Goal: Task Accomplishment & Management: Manage account settings

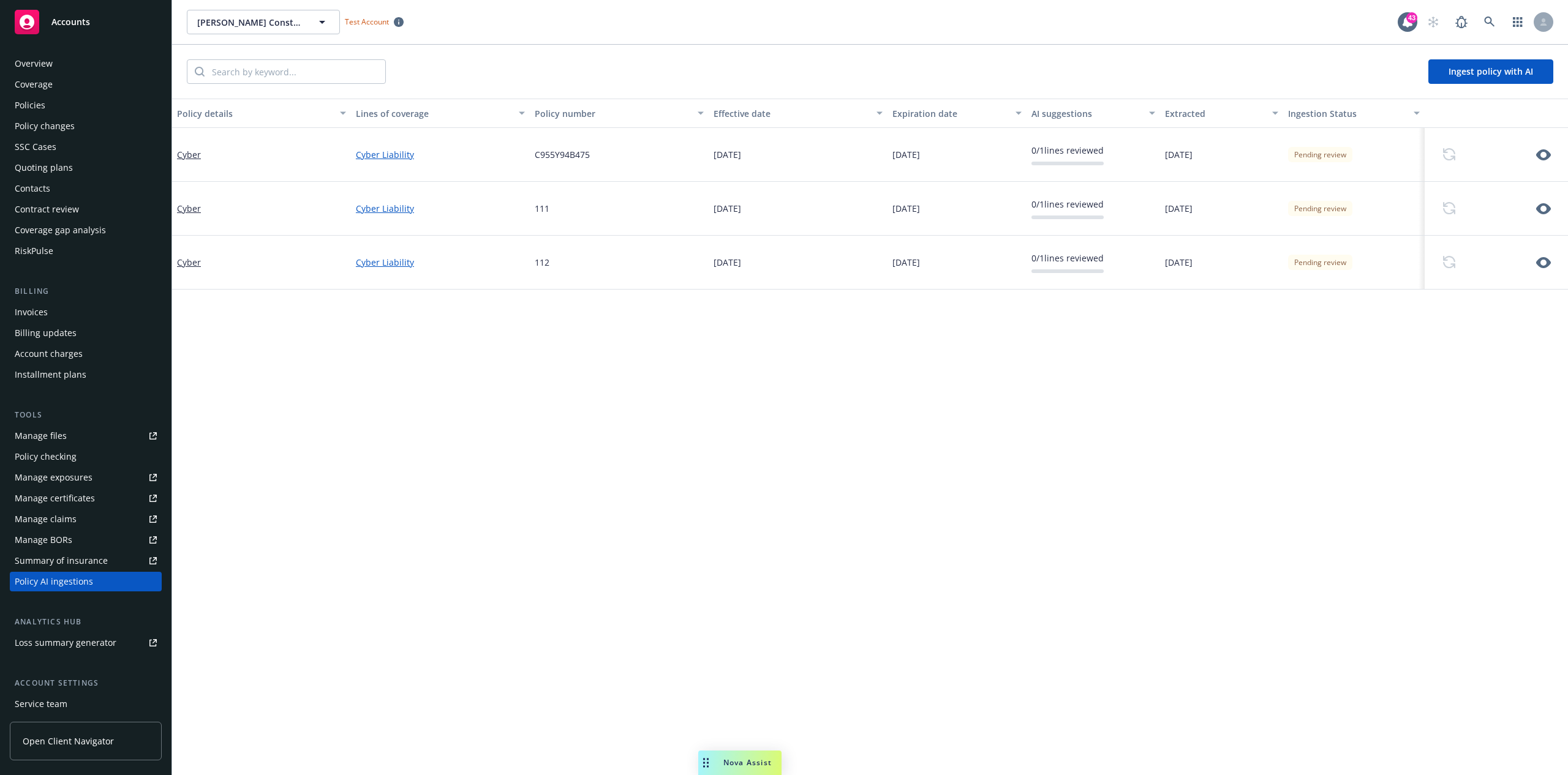
scroll to position [53, 0]
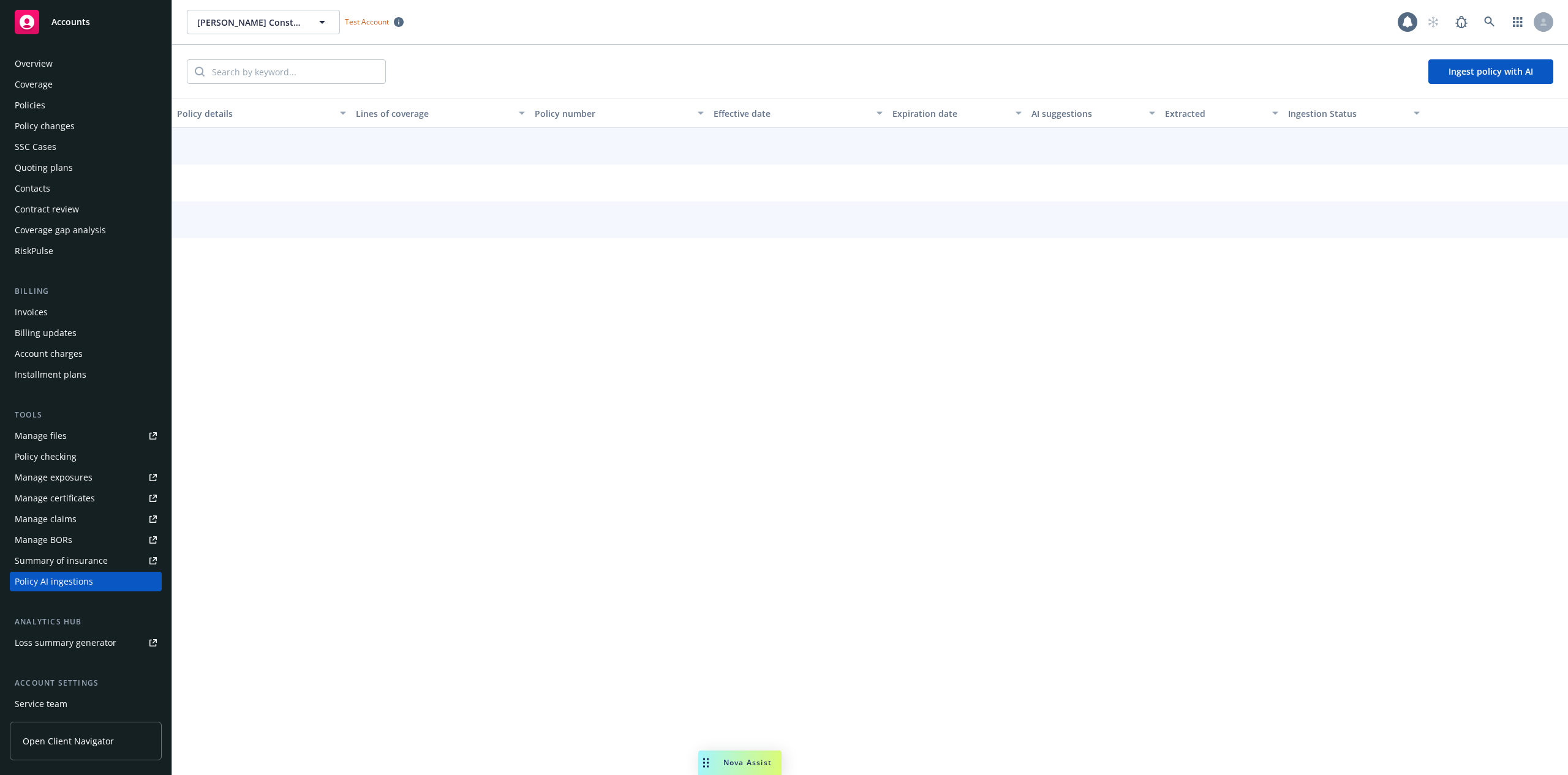
scroll to position [85, 0]
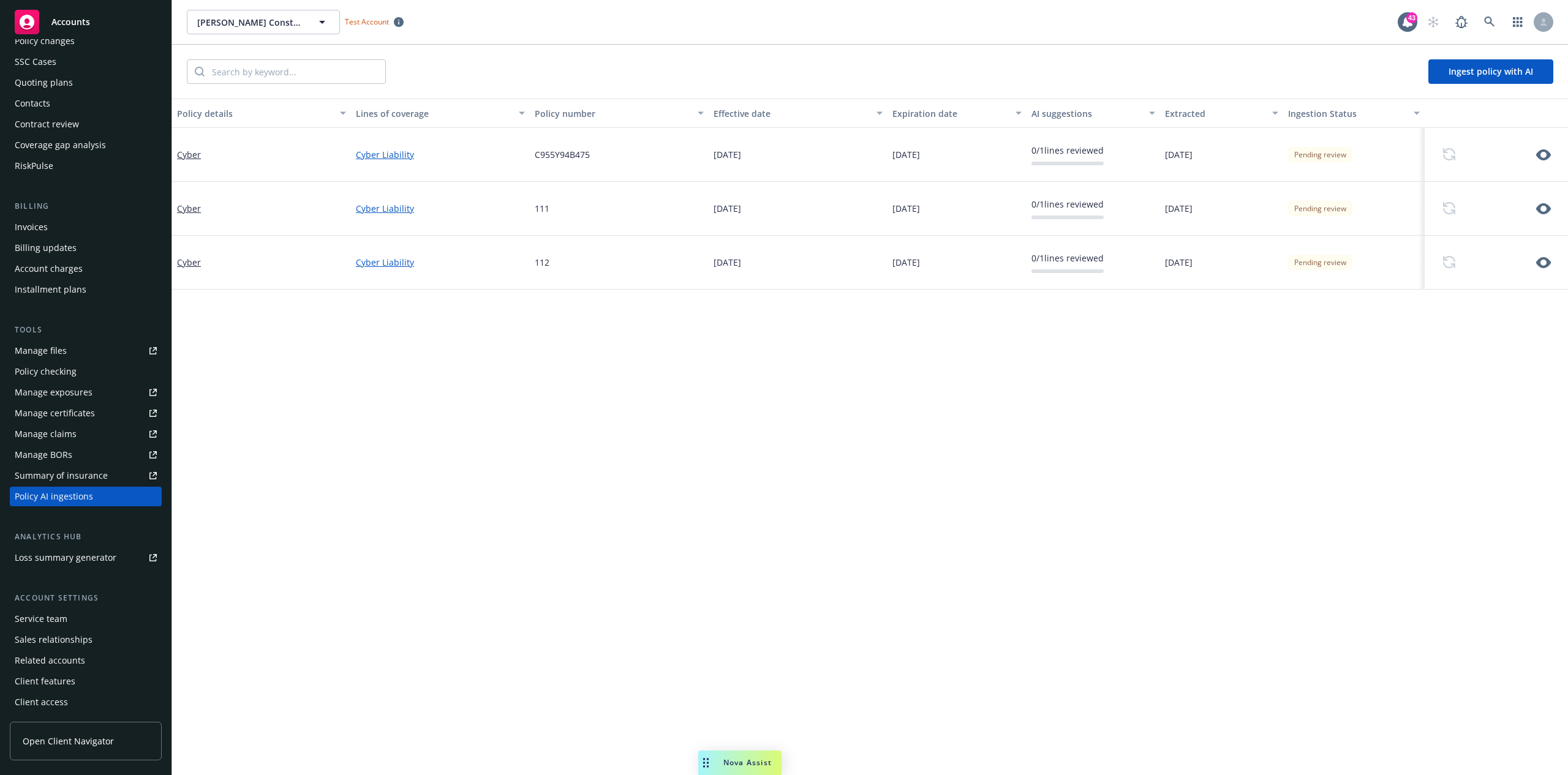
drag, startPoint x: 728, startPoint y: 764, endPoint x: 1068, endPoint y: 741, distance: 340.8
click at [1068, 741] on body "Accounts Overview Coverage Policies Policy changes SSC Cases Quoting plans Cont…" at bounding box center [784, 387] width 1568 height 775
drag, startPoint x: 704, startPoint y: 758, endPoint x: 1003, endPoint y: 731, distance: 300.2
click at [1003, 731] on body "Accounts Overview Coverage Policies Policy changes SSC Cases Quoting plans Cont…" at bounding box center [784, 387] width 1568 height 775
click at [1491, 22] on icon at bounding box center [1490, 22] width 11 height 11
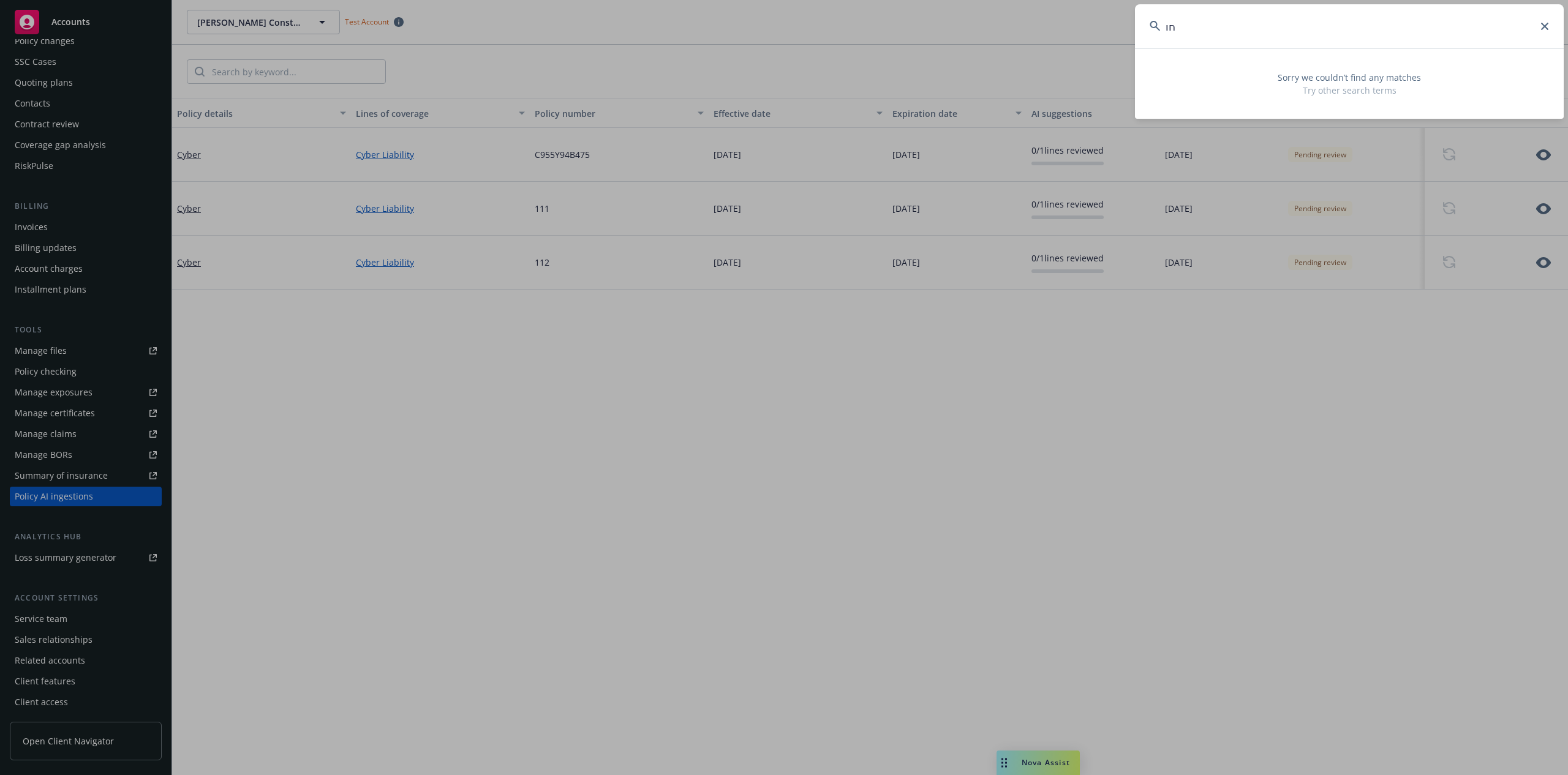
type input "ח"
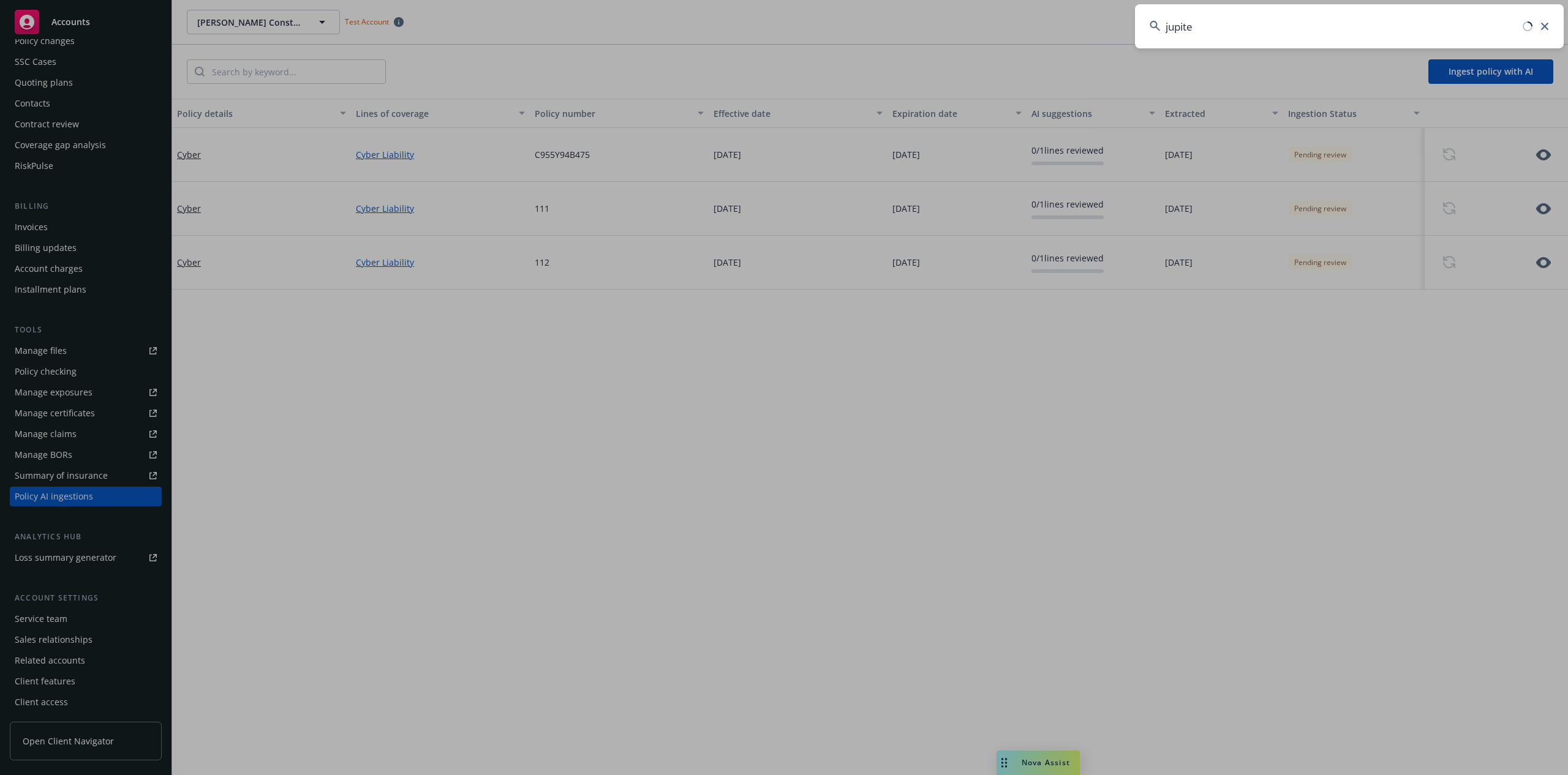
type input "jupiter"
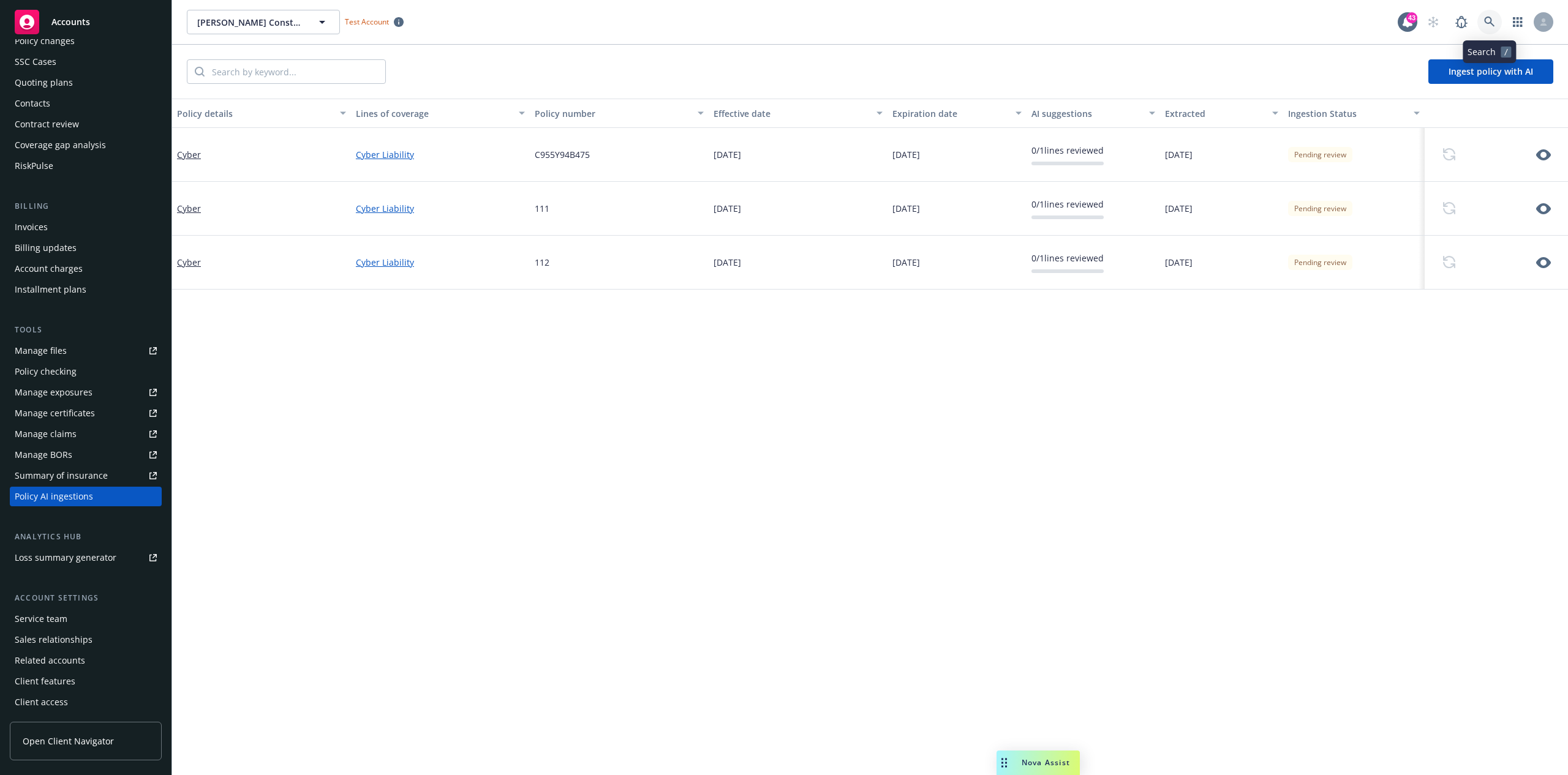
click at [1491, 23] on icon at bounding box center [1489, 21] width 10 height 10
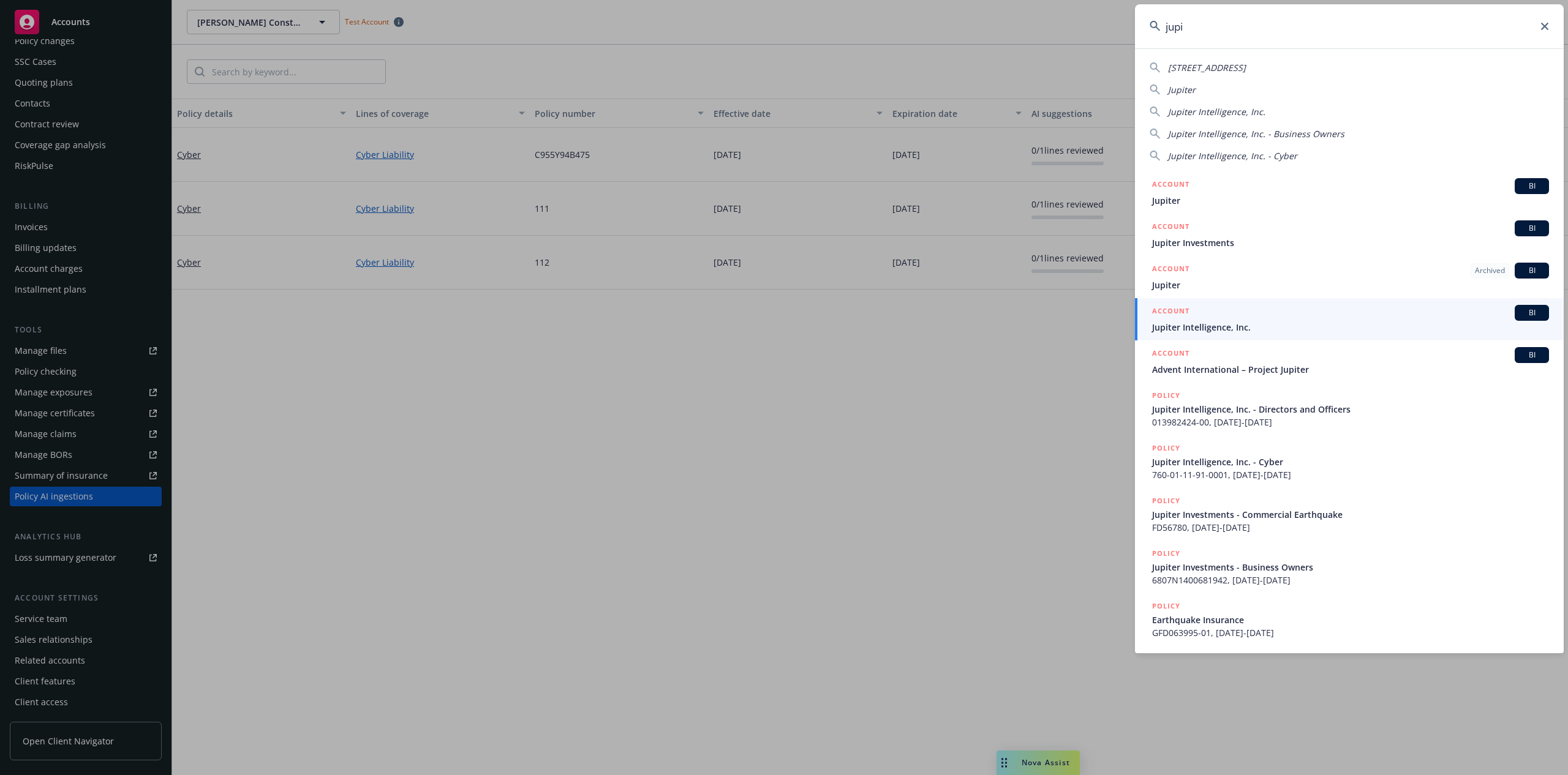
click at [1191, 21] on input "jupi" at bounding box center [1349, 26] width 429 height 44
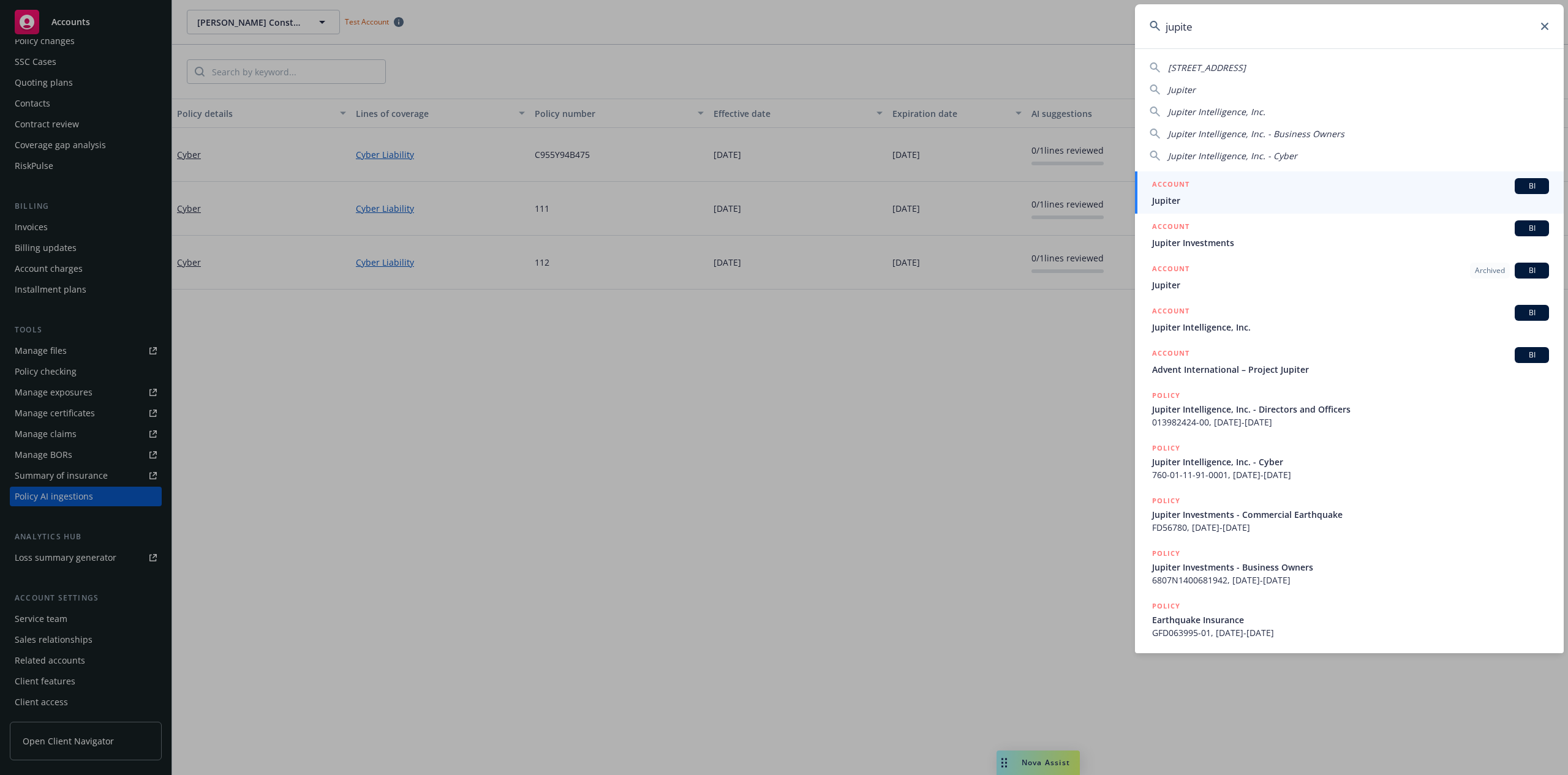
type input "jupiter"
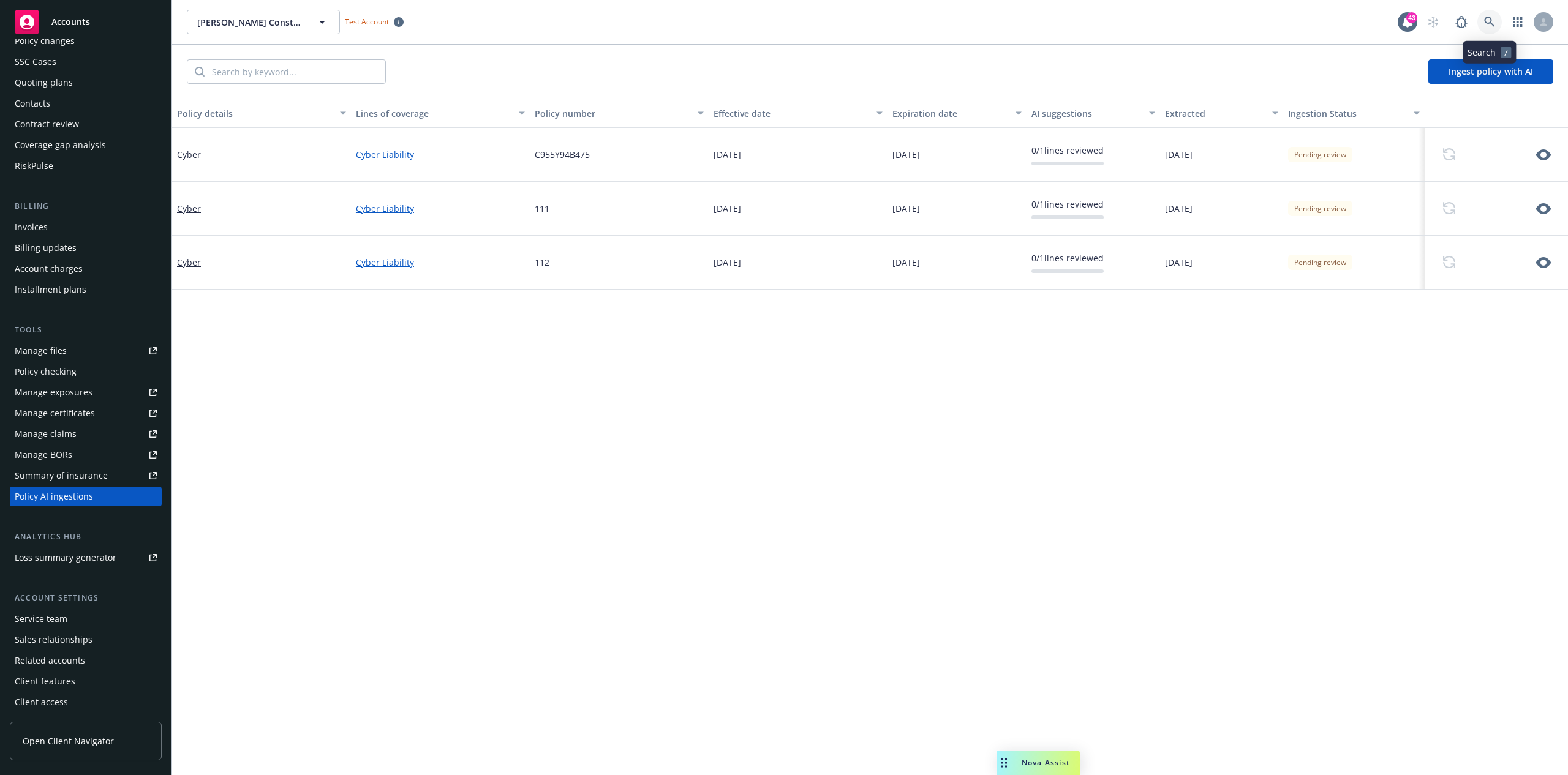
click at [1480, 21] on link at bounding box center [1489, 21] width 24 height 24
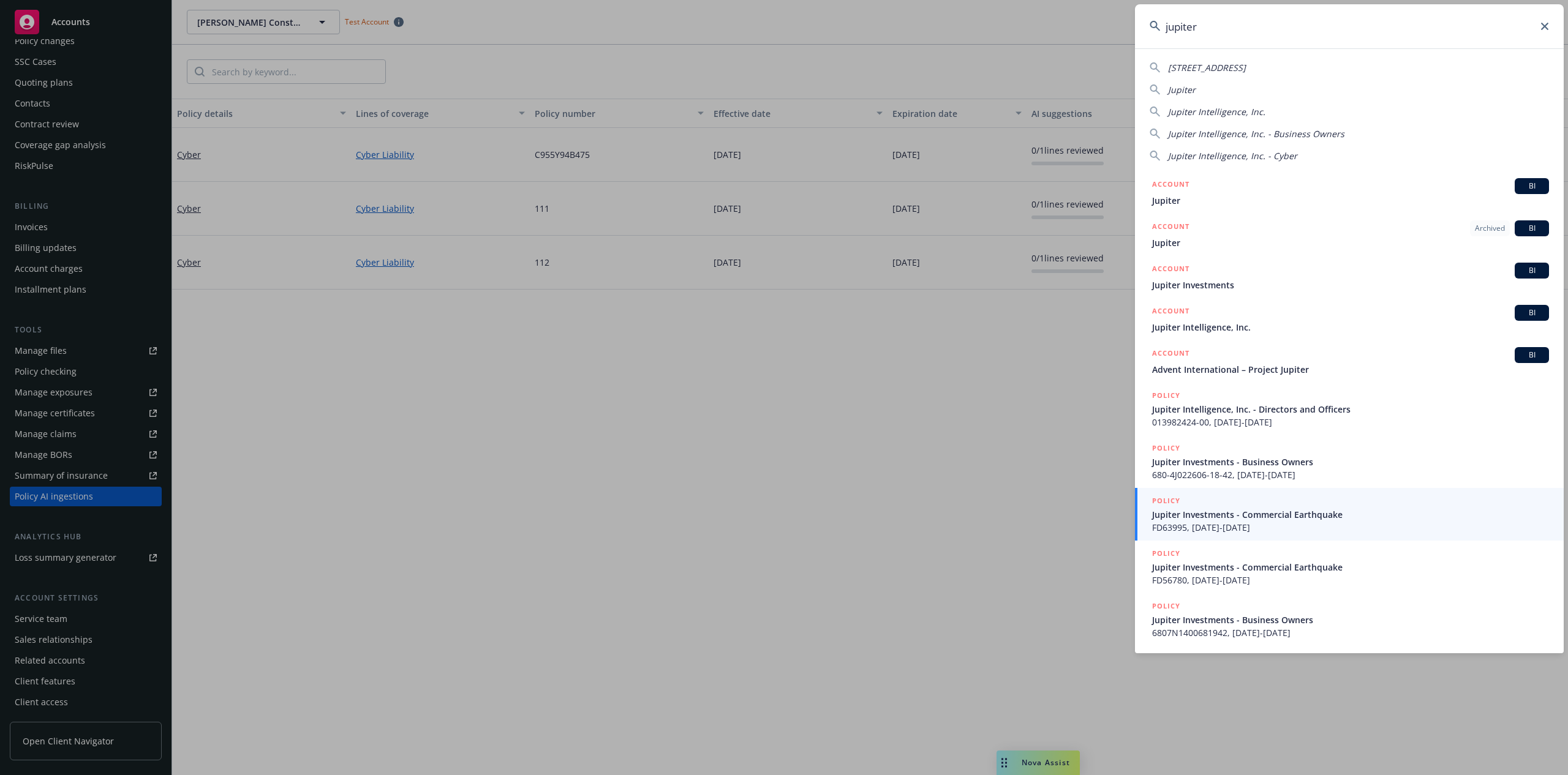
type input "jupiter"
click at [1545, 28] on icon at bounding box center [1545, 26] width 8 height 8
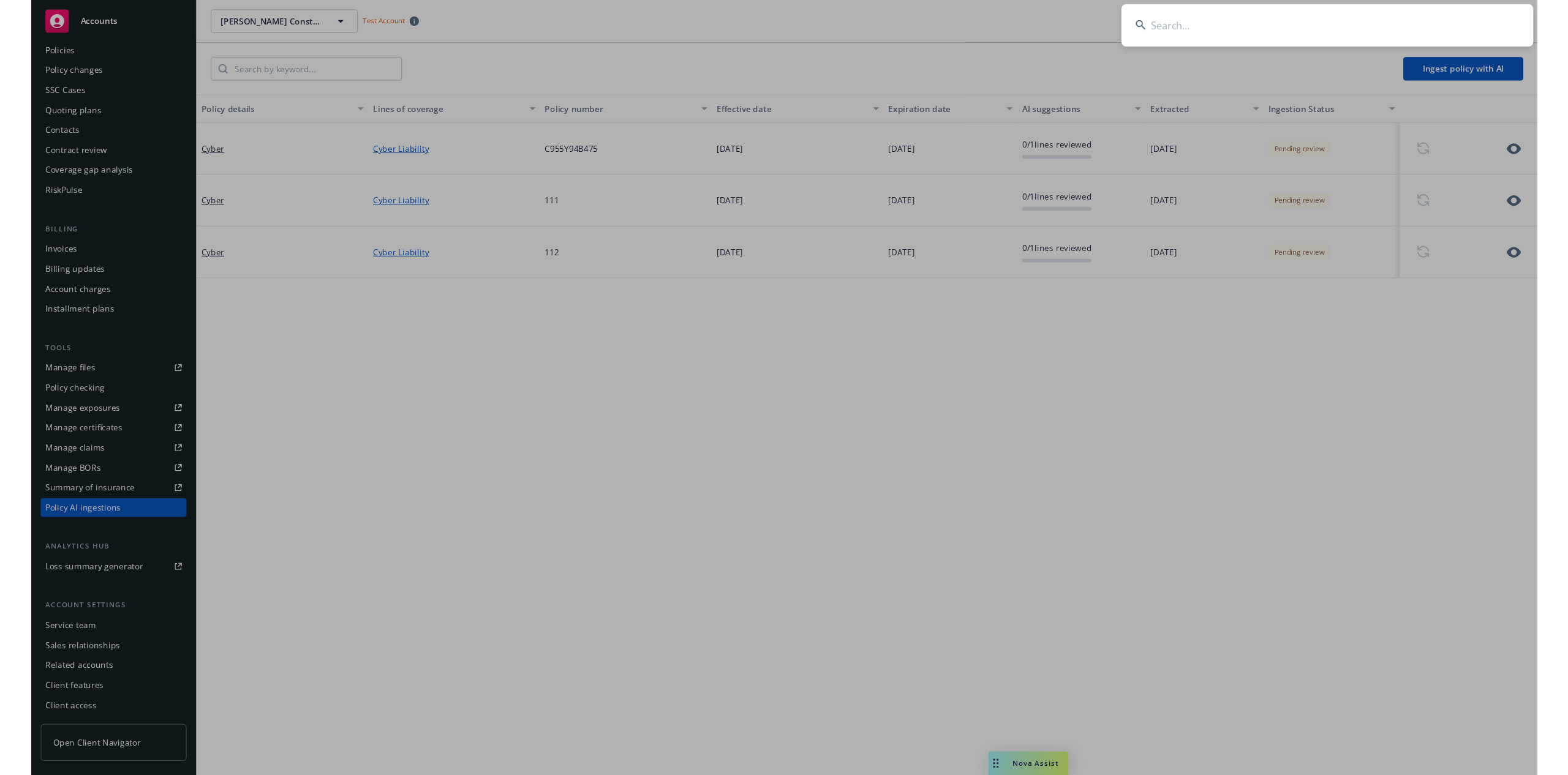
scroll to position [53, 0]
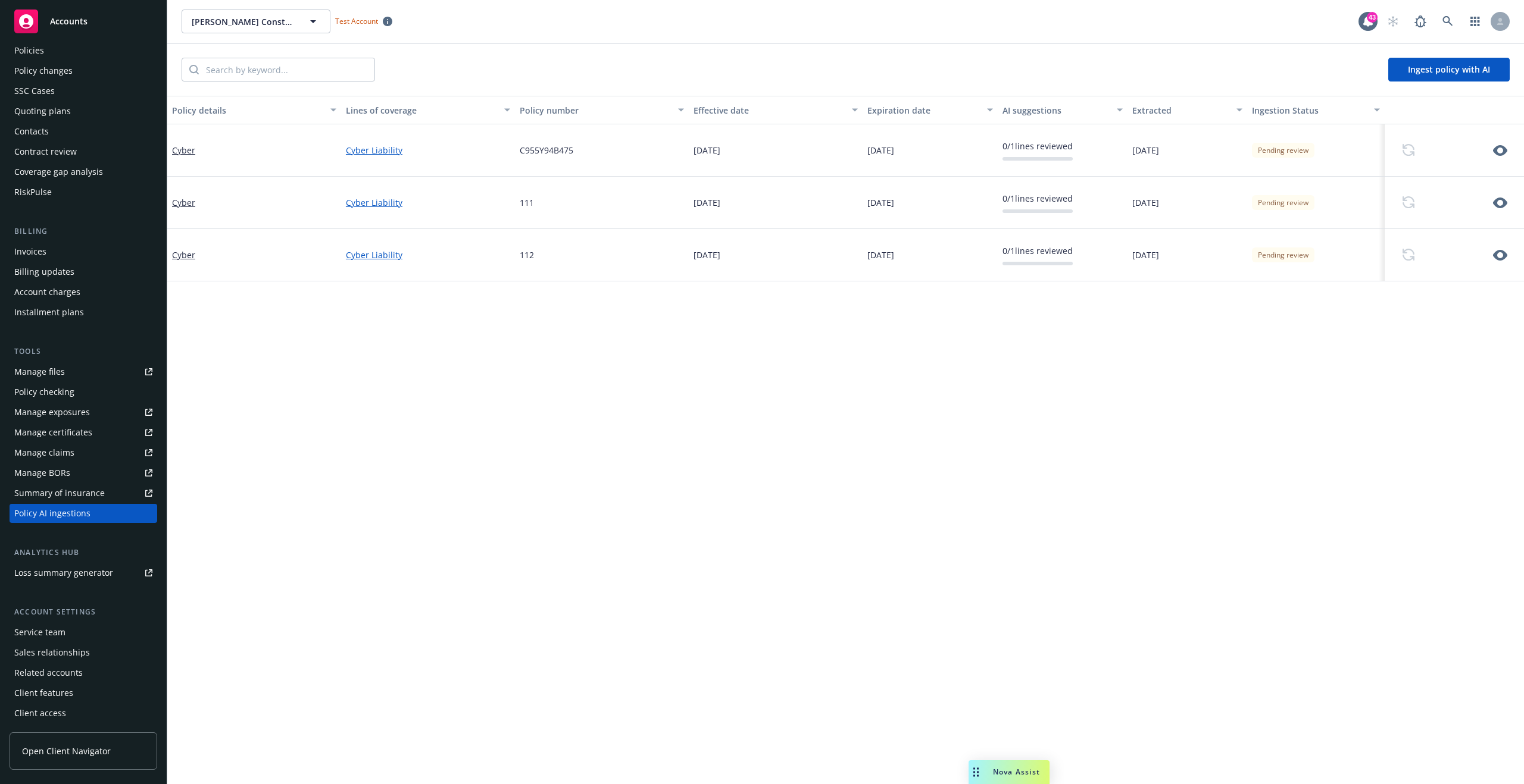
click at [99, 752] on span "Open Client Navigator" at bounding box center [66, 751] width 89 height 13
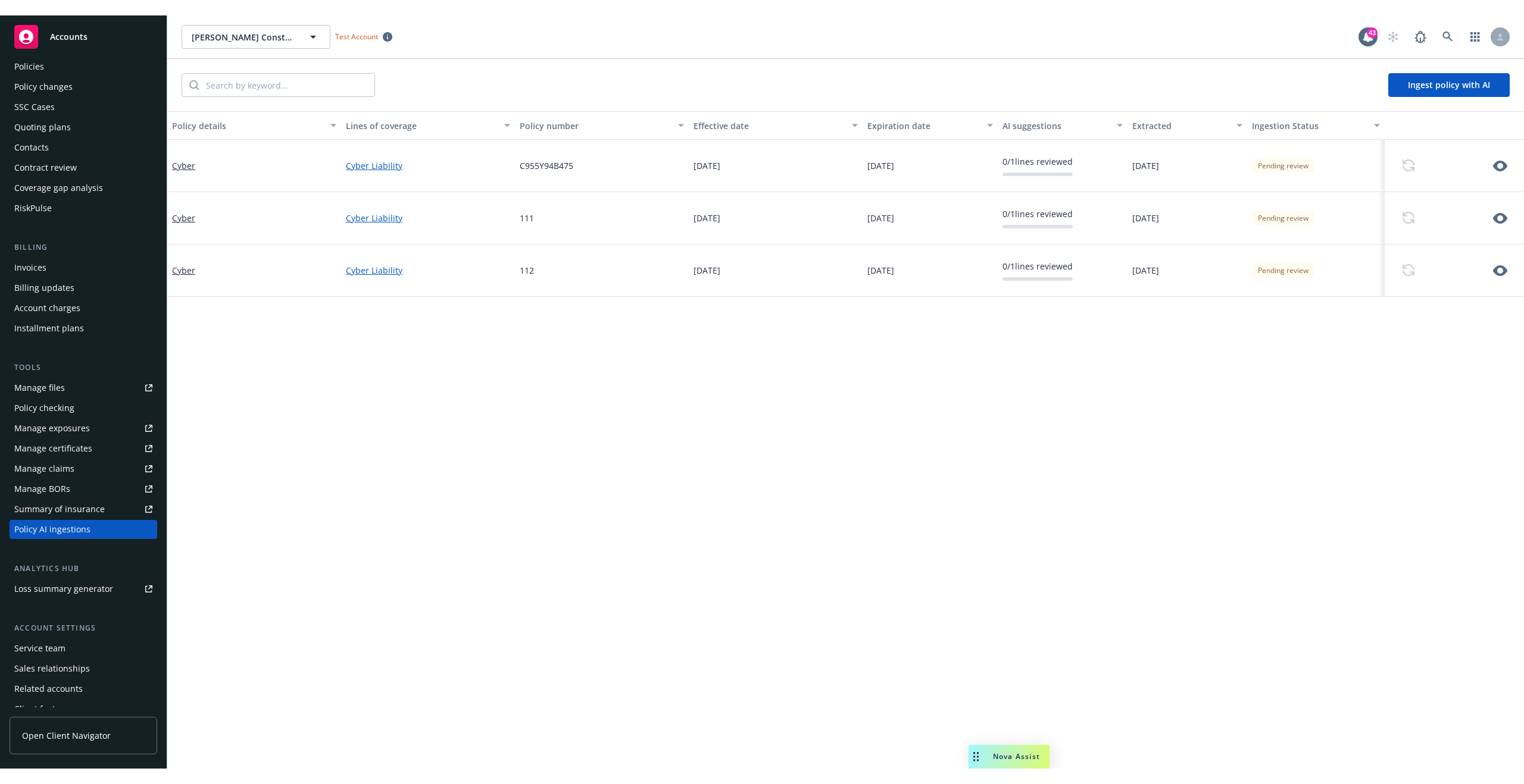
scroll to position [51, 0]
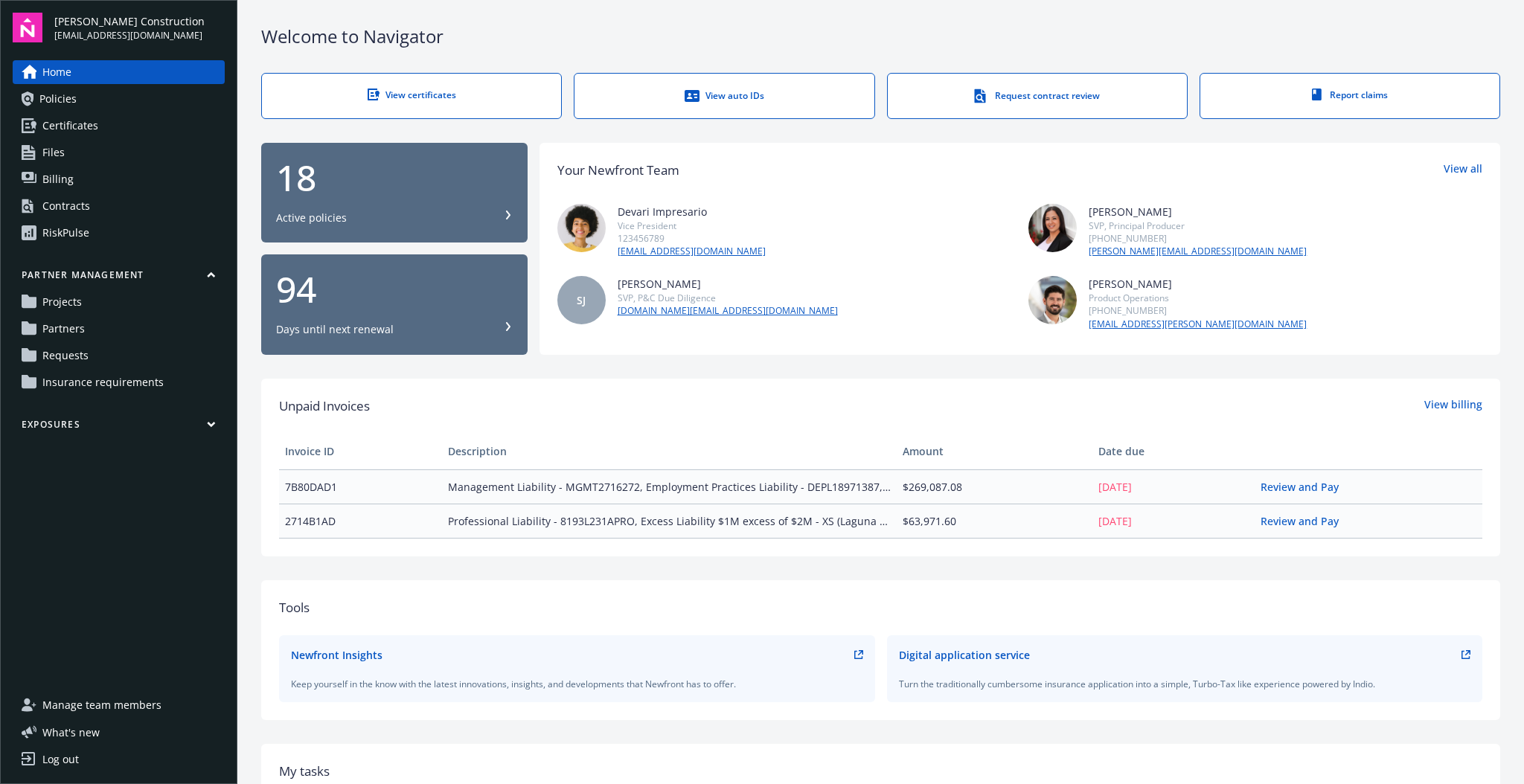
click at [90, 308] on link "Projects" at bounding box center [118, 302] width 212 height 23
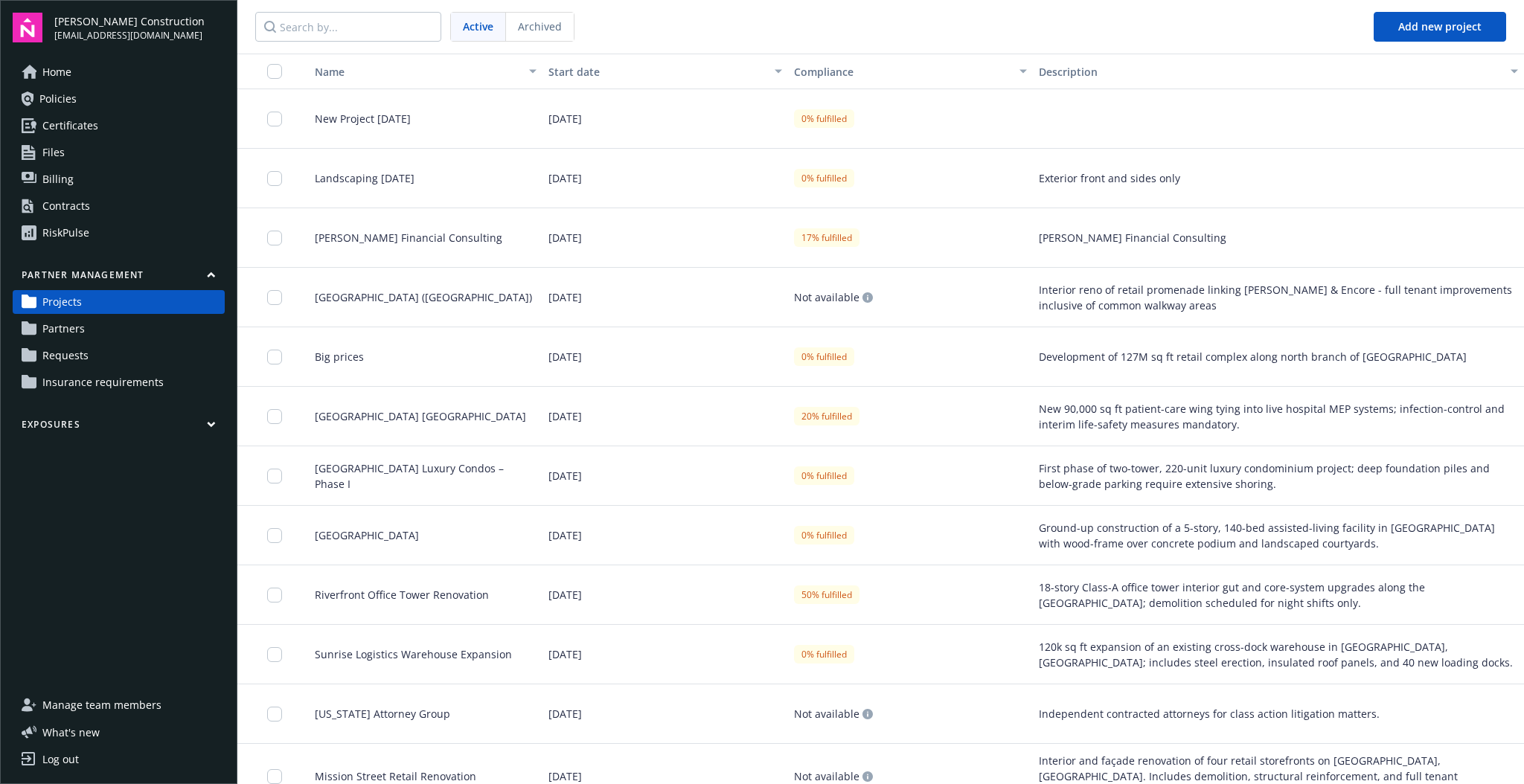
click at [122, 373] on span "Insurance requirements" at bounding box center [103, 382] width 122 height 23
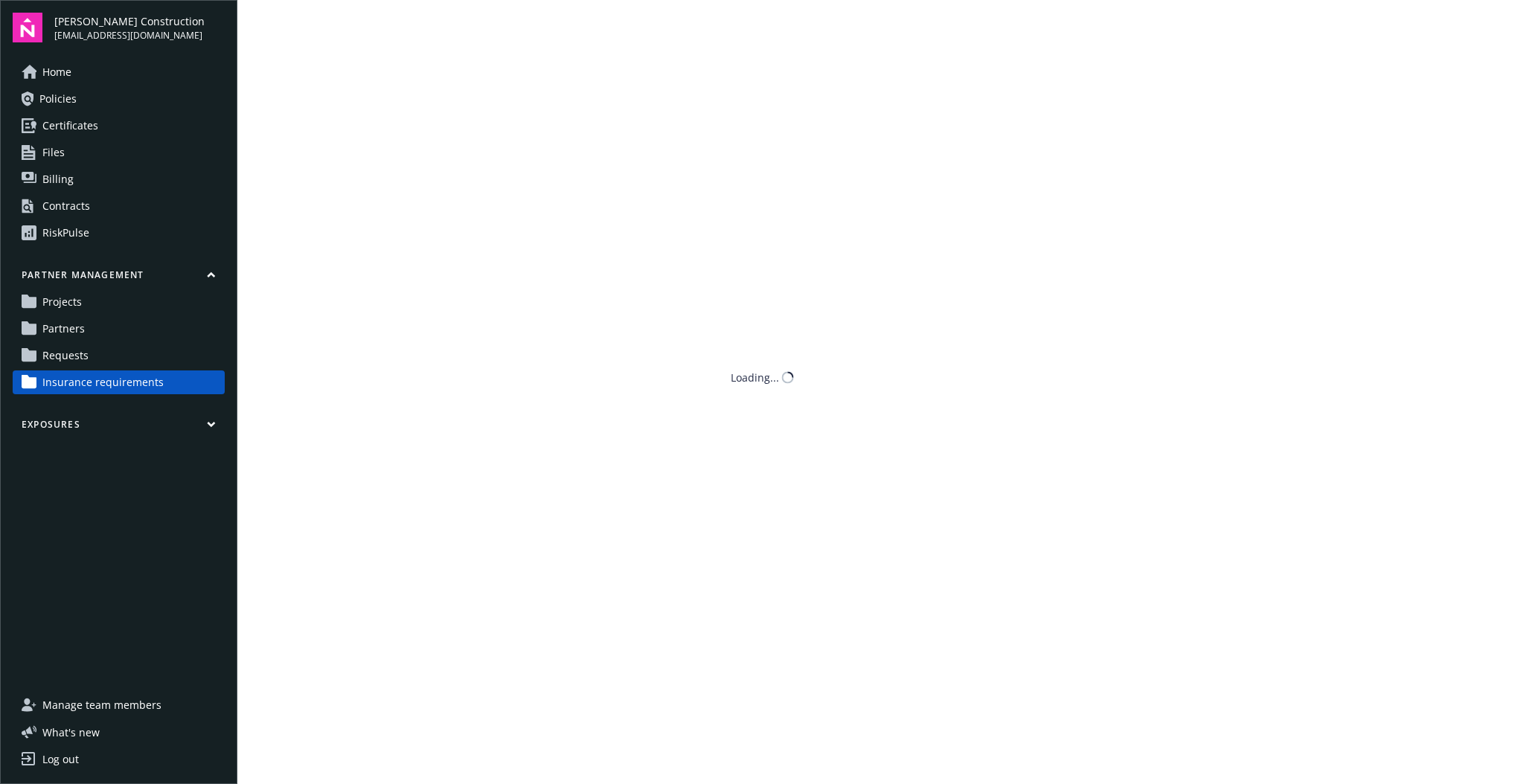
click at [101, 378] on span "Insurance requirements" at bounding box center [103, 382] width 122 height 23
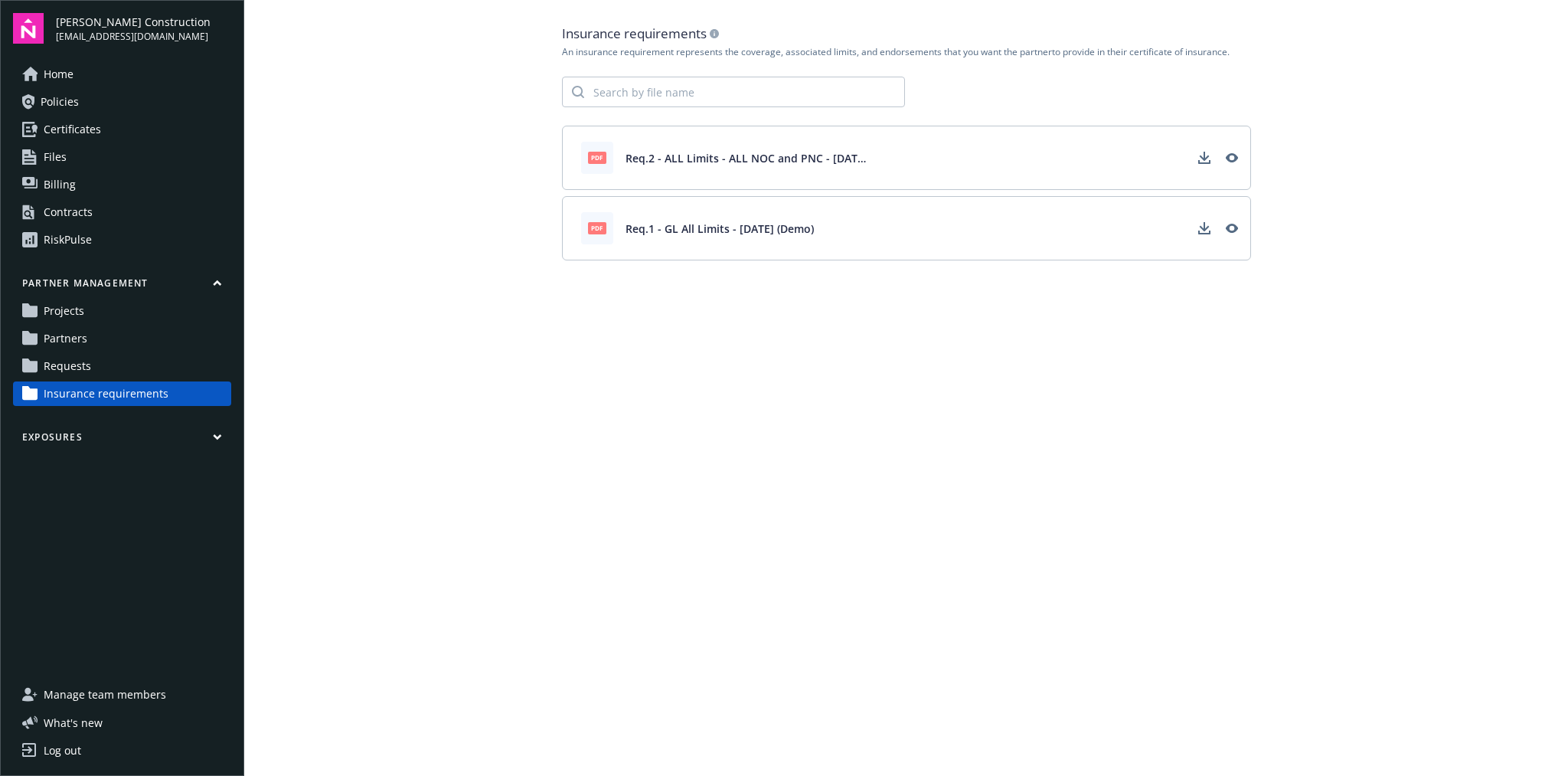
click at [73, 304] on span "Projects" at bounding box center [64, 311] width 41 height 24
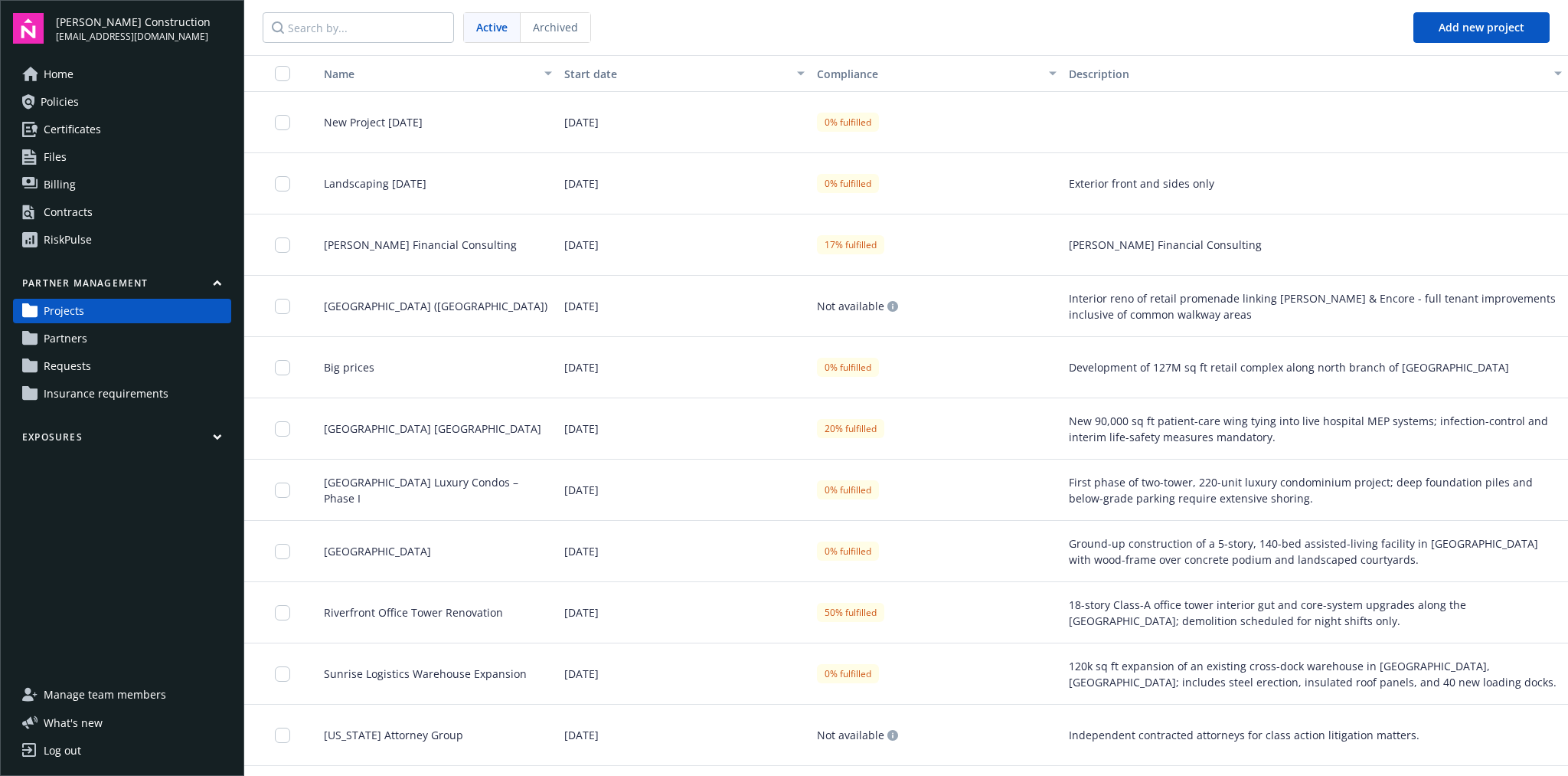
click at [91, 333] on link "Partners" at bounding box center [122, 338] width 218 height 24
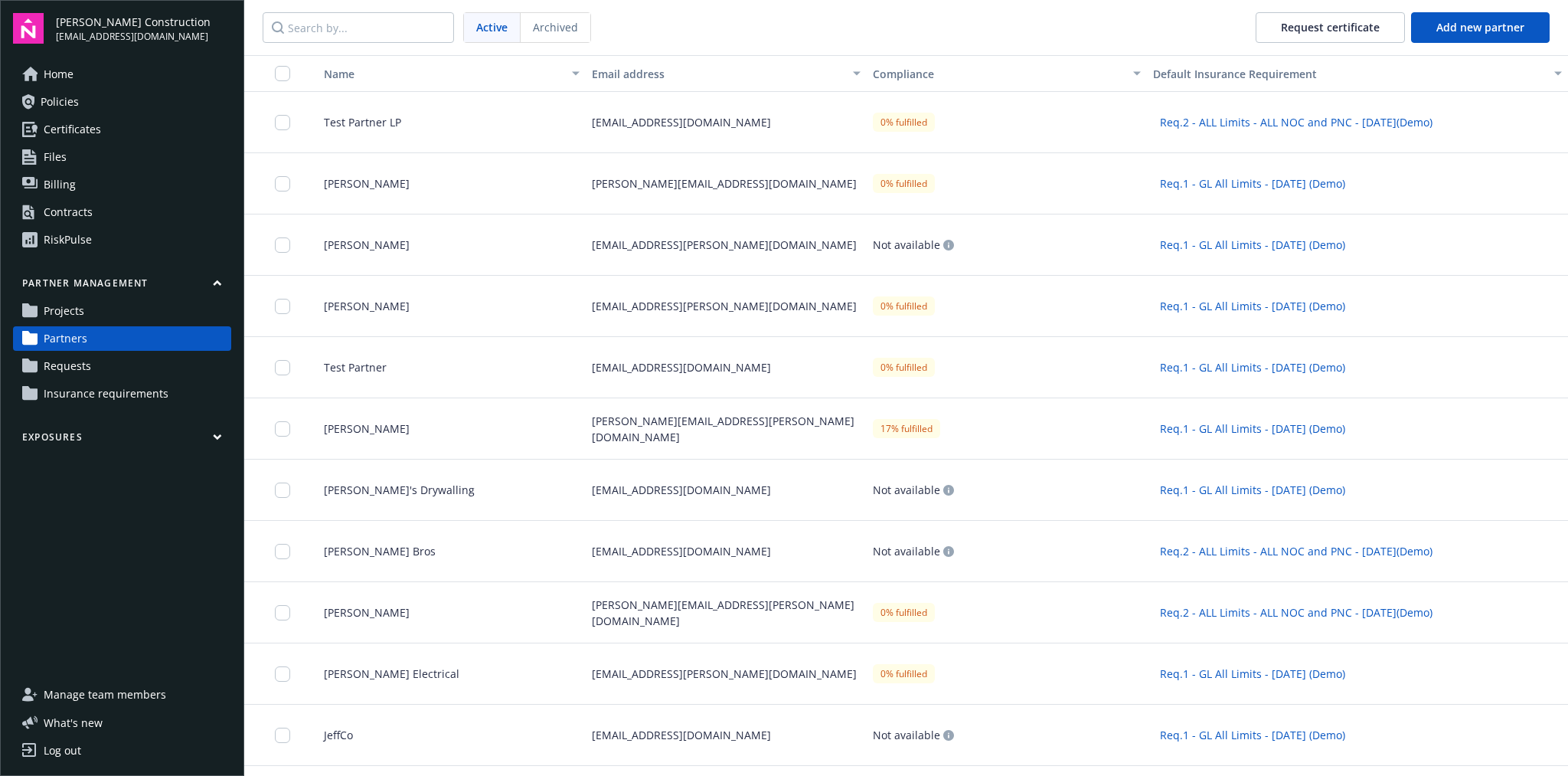
click at [85, 310] on link "Projects" at bounding box center [122, 311] width 218 height 24
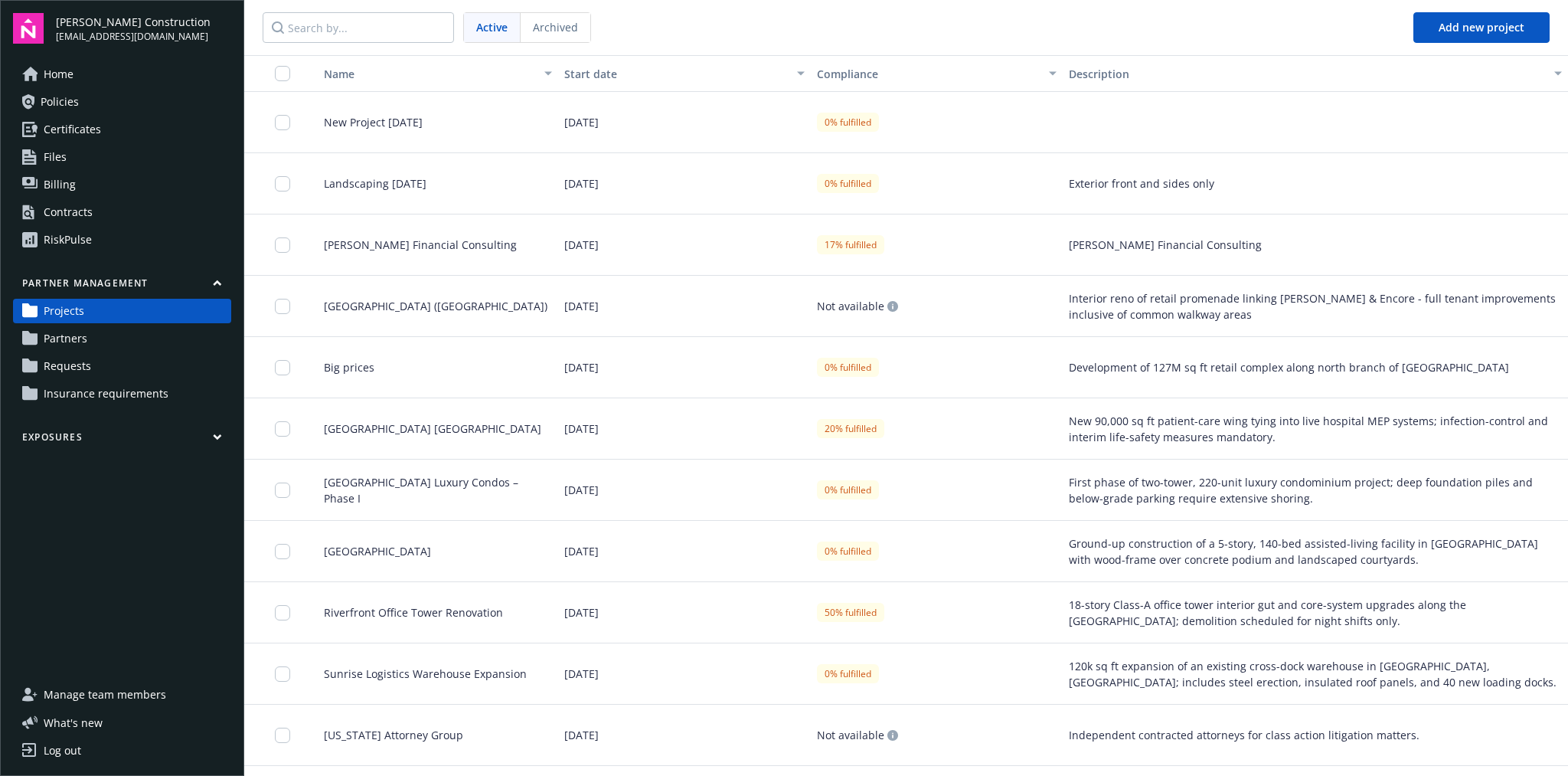
click at [108, 336] on link "Partners" at bounding box center [122, 338] width 218 height 24
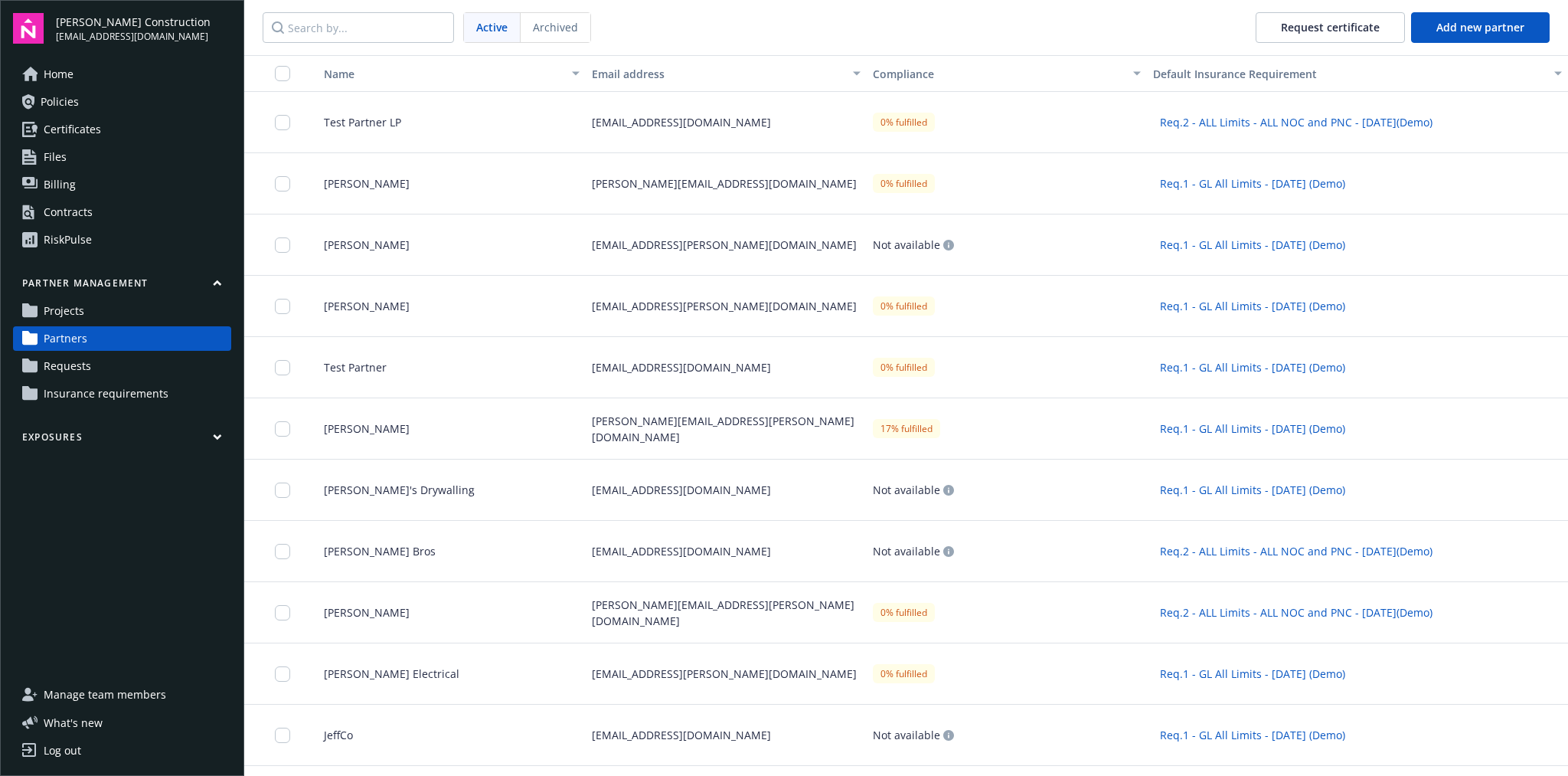
click at [112, 318] on link "Projects" at bounding box center [122, 311] width 218 height 24
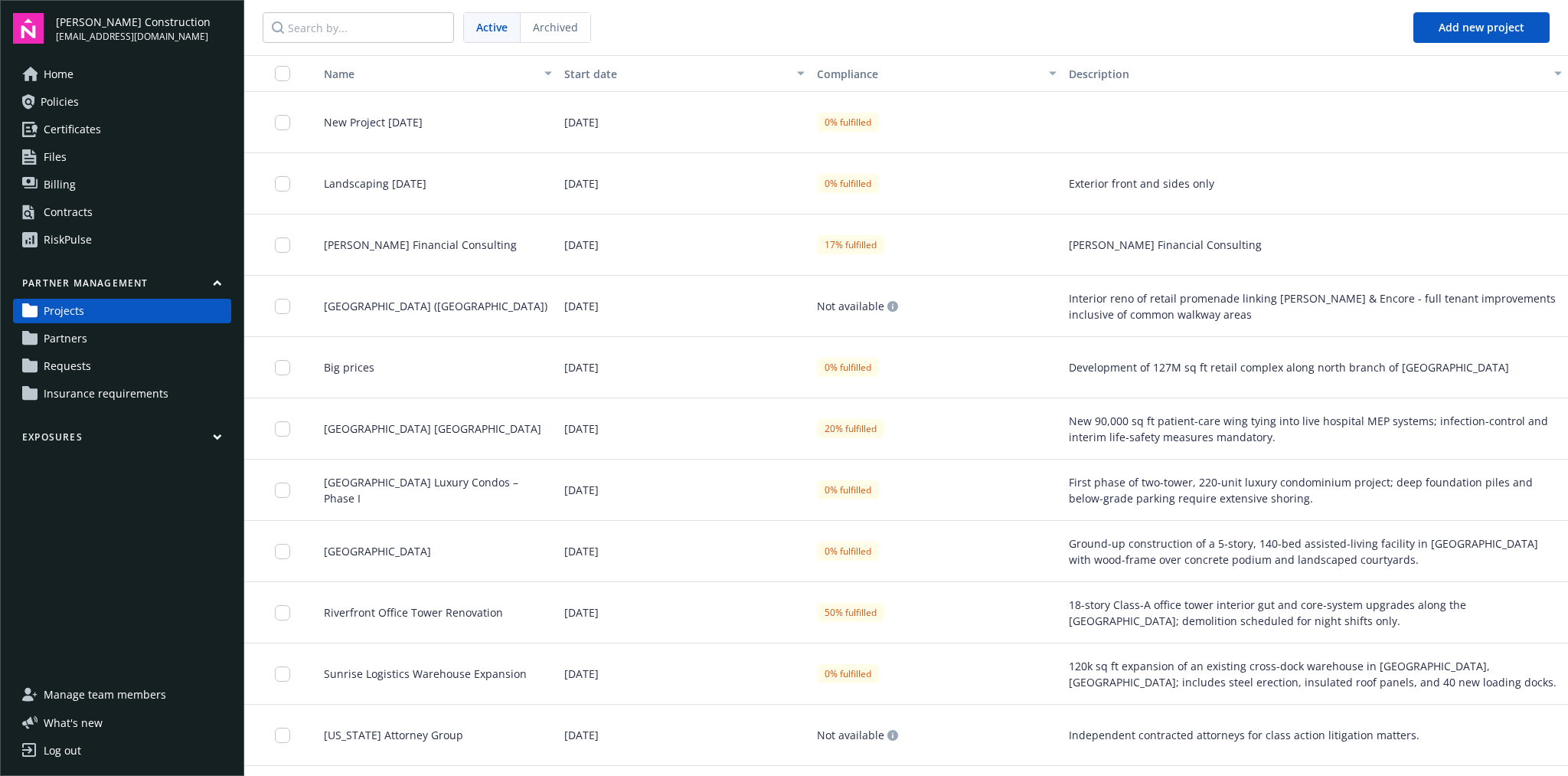
click at [97, 336] on link "Partners" at bounding box center [122, 338] width 218 height 24
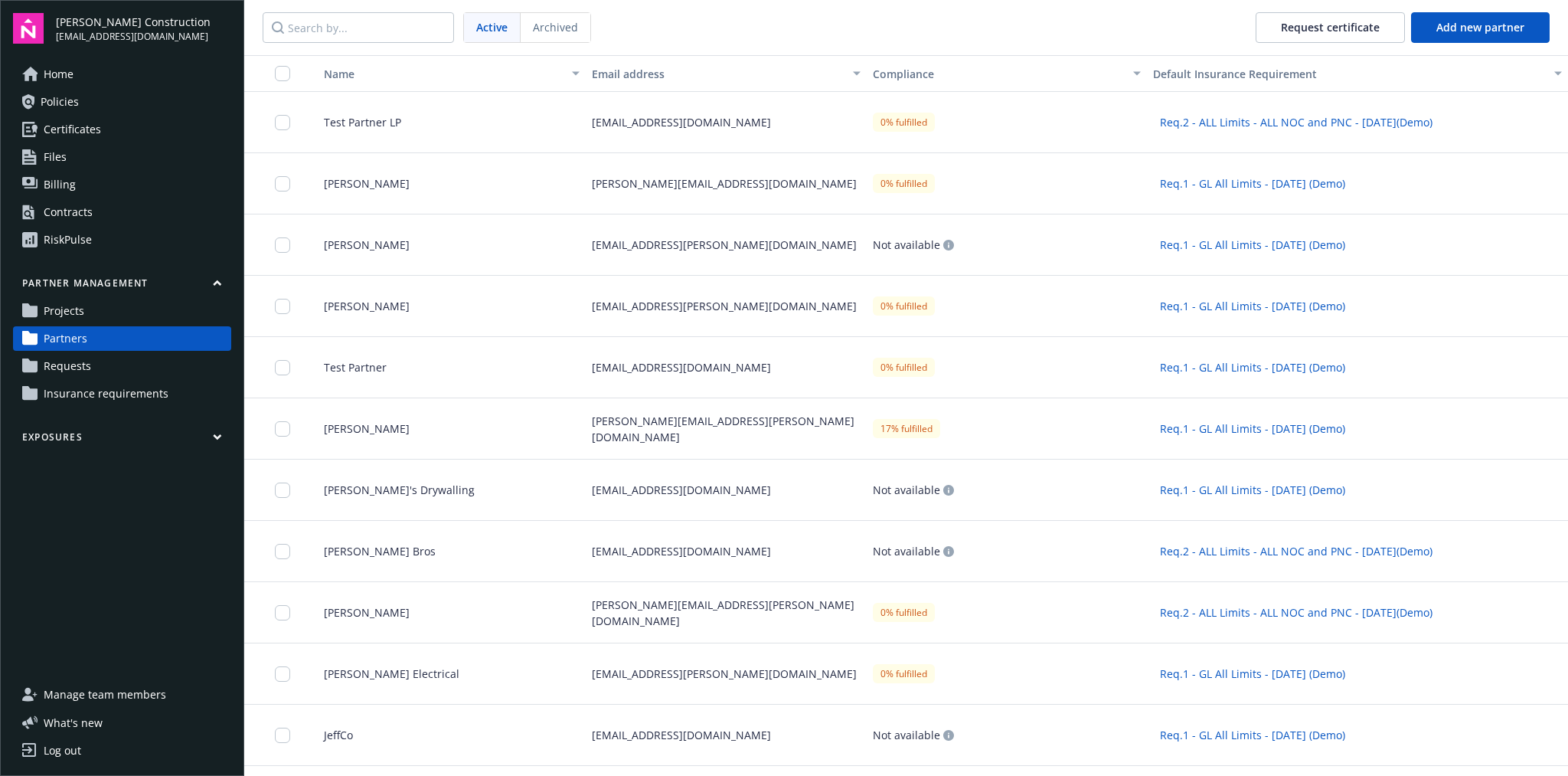
click at [113, 306] on link "Projects" at bounding box center [122, 311] width 218 height 24
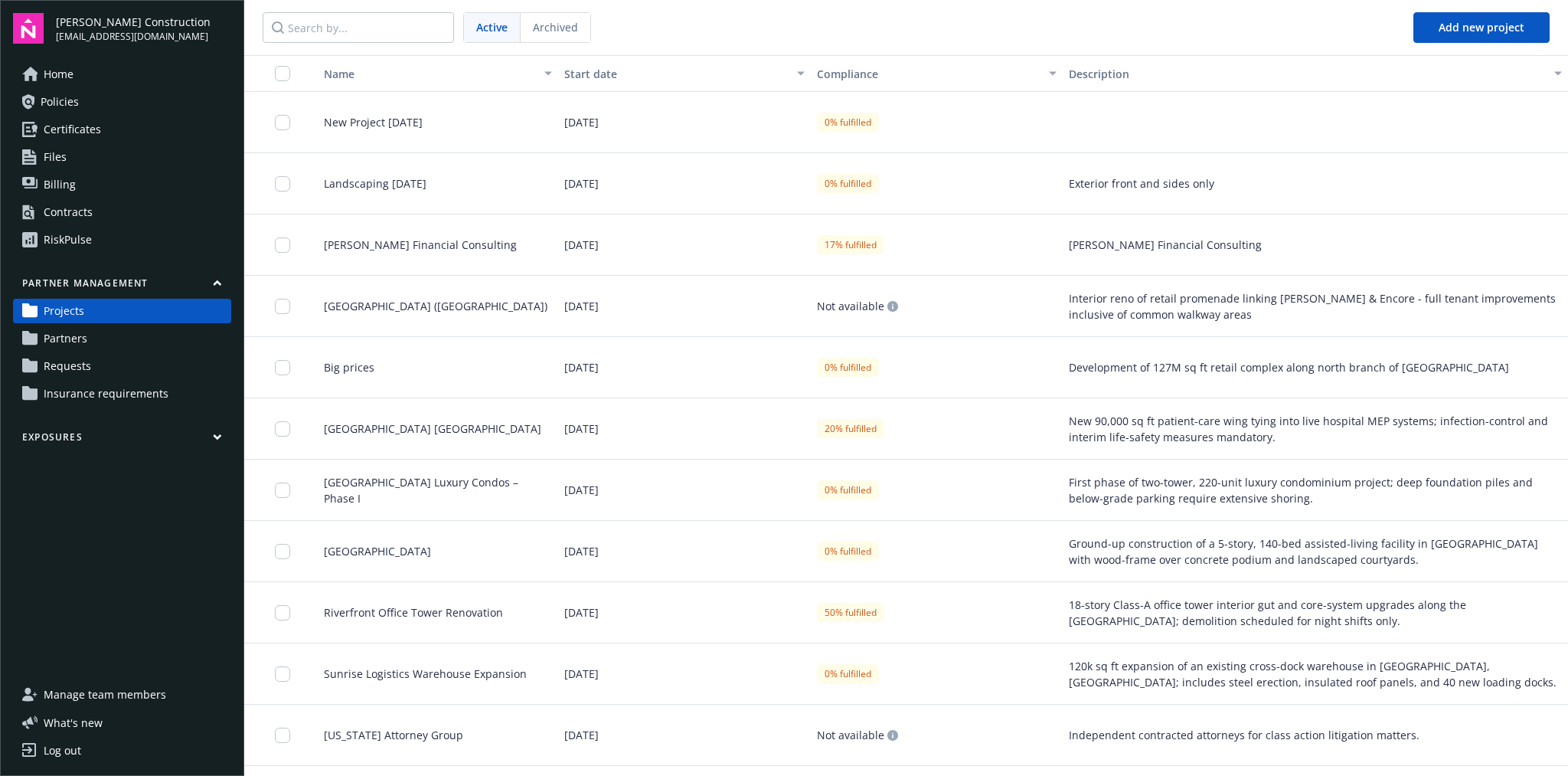
click at [116, 356] on link "Requests" at bounding box center [122, 366] width 218 height 24
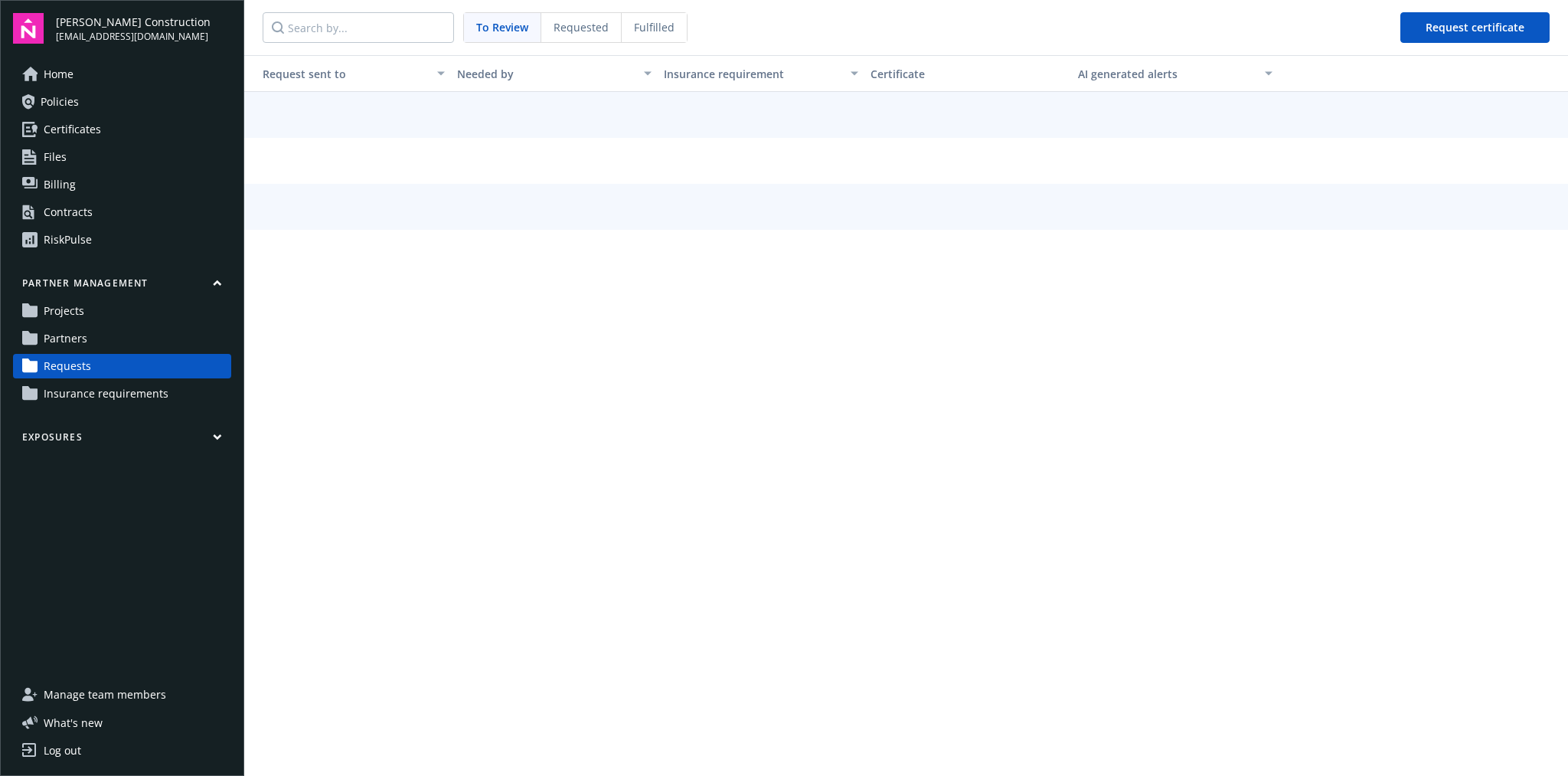
click at [113, 313] on link "Projects" at bounding box center [122, 311] width 218 height 24
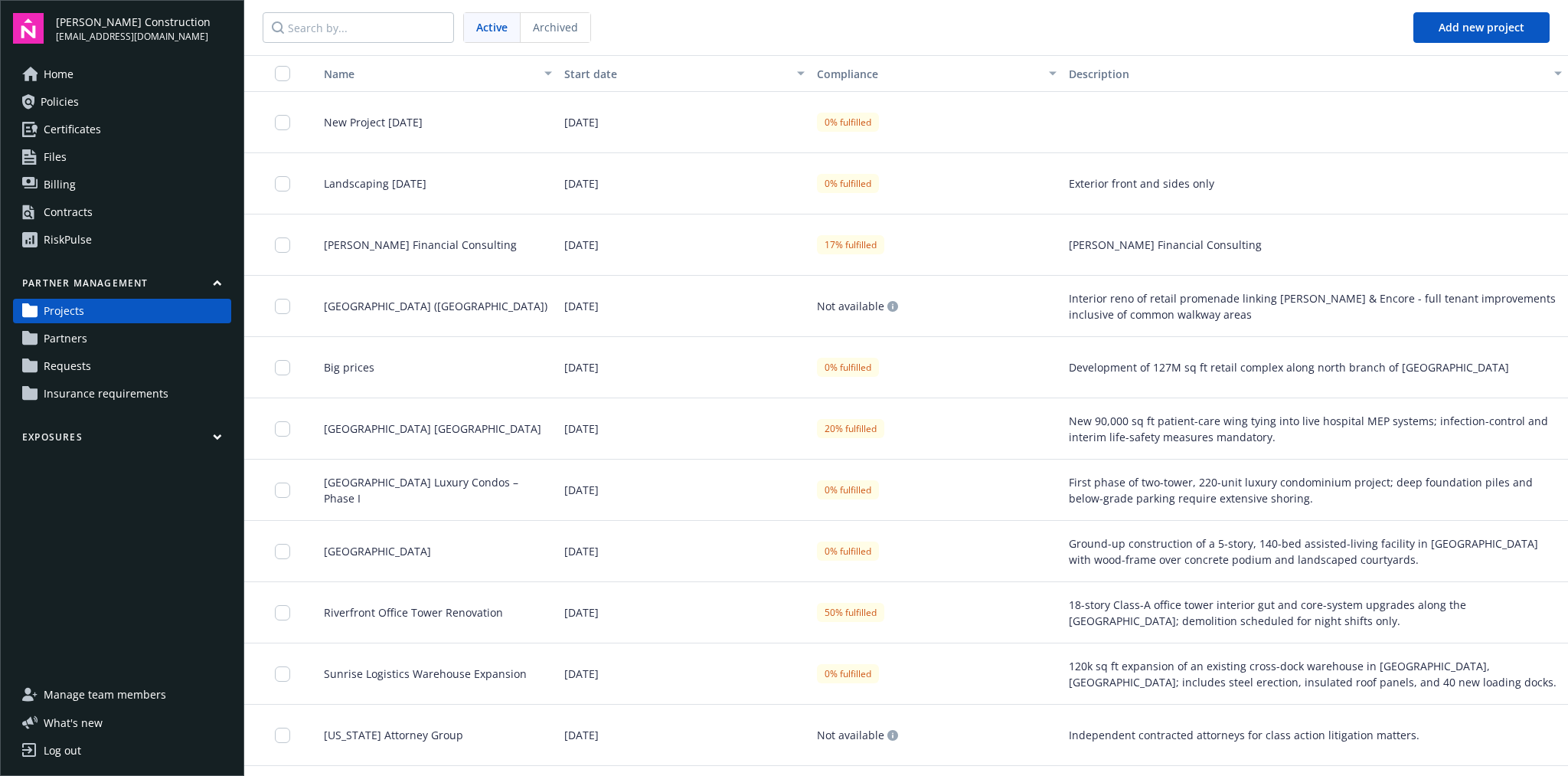
click at [116, 347] on link "Partners" at bounding box center [122, 338] width 218 height 24
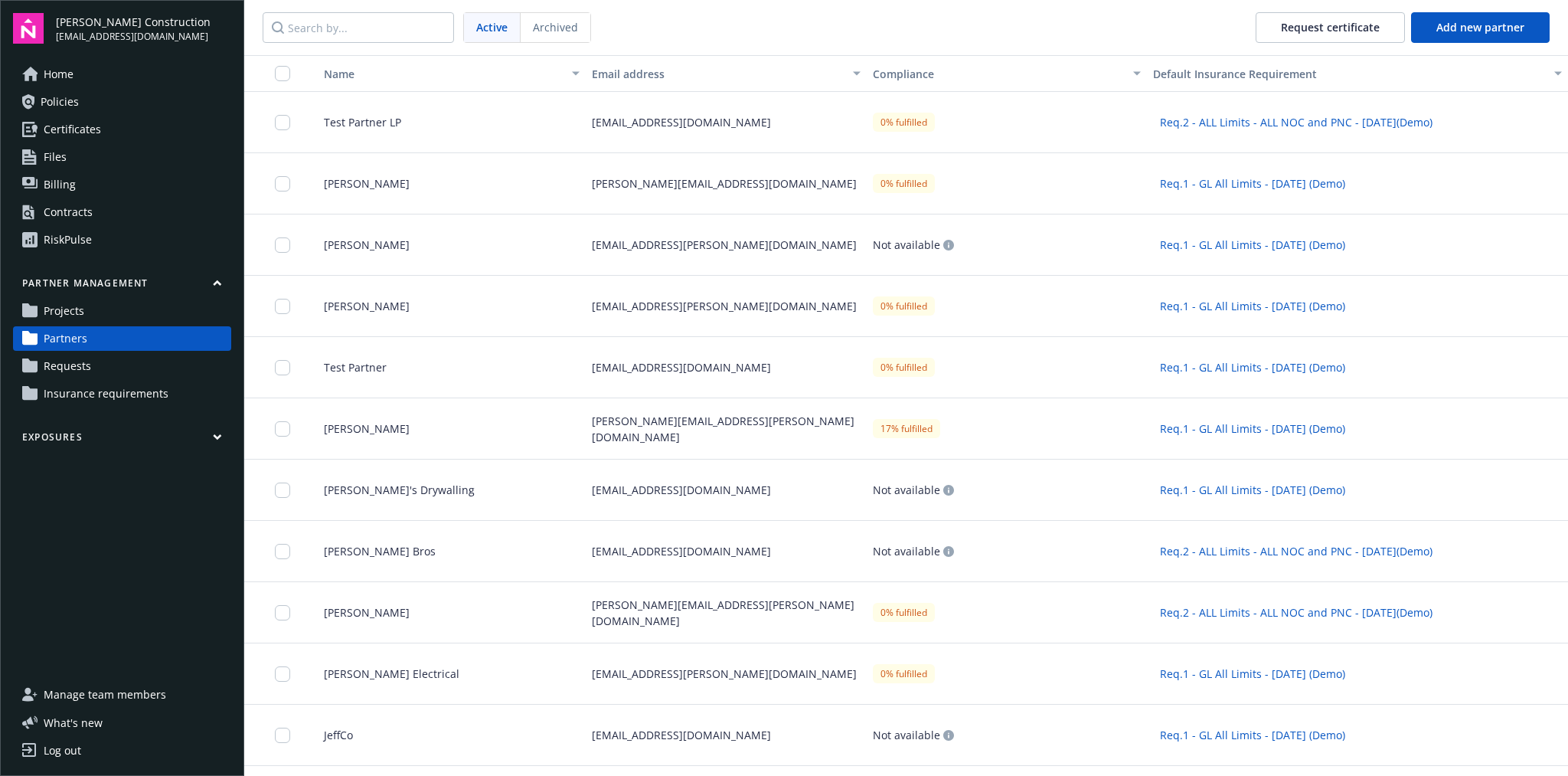
click at [505, 123] on div "Test Partner LP" at bounding box center [445, 122] width 280 height 61
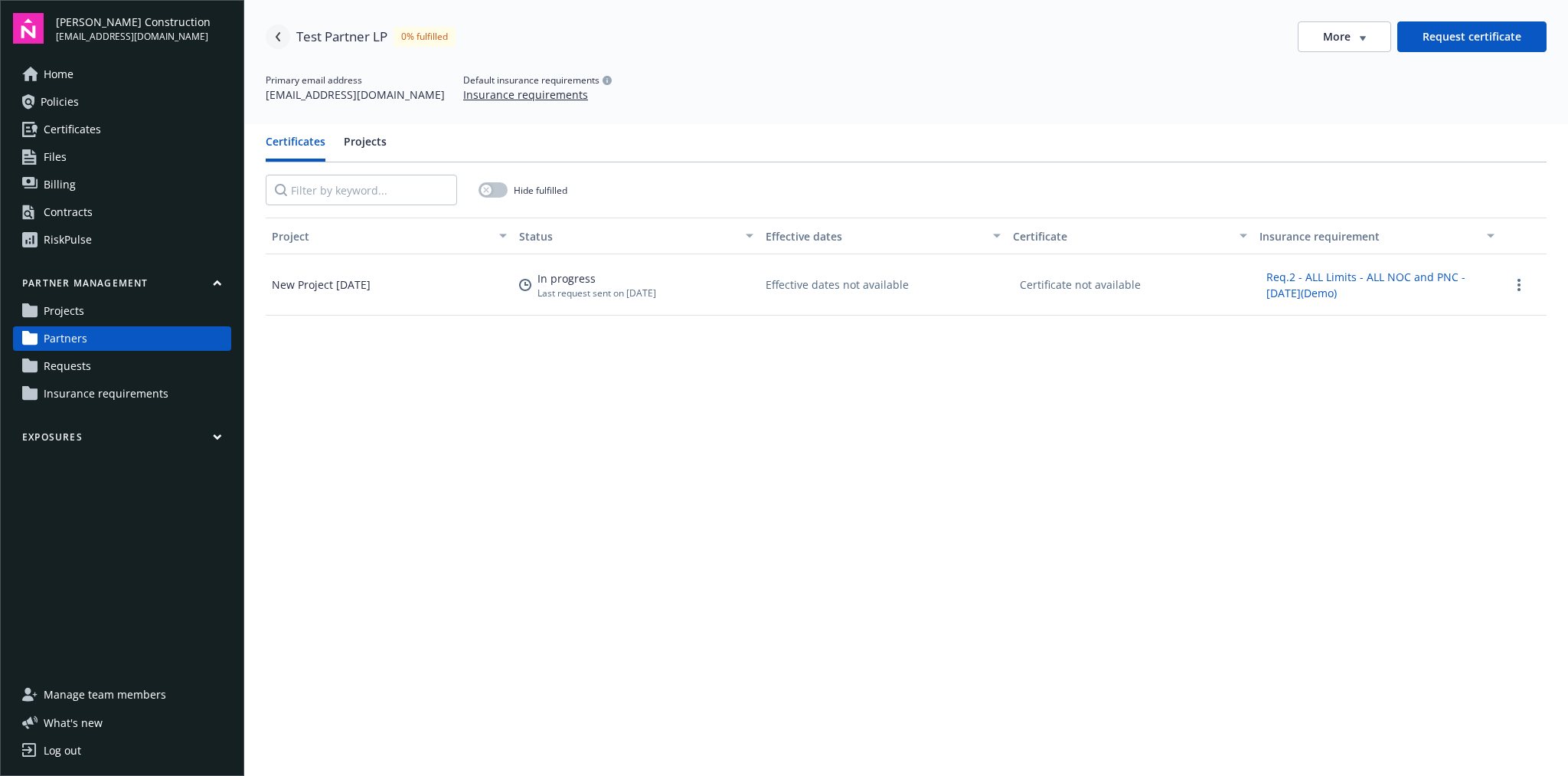
click at [284, 35] on link "Navigate back" at bounding box center [278, 36] width 24 height 24
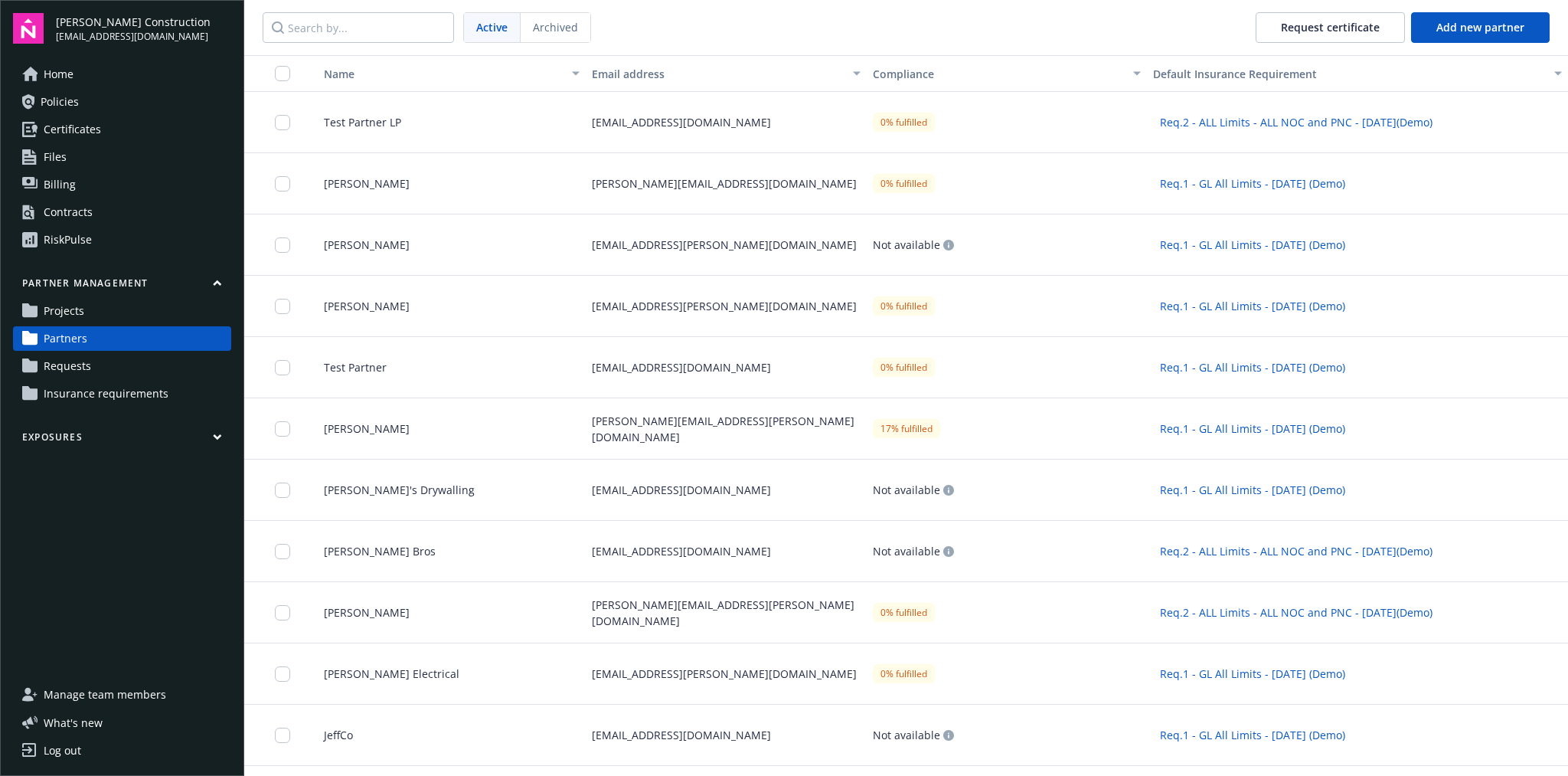
click at [460, 193] on div "Aaron Forth" at bounding box center [445, 183] width 280 height 61
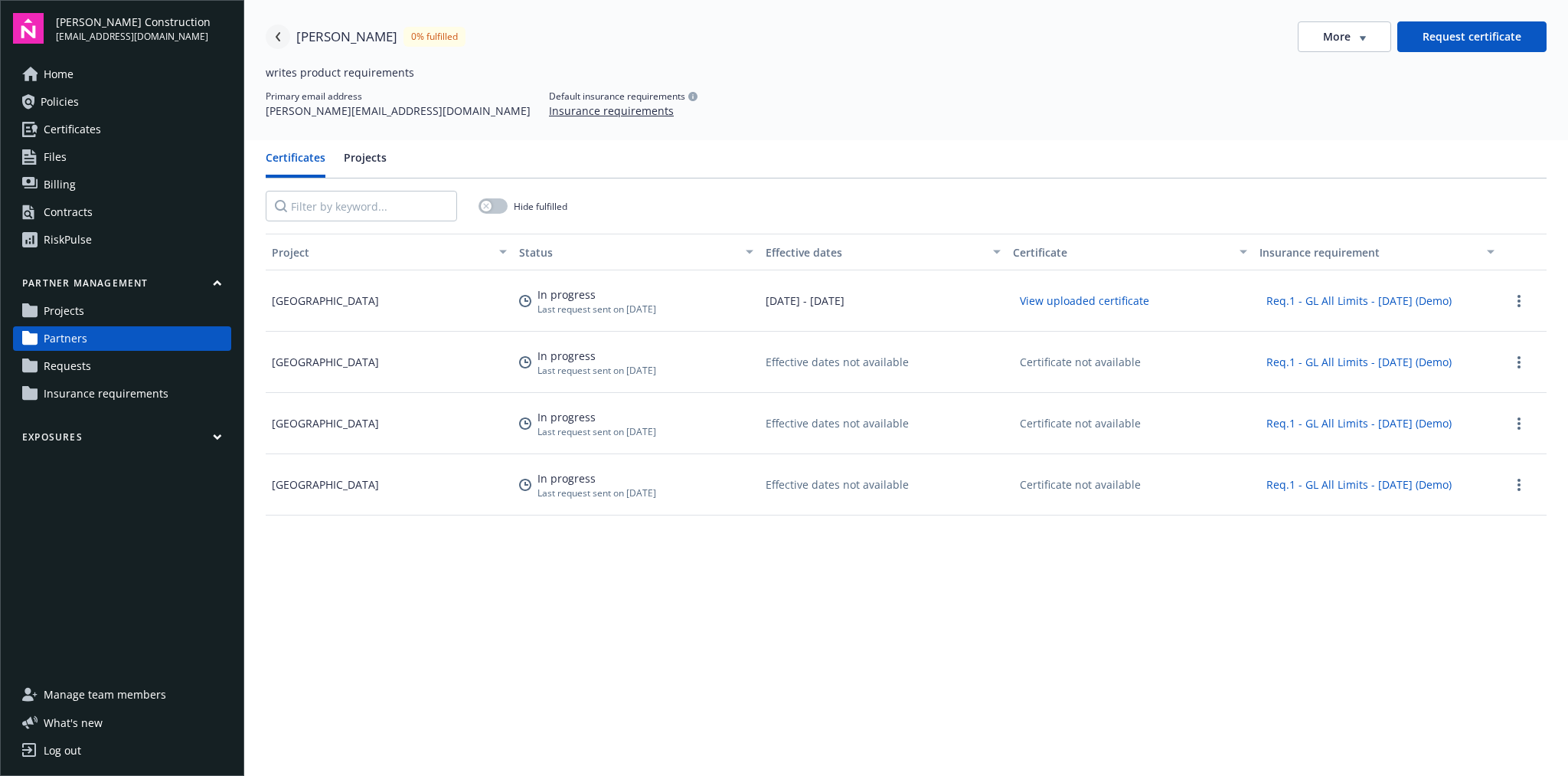
click at [274, 34] on icon "Navigate back" at bounding box center [278, 36] width 9 height 9
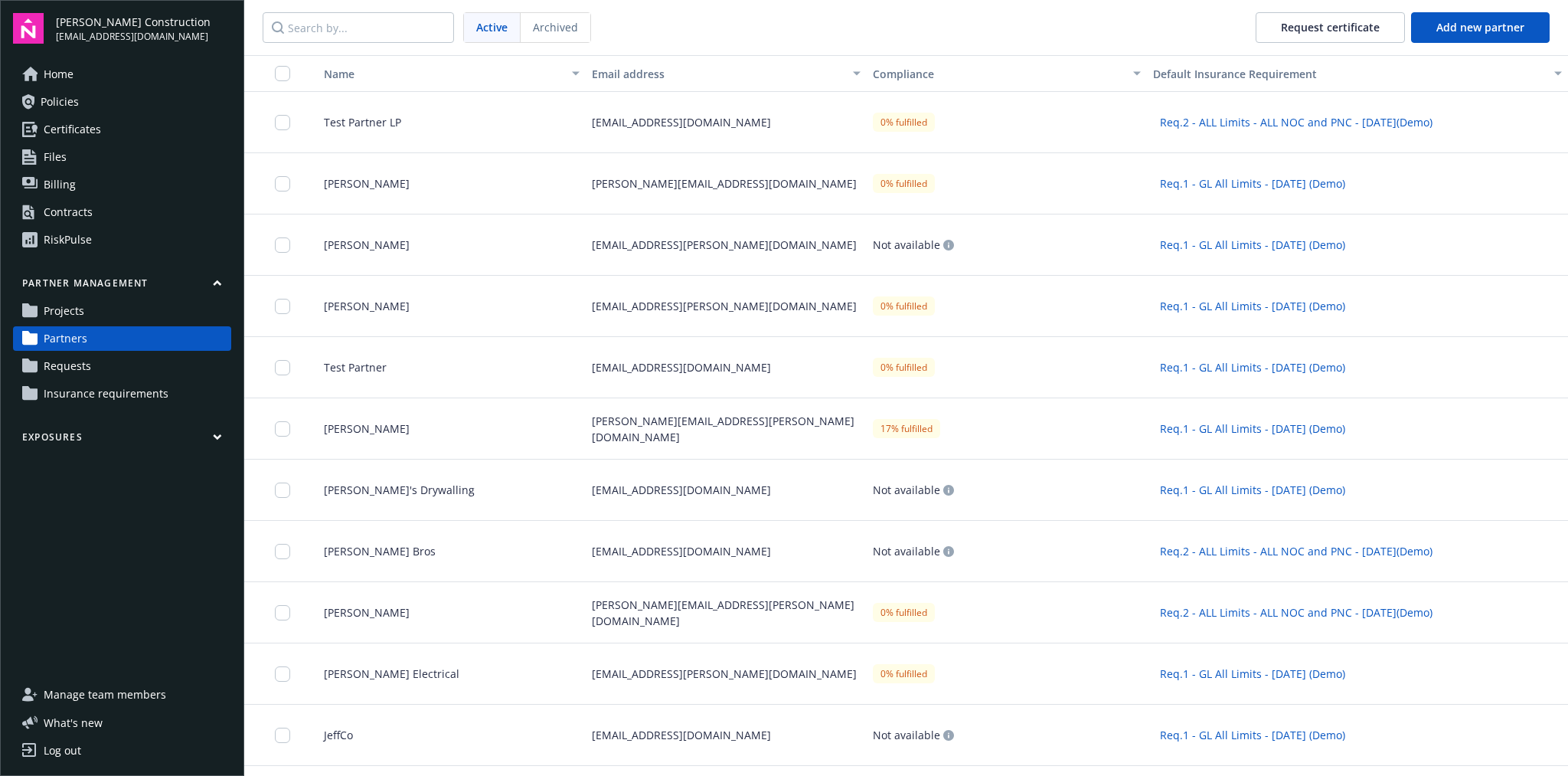
click at [505, 305] on div "Ignacio Antonelli" at bounding box center [445, 306] width 280 height 61
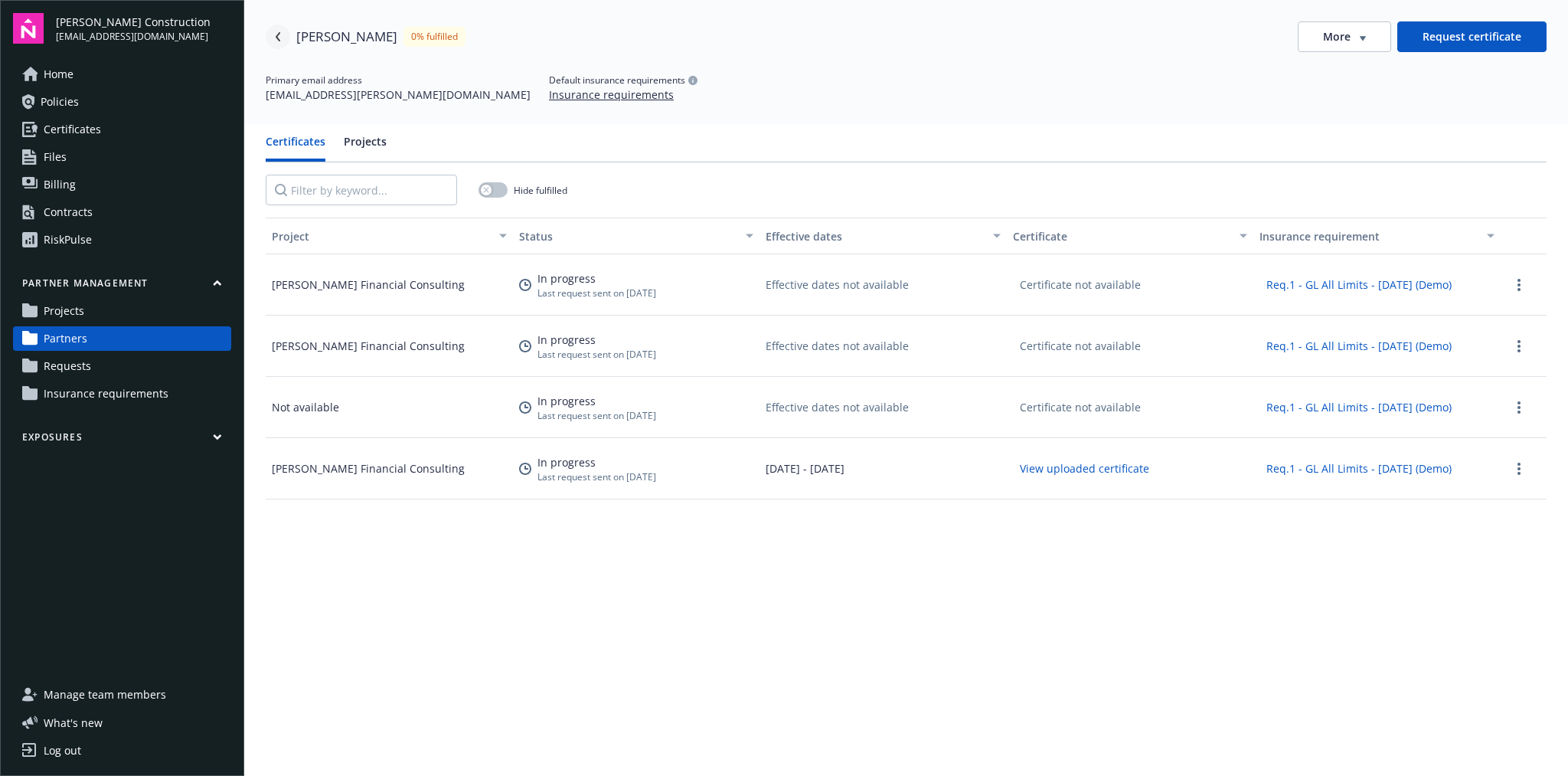
click at [281, 37] on icon "Navigate back" at bounding box center [278, 36] width 9 height 9
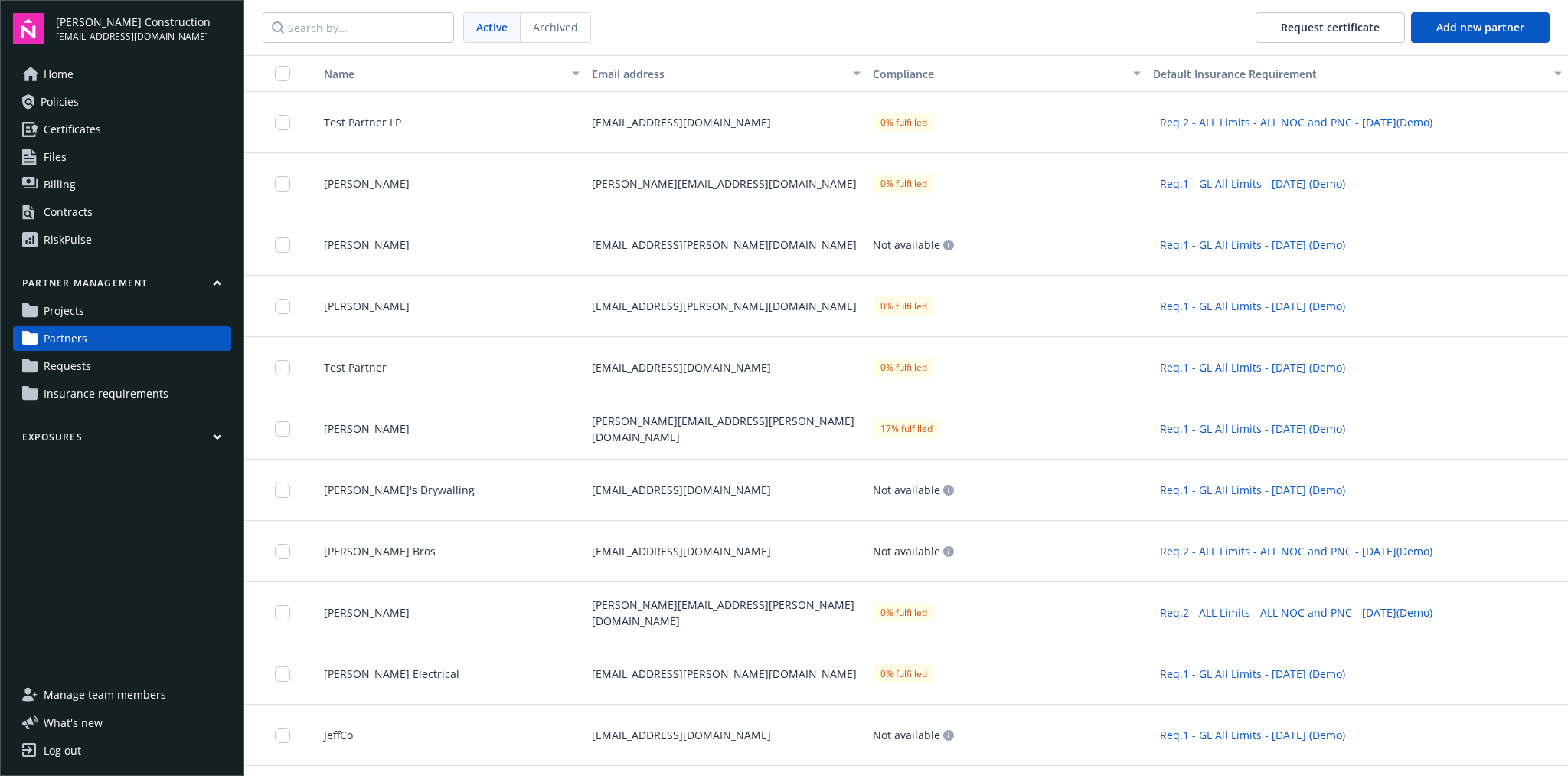
click at [494, 423] on div "Anna Money" at bounding box center [445, 428] width 280 height 61
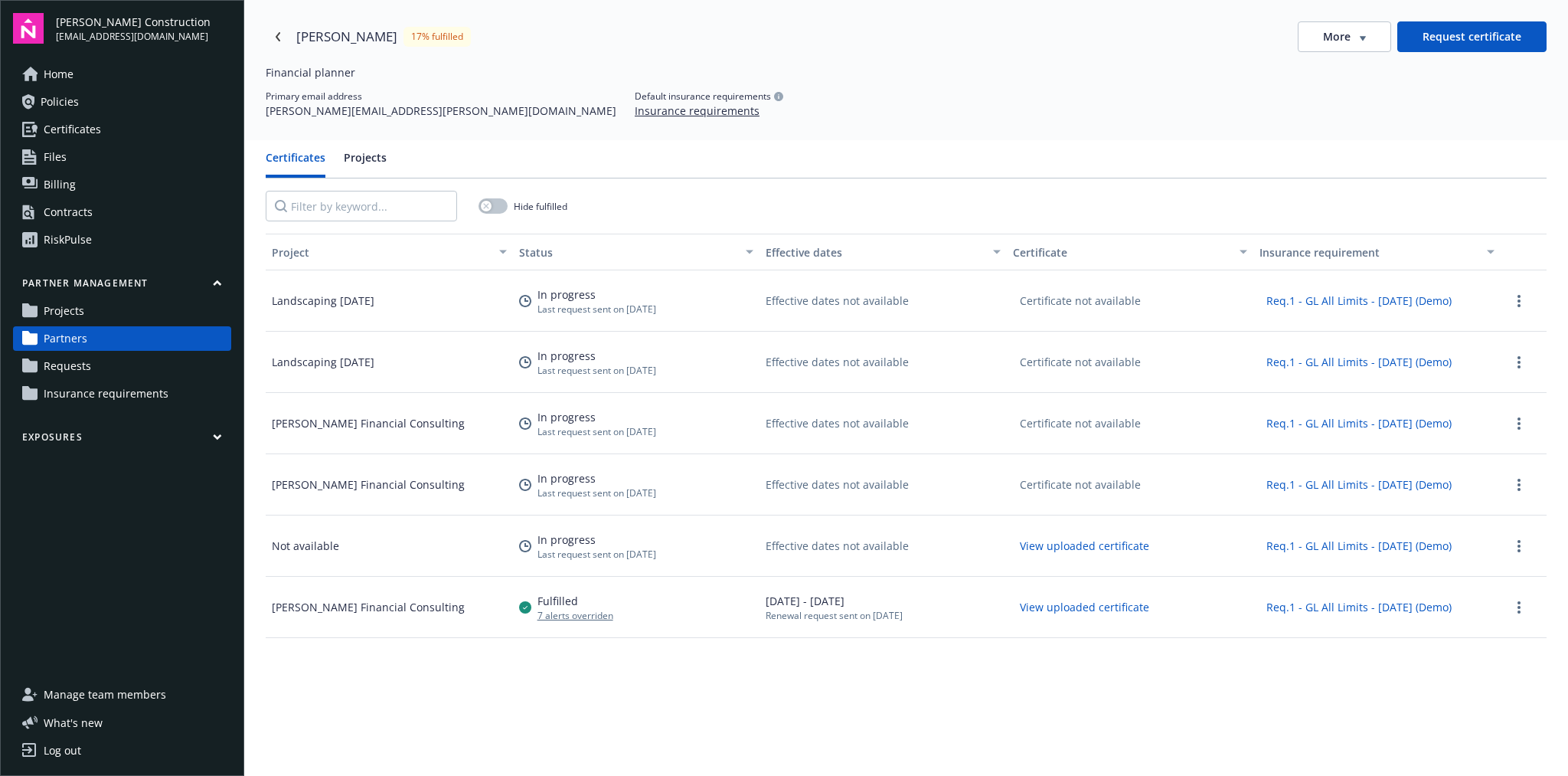
click at [1118, 543] on button "View uploaded certificate" at bounding box center [1085, 546] width 143 height 24
click at [144, 359] on link "Requests" at bounding box center [122, 366] width 218 height 24
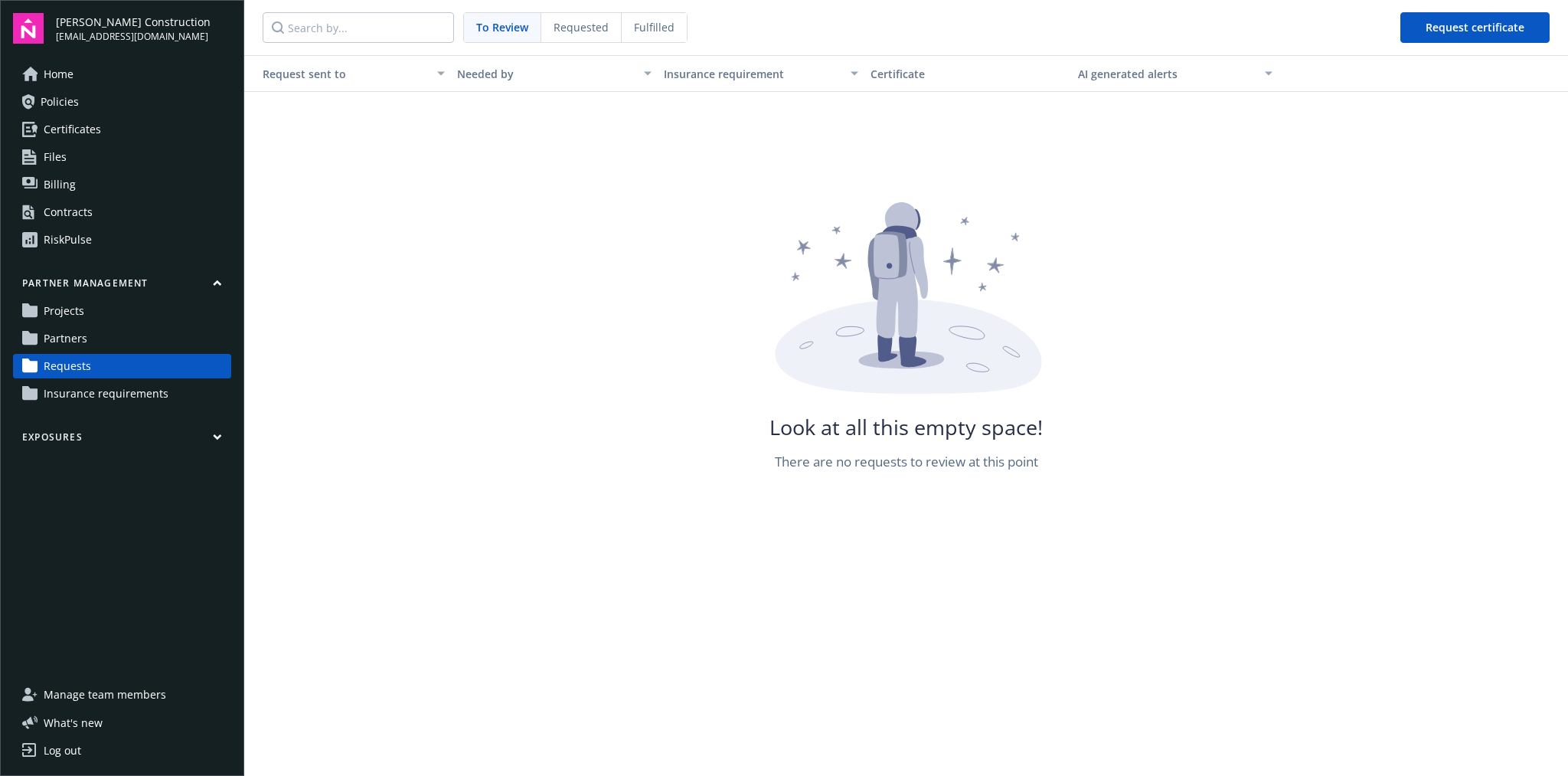
click at [589, 31] on span "Requested" at bounding box center [581, 27] width 55 height 16
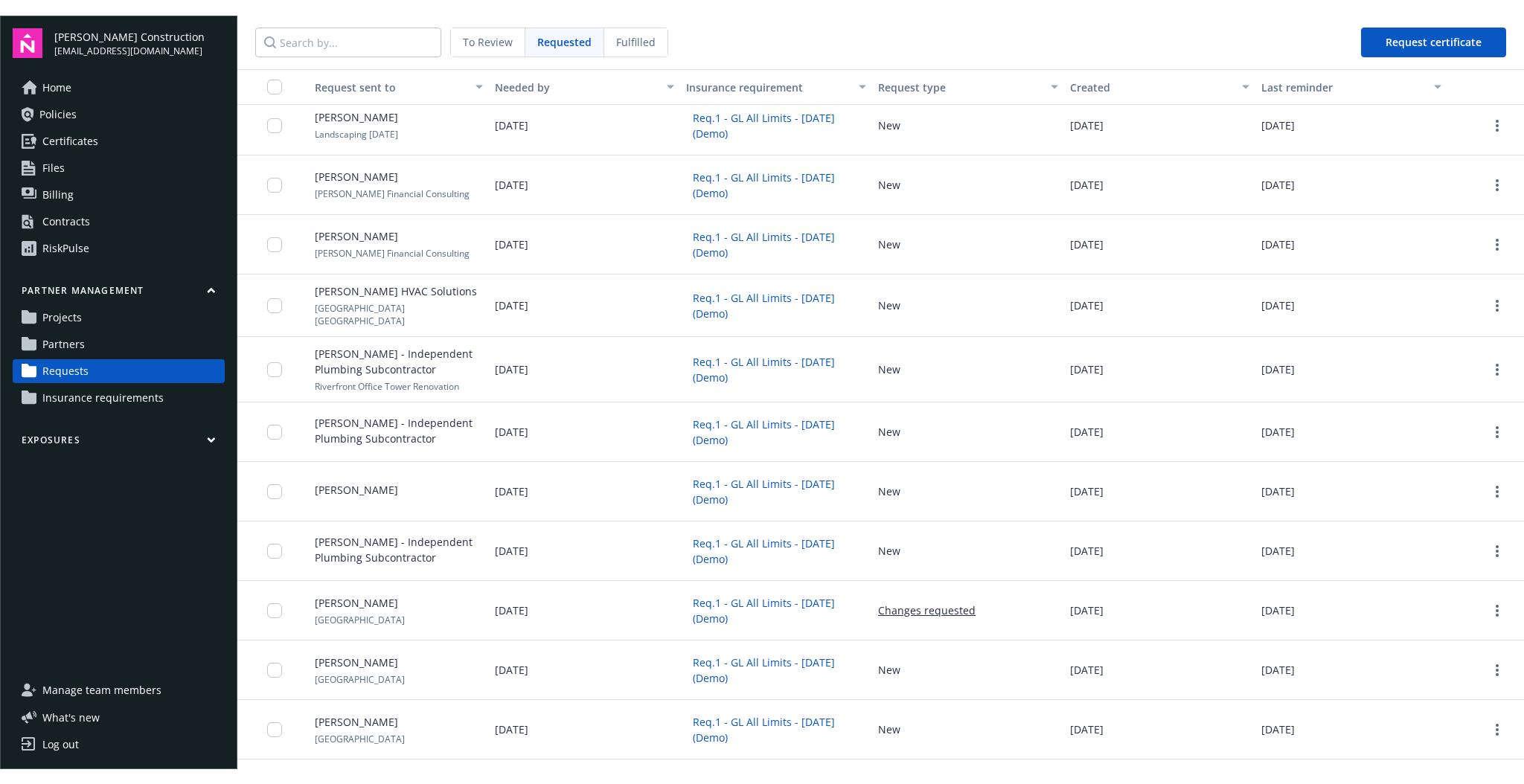
scroll to position [428, 0]
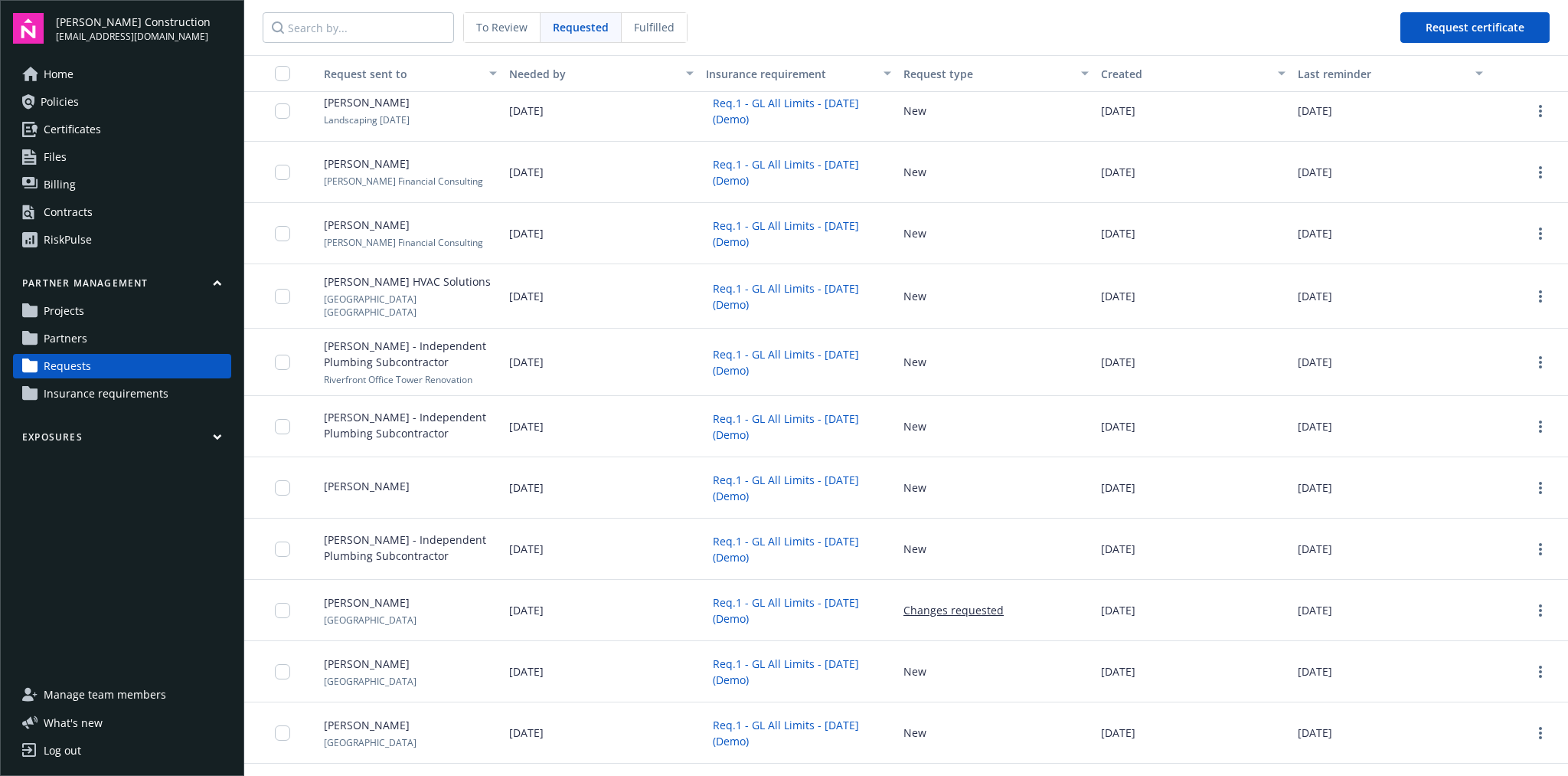
click at [803, 604] on button "Req.1 - GL All Limits - Apr28 (Demo)" at bounding box center [798, 610] width 186 height 40
click at [1307, 612] on link "more" at bounding box center [1540, 609] width 18 height 18
click at [1307, 607] on div at bounding box center [1528, 609] width 66 height 18
click at [144, 391] on span "Insurance requirements" at bounding box center [106, 394] width 125 height 24
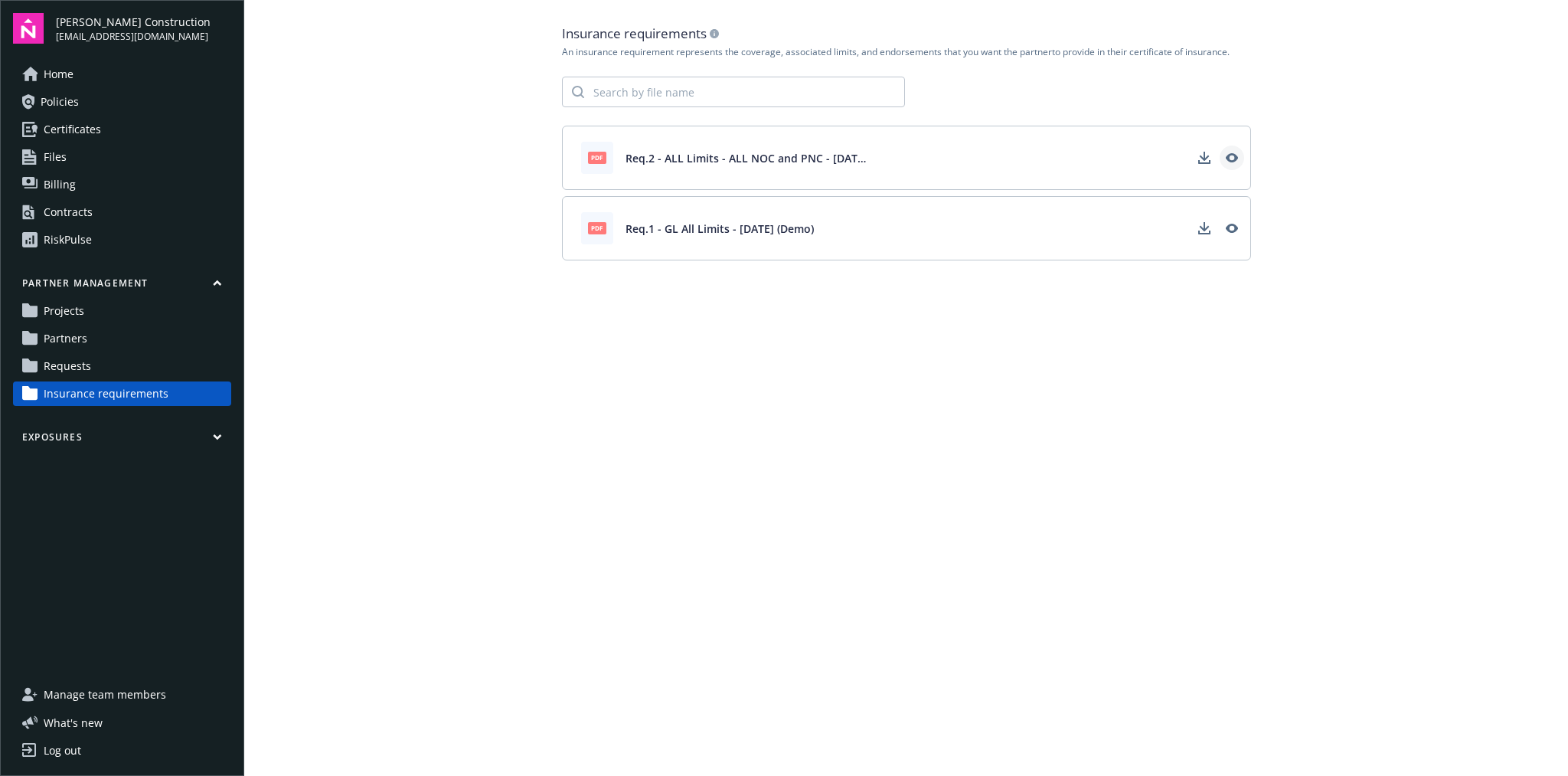
click at [1232, 161] on icon "View" at bounding box center [1231, 157] width 12 height 9
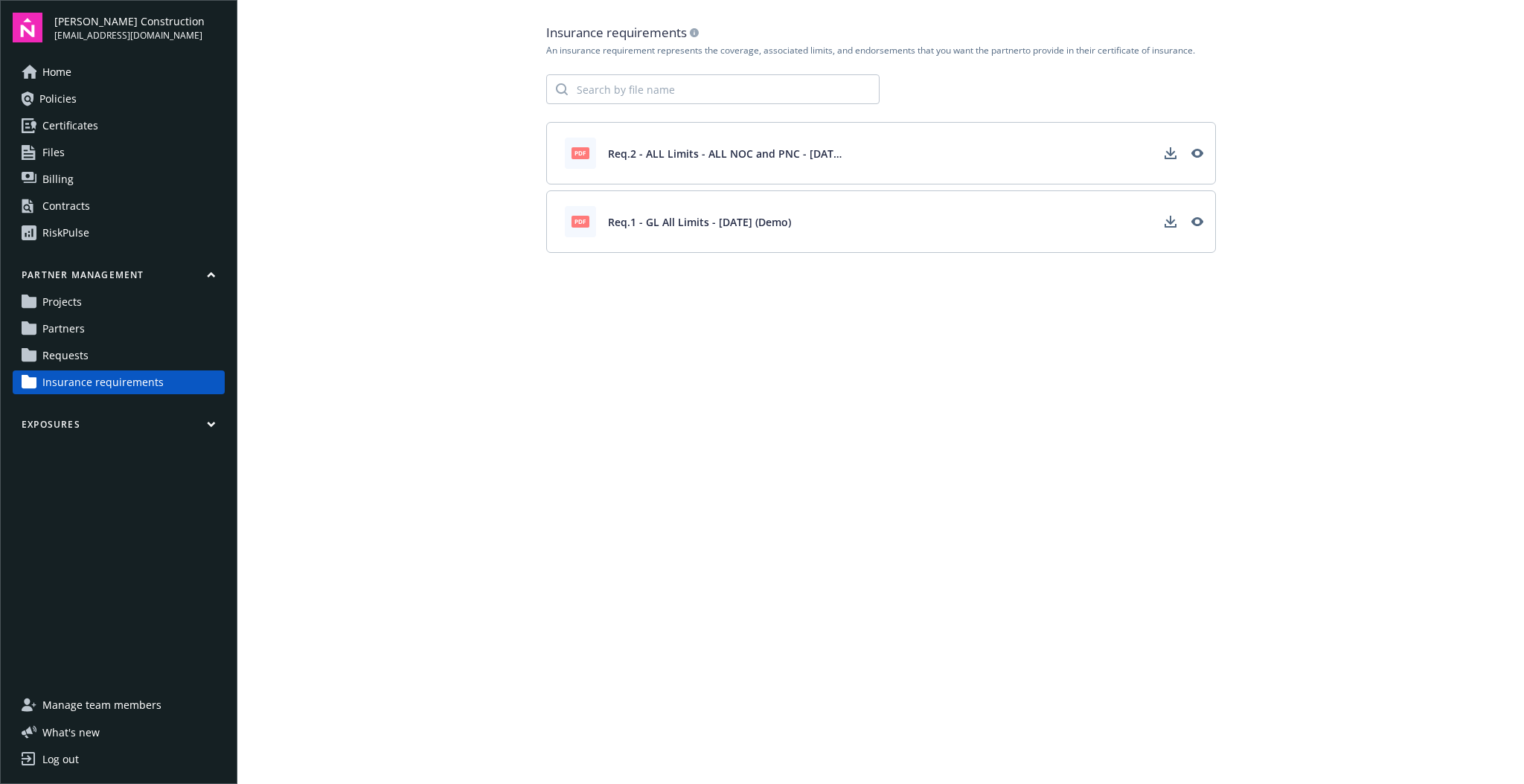
click at [101, 355] on link "Requests" at bounding box center [118, 356] width 212 height 23
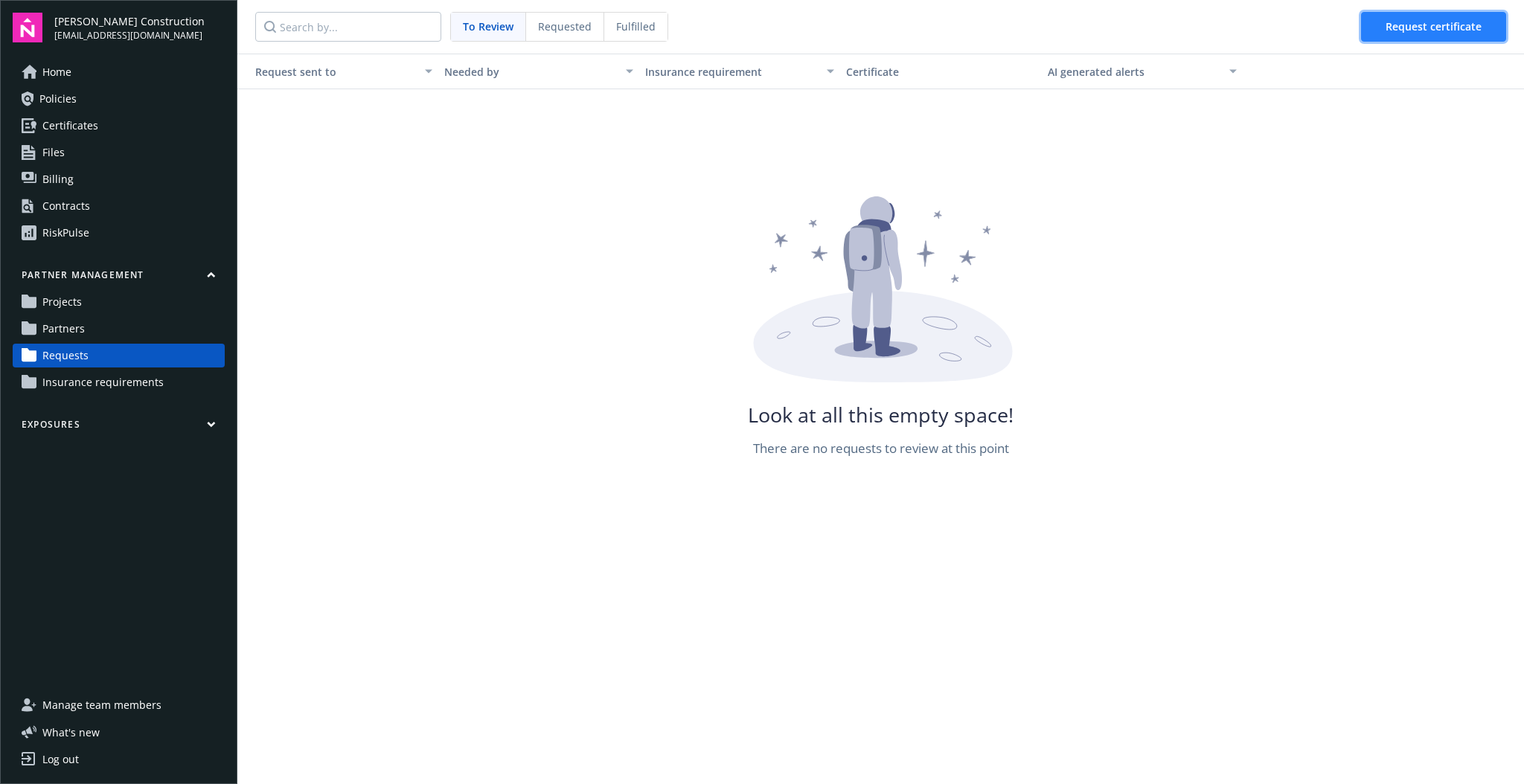
click at [1270, 29] on span "Request certificate" at bounding box center [1433, 26] width 96 height 14
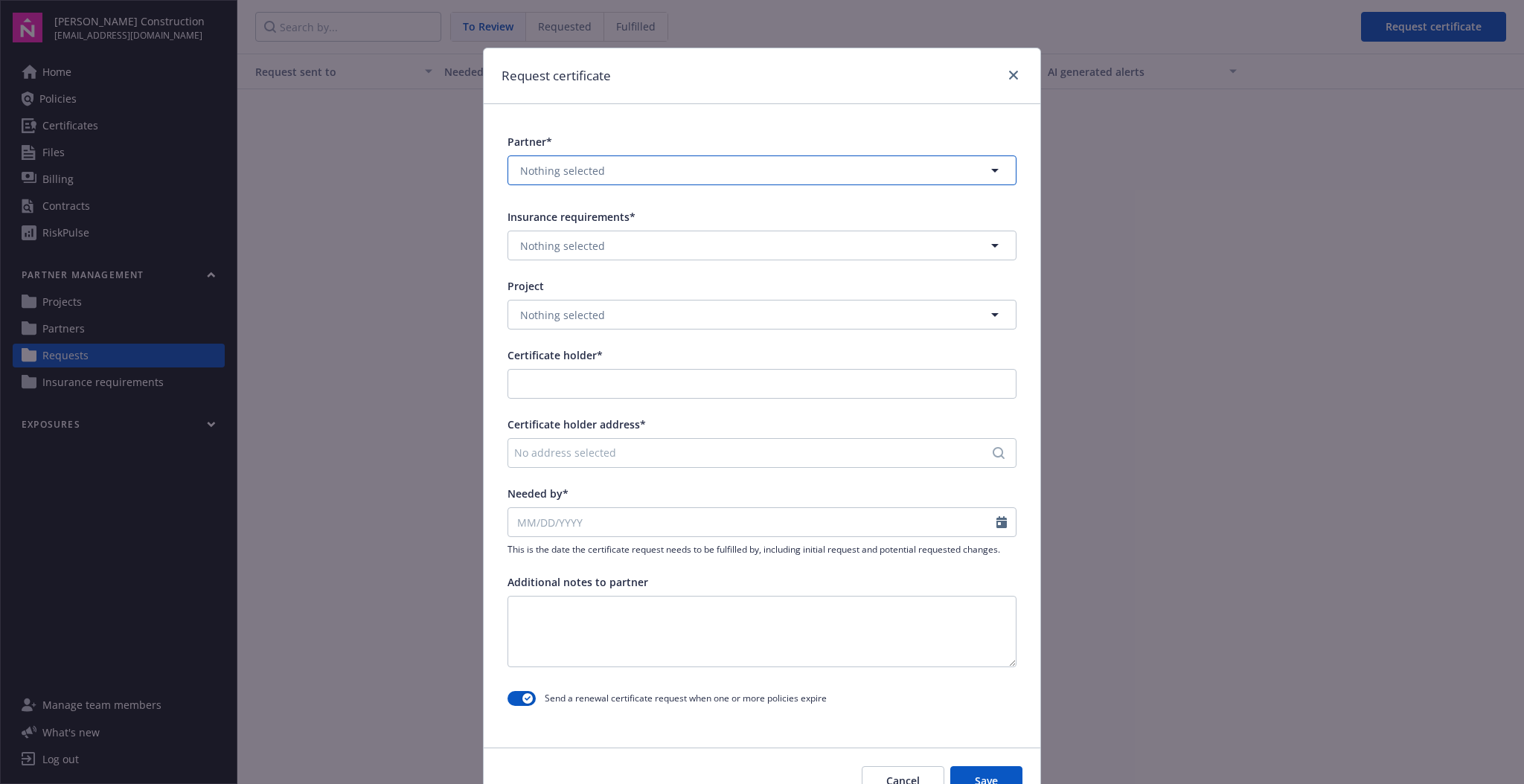
click at [656, 169] on button "Nothing selected" at bounding box center [762, 169] width 509 height 29
click at [658, 153] on div "Partner* Nothing selected Select all Test Partner LP test@newfront.com Aaron Fo…" at bounding box center [762, 163] width 509 height 57
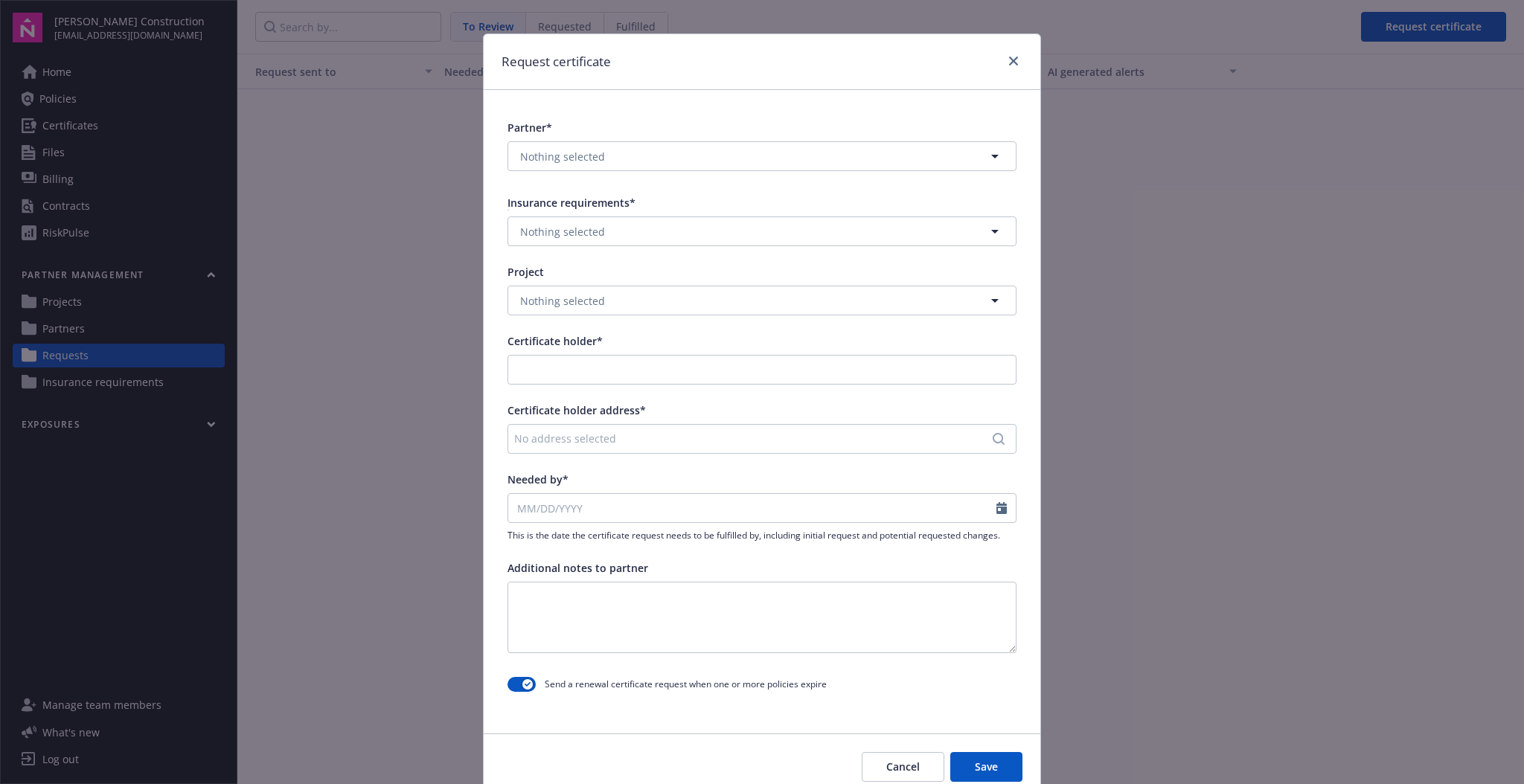
click at [653, 247] on div "Partner* Nothing selected Insurance requirements* Nothing selected Project Noth…" at bounding box center [762, 408] width 557 height 636
click at [652, 234] on button "Nothing selected" at bounding box center [762, 231] width 509 height 29
click at [674, 189] on div "Partner* Nothing selected Insurance requirements* Req.2 - ALL Limits - ALL NOC …" at bounding box center [762, 408] width 557 height 636
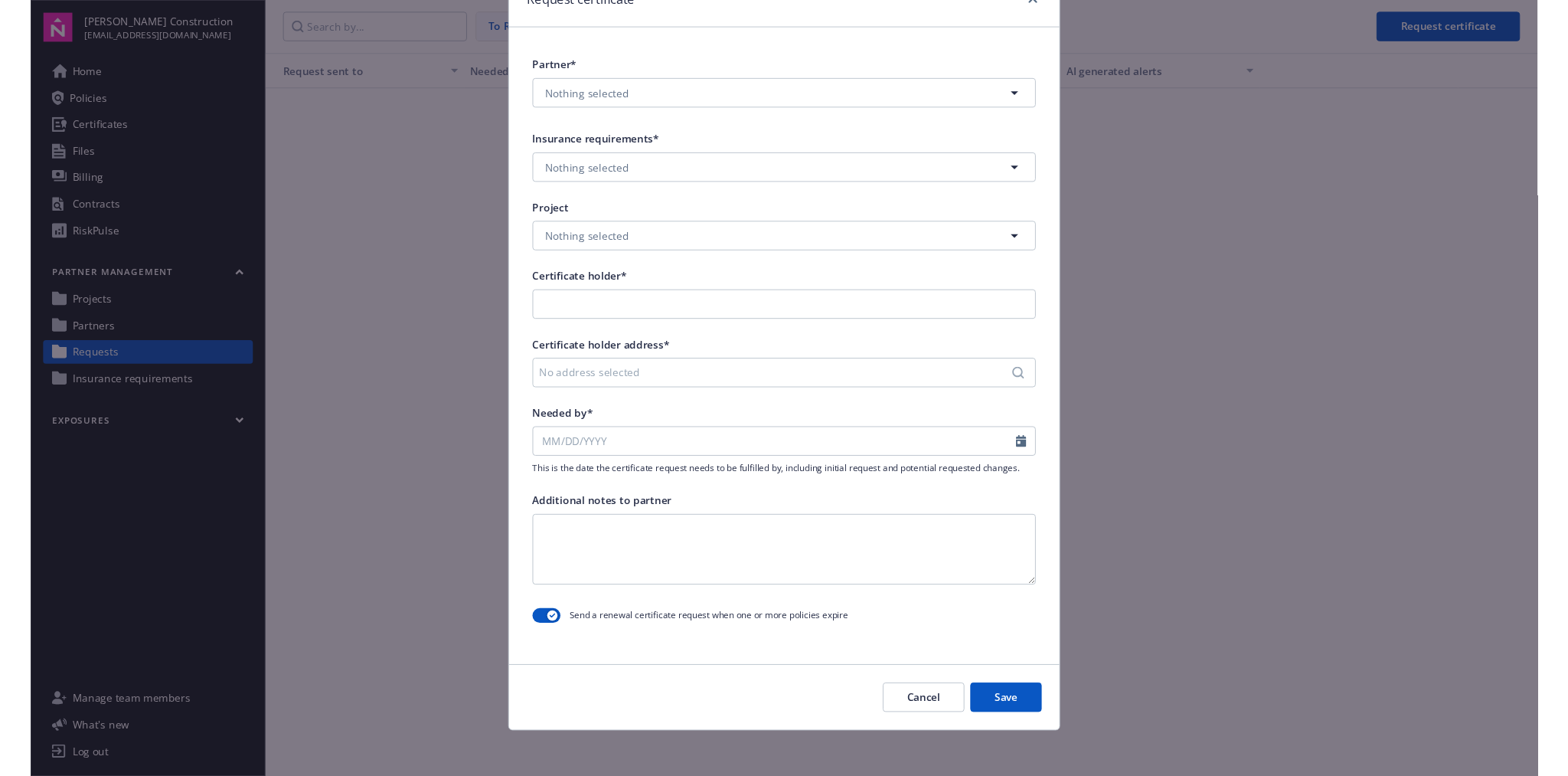
scroll to position [0, 0]
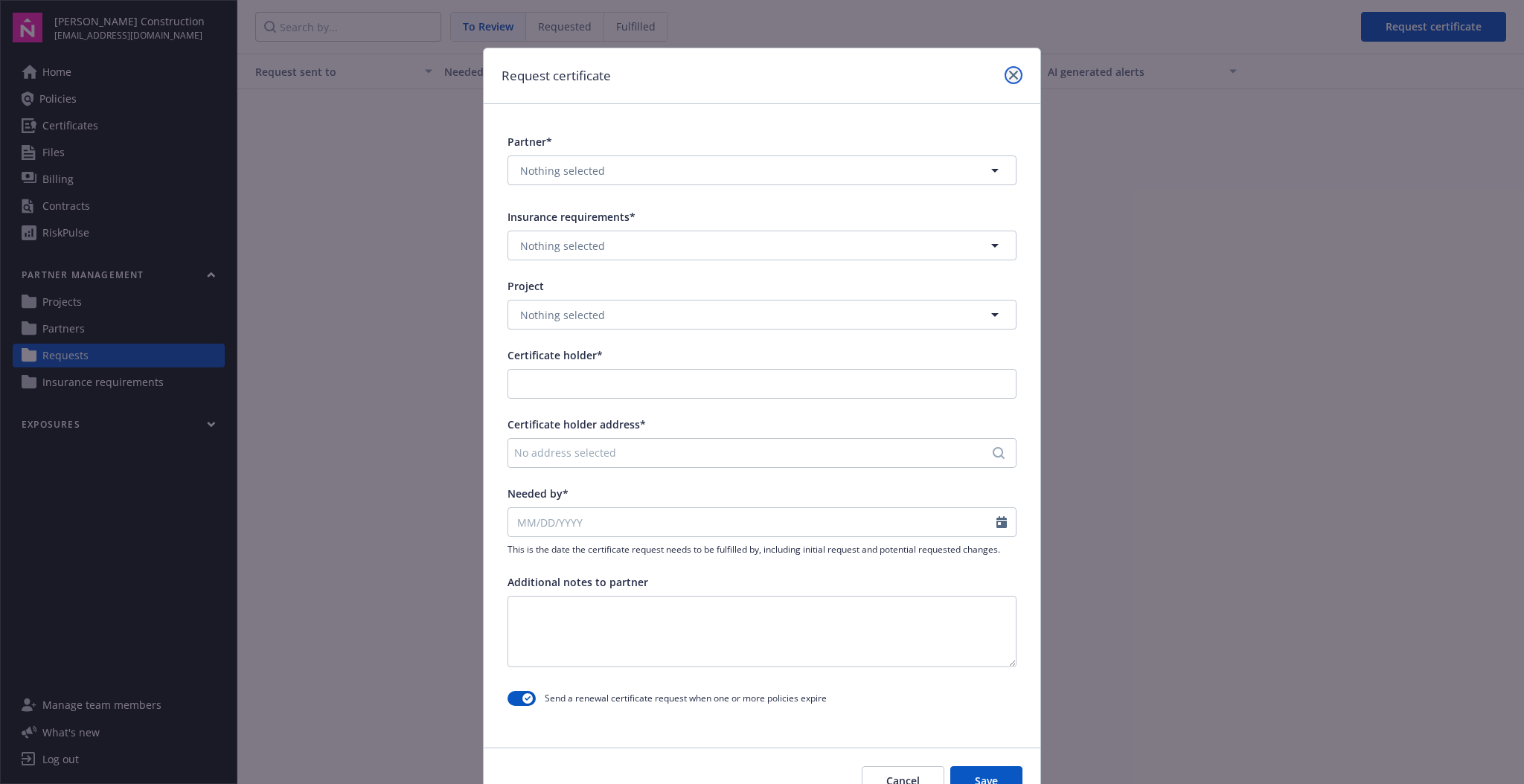
click at [1009, 76] on icon "close" at bounding box center [1013, 75] width 9 height 9
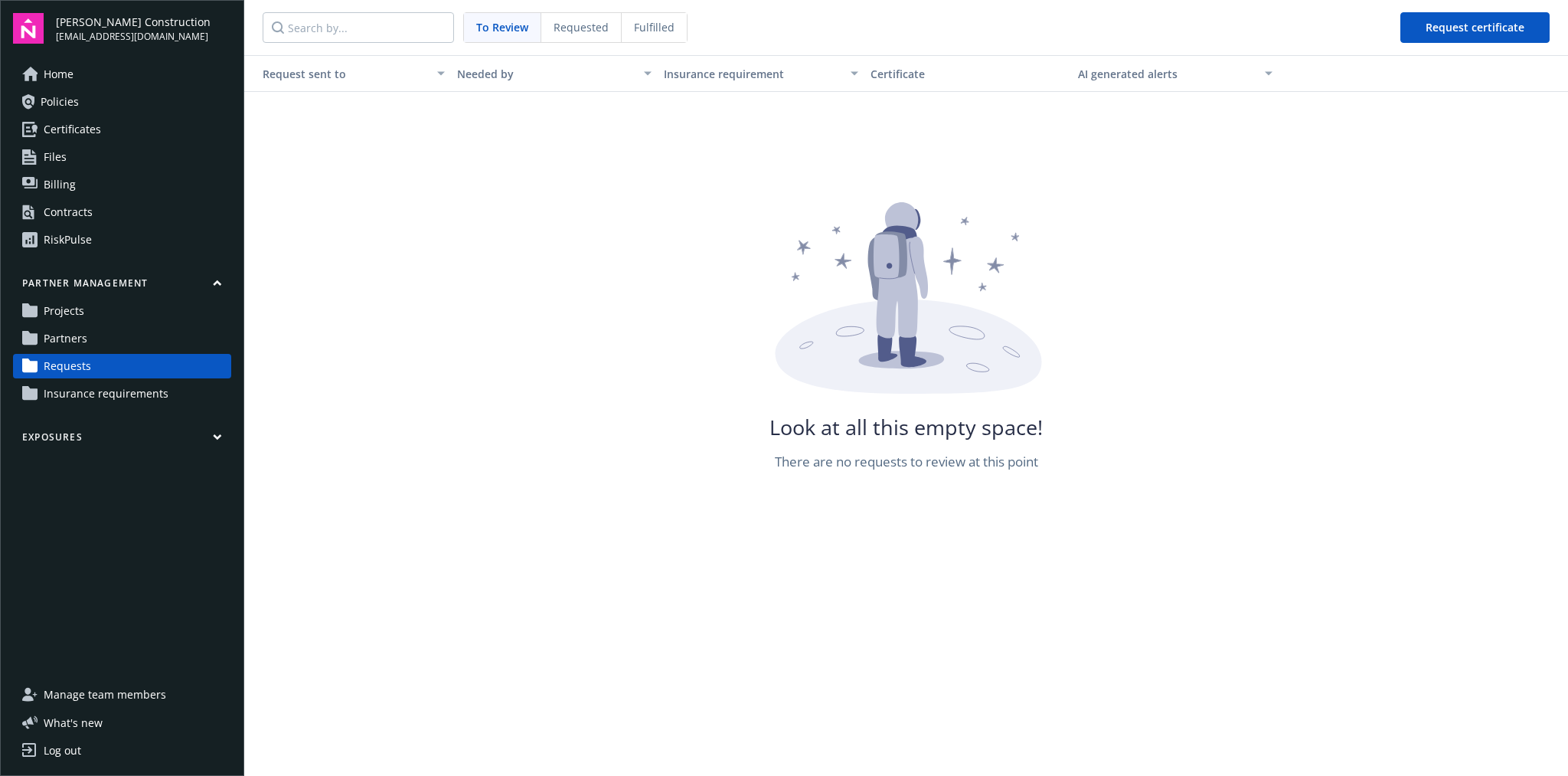
click at [115, 313] on link "Projects" at bounding box center [122, 311] width 218 height 24
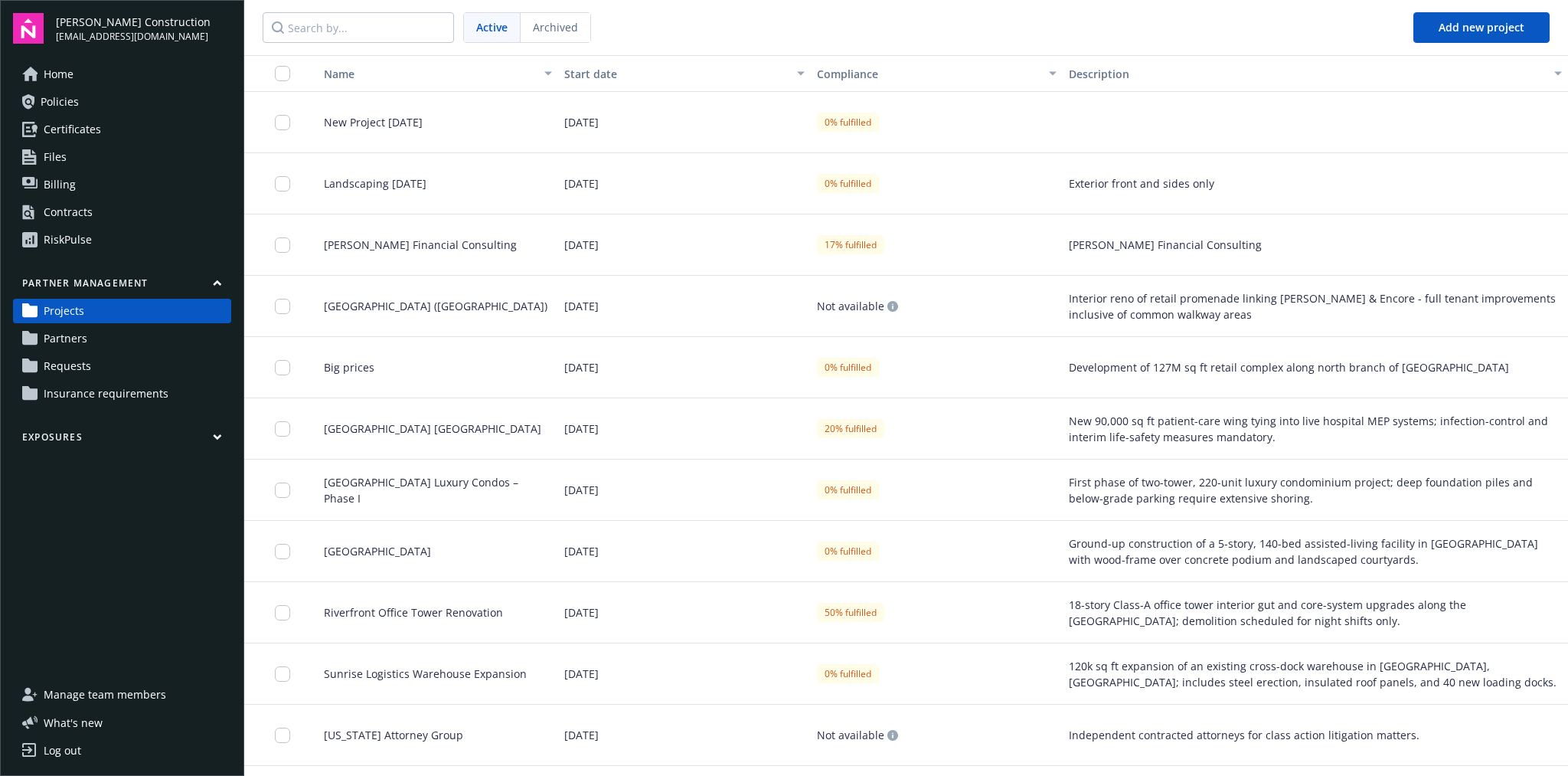
click at [668, 122] on div "09/01/2025" at bounding box center [684, 122] width 253 height 61
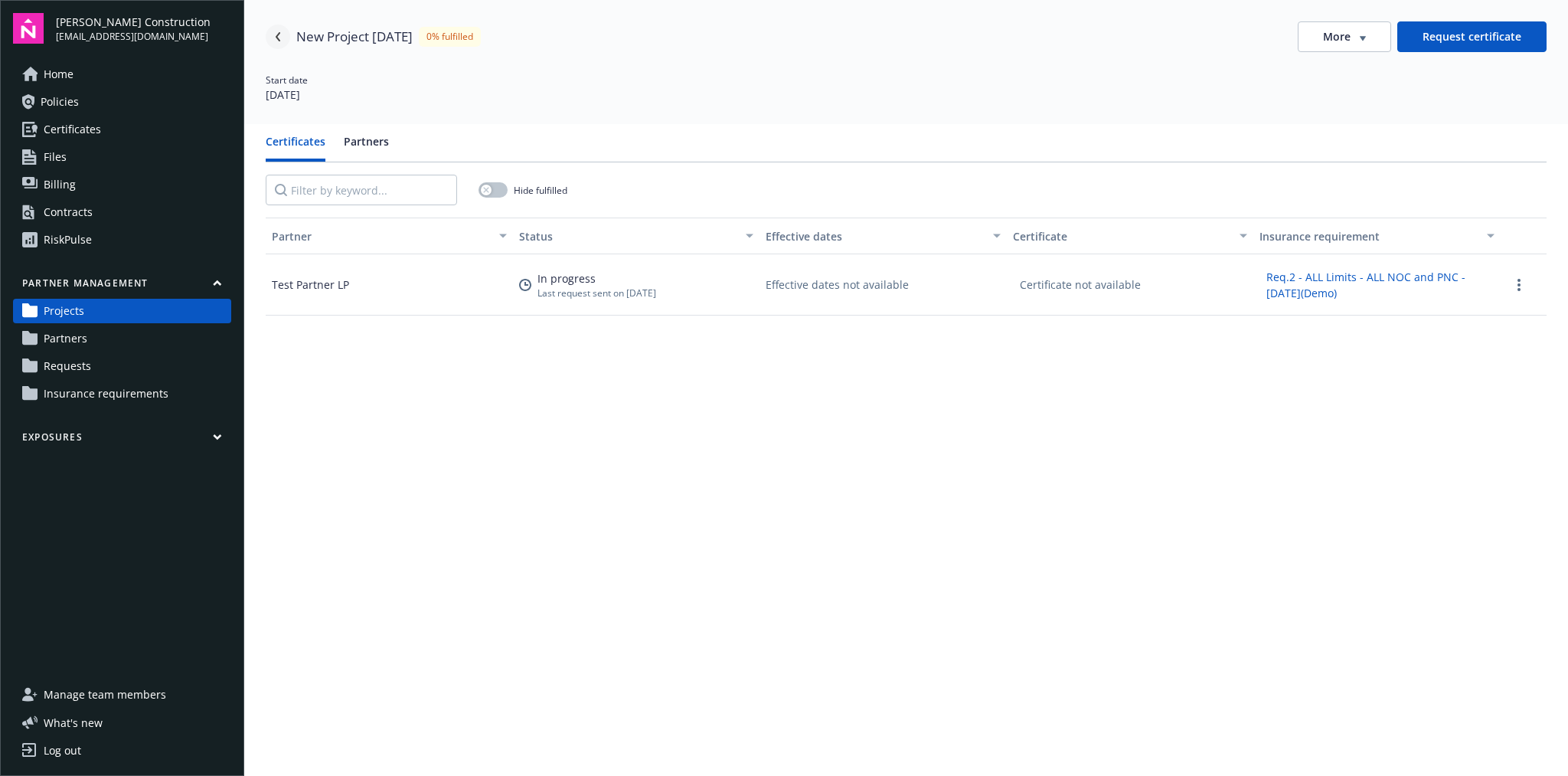
click at [276, 33] on icon "Navigate back" at bounding box center [278, 36] width 9 height 9
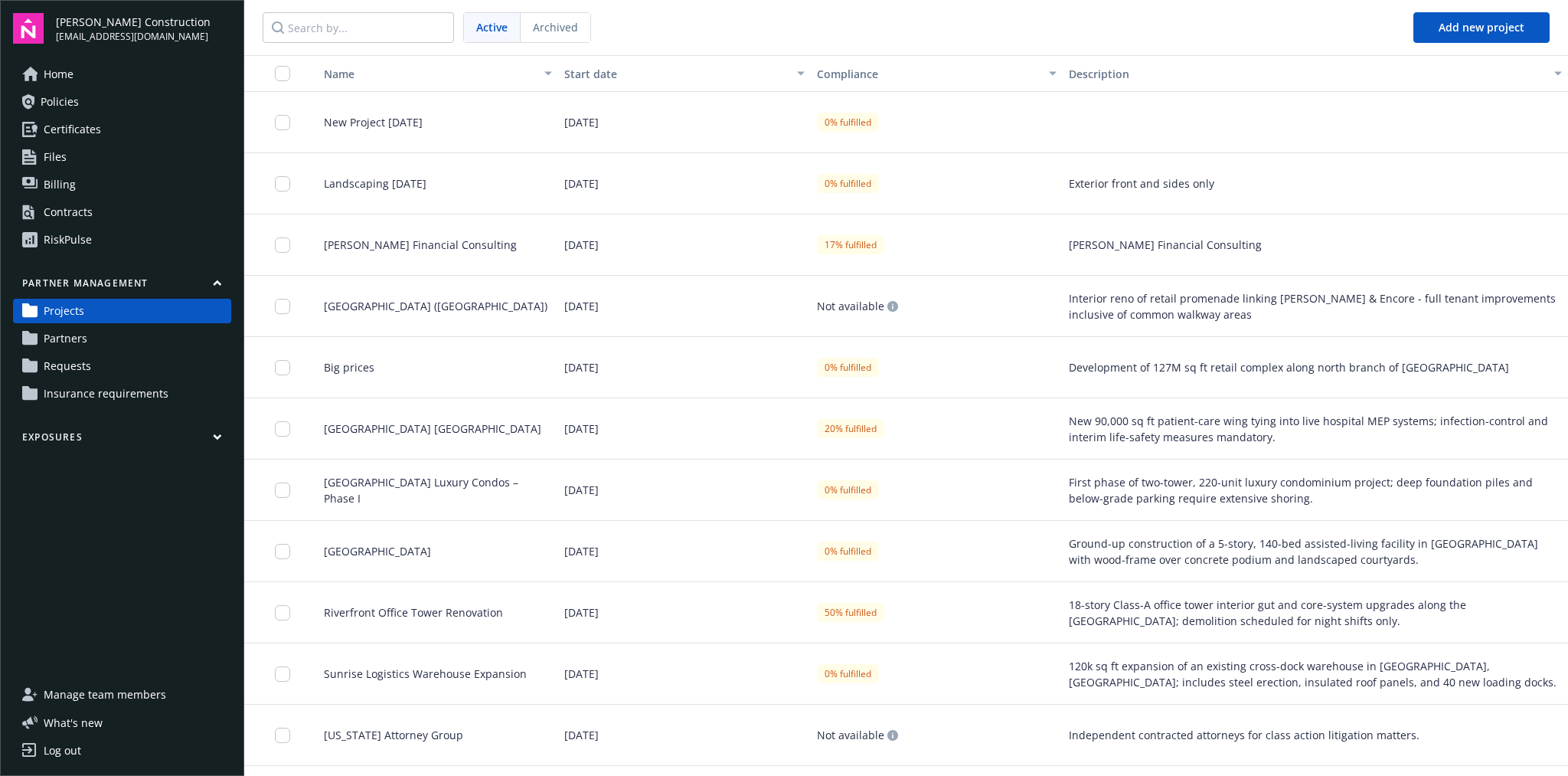
click at [742, 260] on div "06/20/2025" at bounding box center [684, 244] width 253 height 61
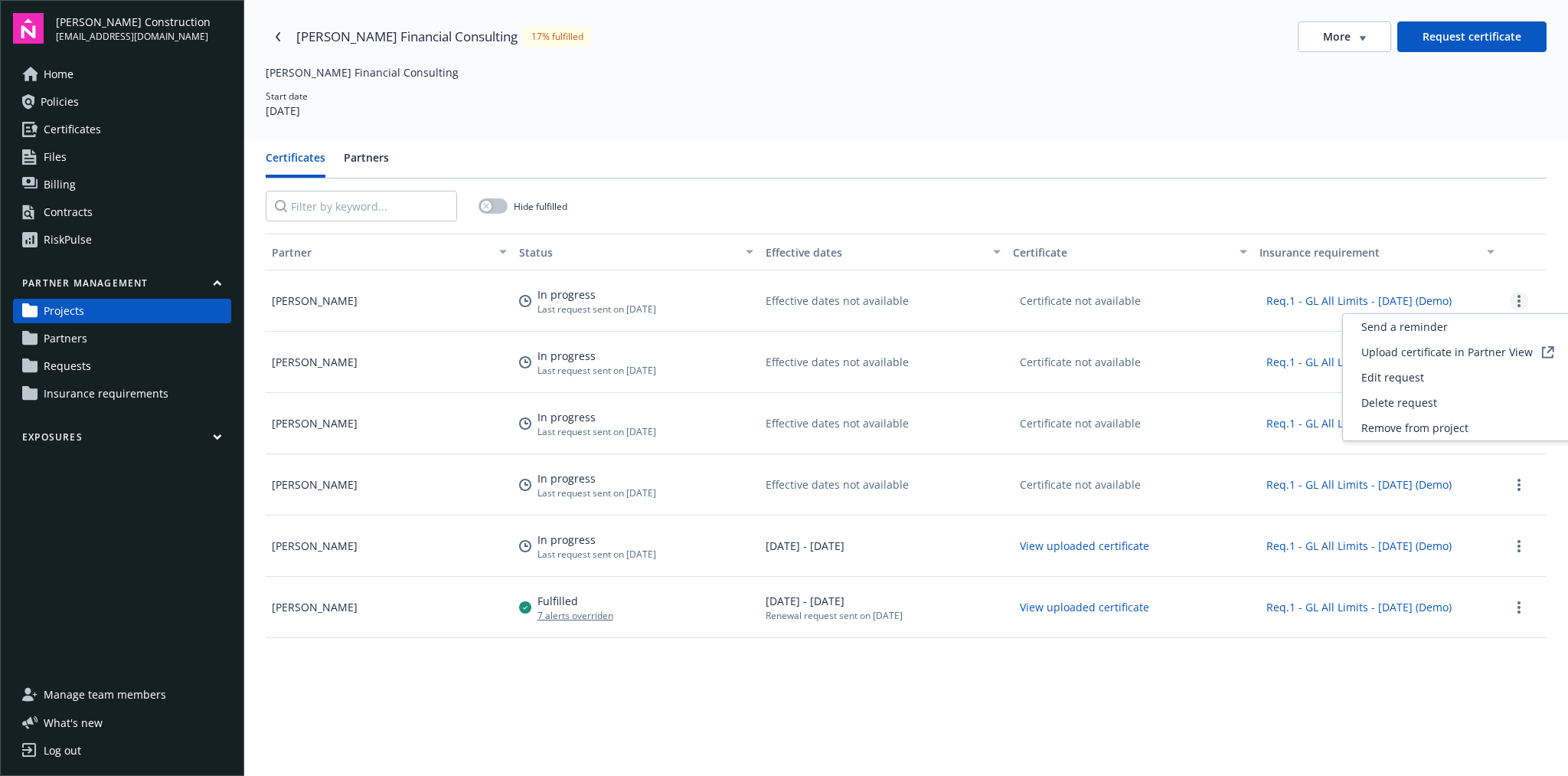
click at [1307, 299] on link "more" at bounding box center [1519, 300] width 18 height 18
click at [1307, 544] on div at bounding box center [1523, 546] width 34 height 18
click at [1307, 542] on div at bounding box center [1523, 546] width 34 height 18
click at [374, 161] on button "Partners" at bounding box center [366, 163] width 45 height 28
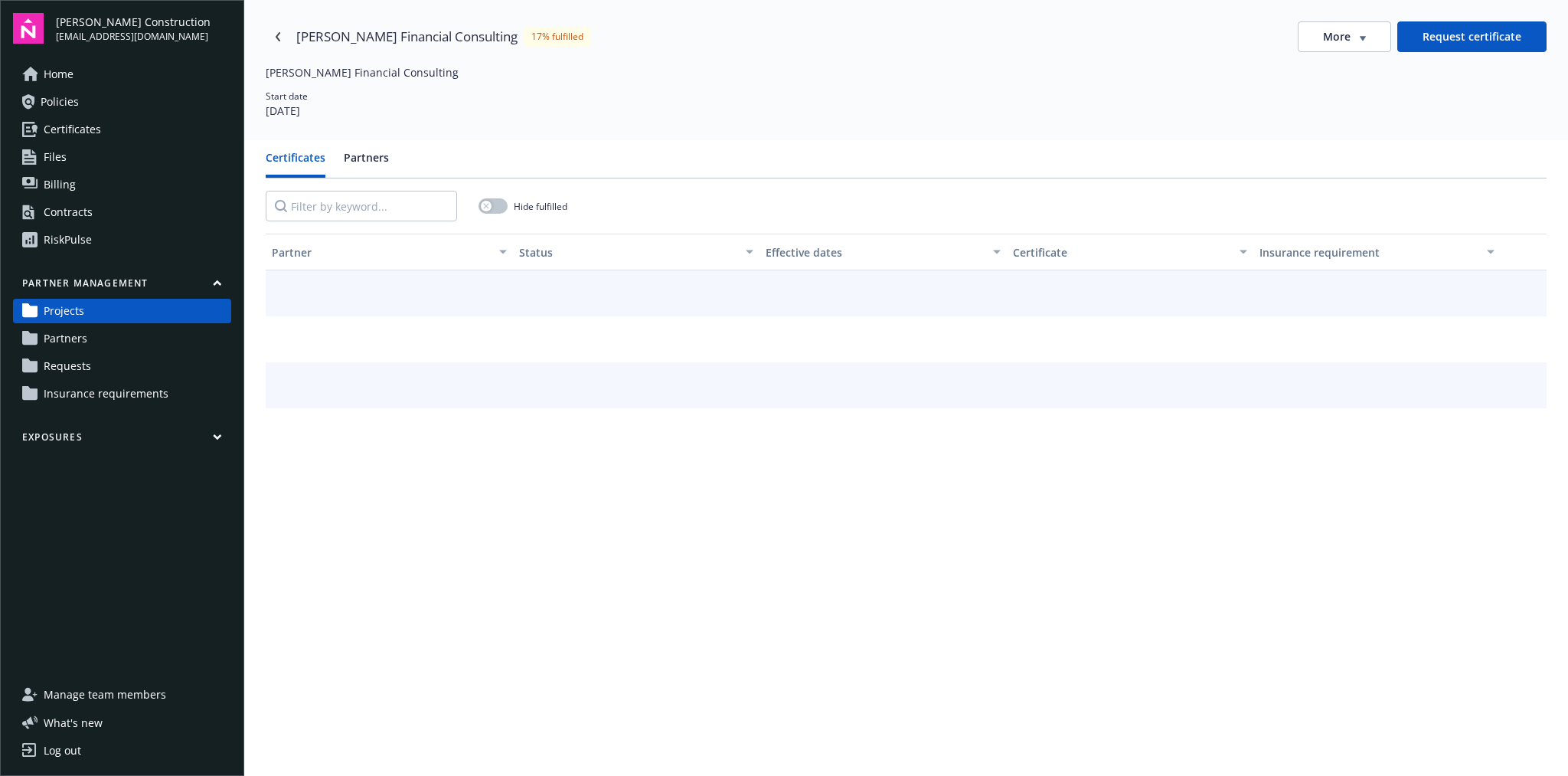
click at [305, 168] on button "Certificates" at bounding box center [295, 163] width 60 height 28
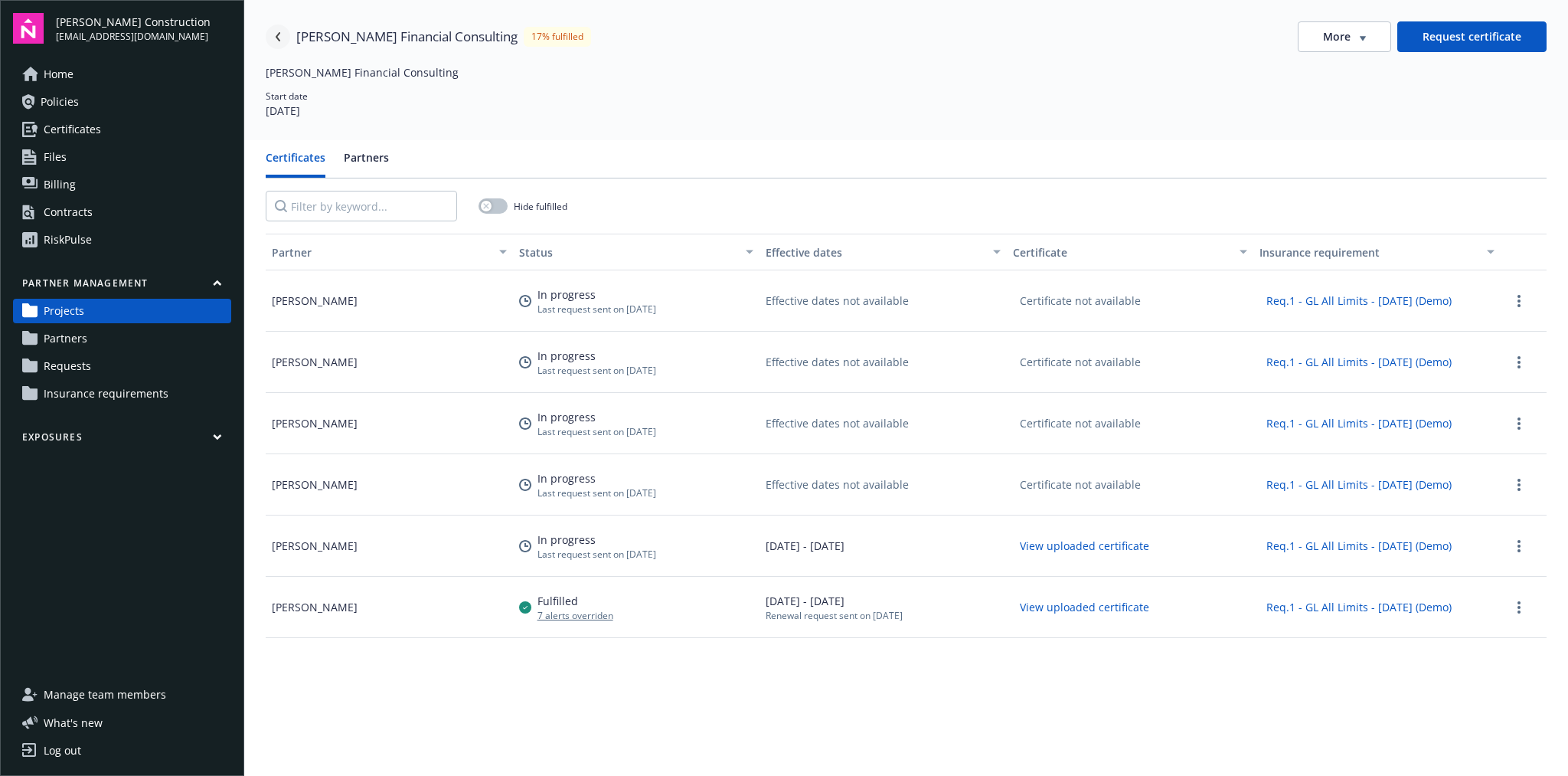
click at [271, 30] on link "Navigate back" at bounding box center [278, 36] width 24 height 24
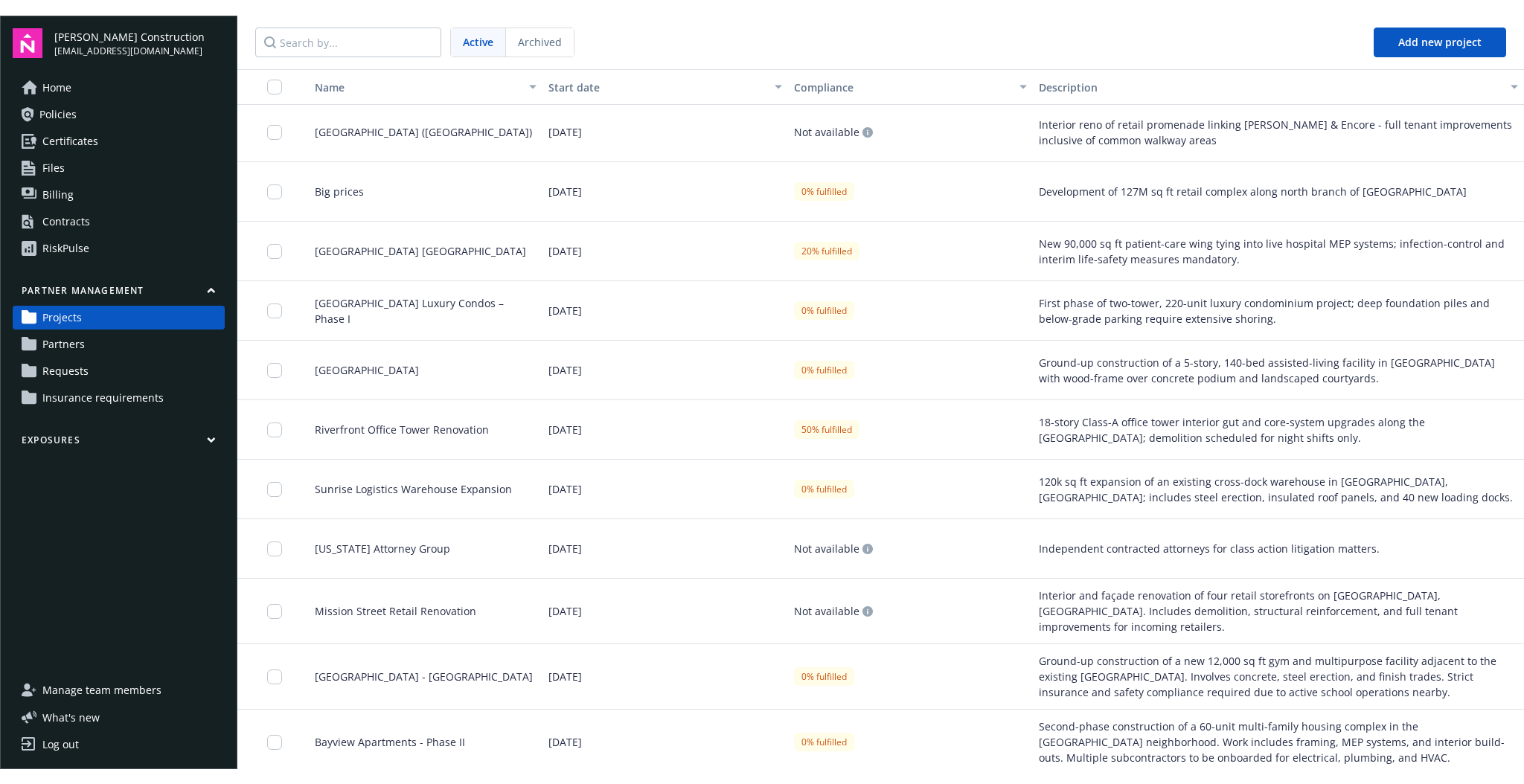
scroll to position [149, 0]
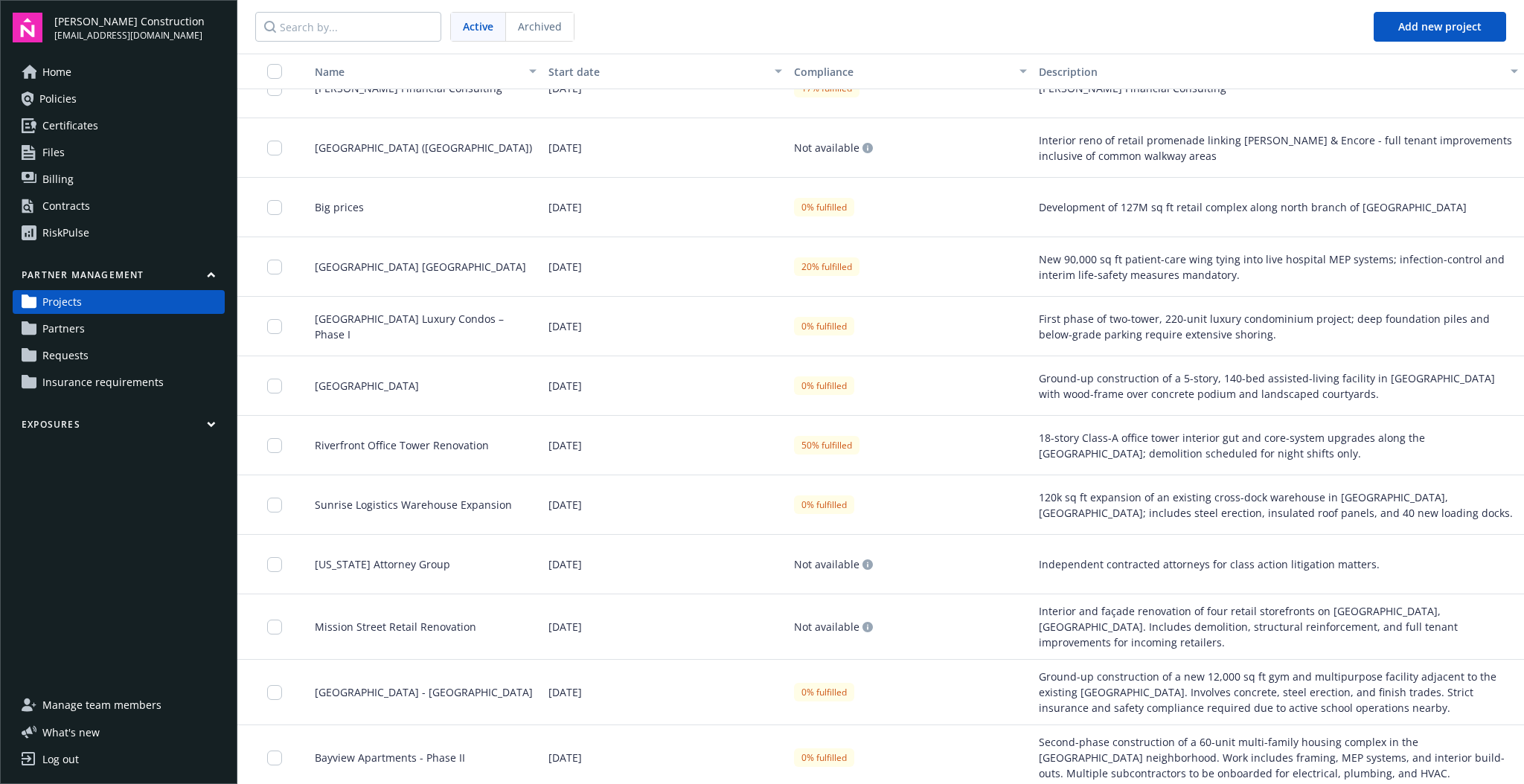
click at [123, 327] on link "Partners" at bounding box center [118, 329] width 212 height 23
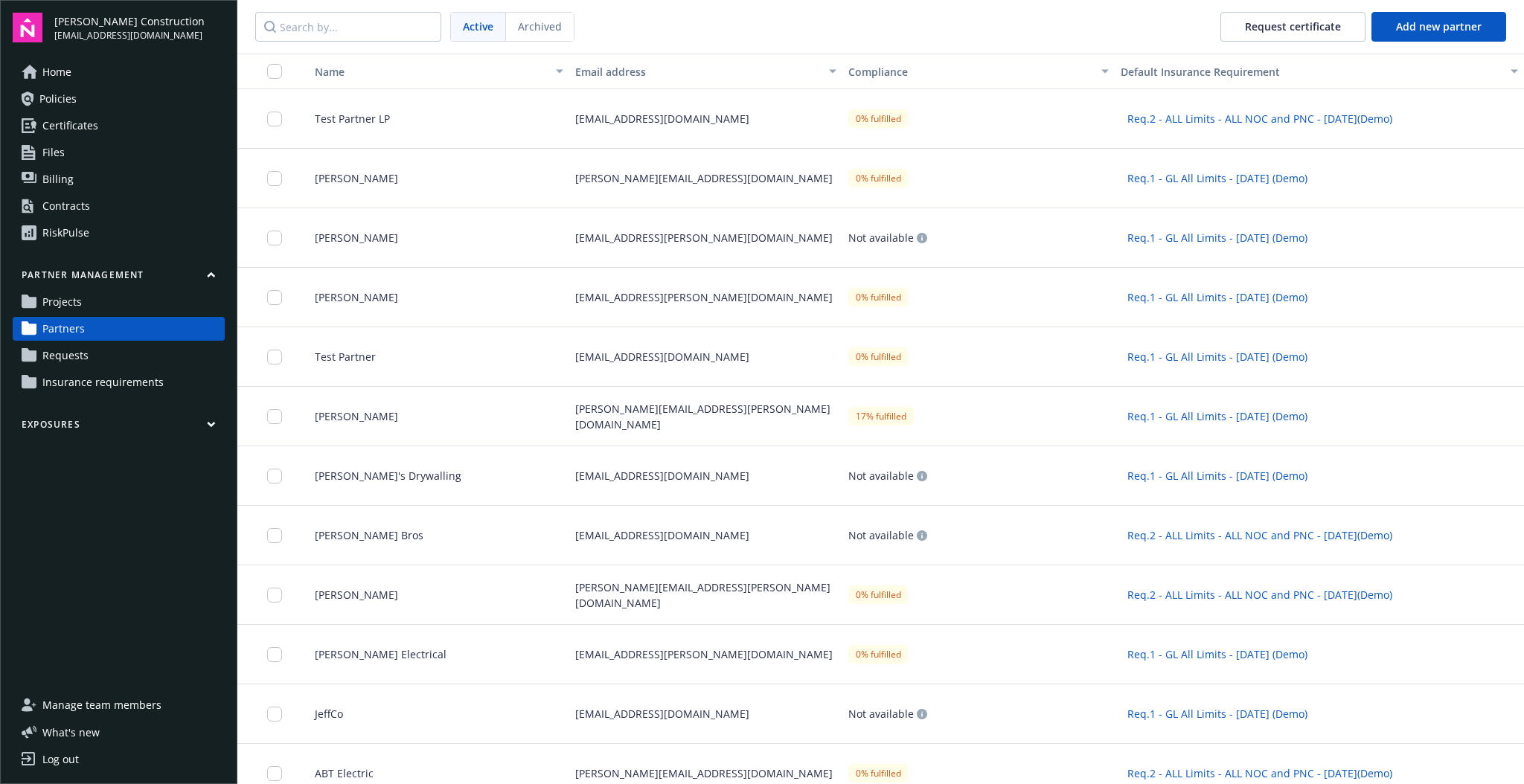
click at [714, 231] on div "phil.huffman@newfront.com" at bounding box center [705, 237] width 273 height 60
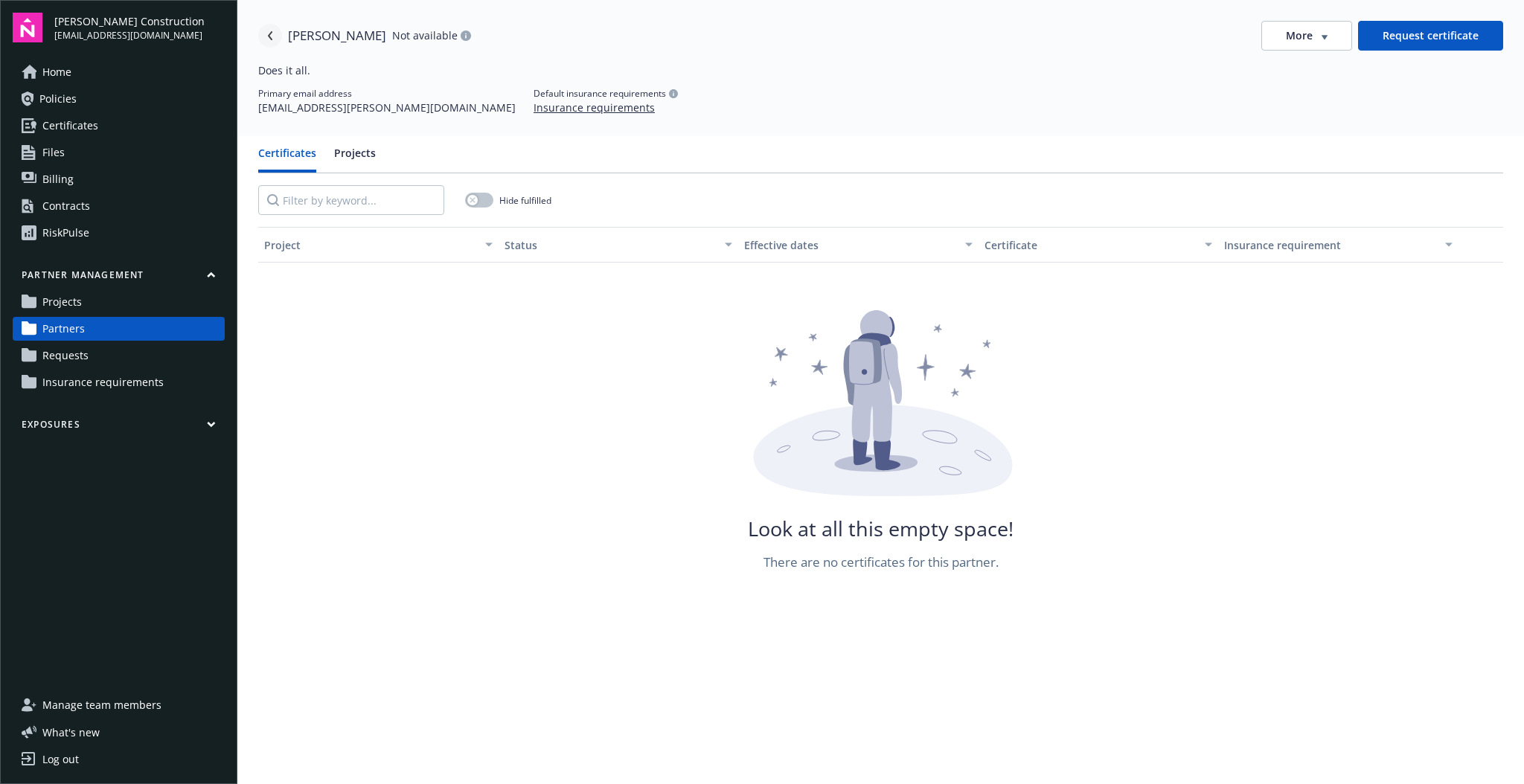
click at [268, 32] on icon "Navigate back" at bounding box center [270, 35] width 9 height 9
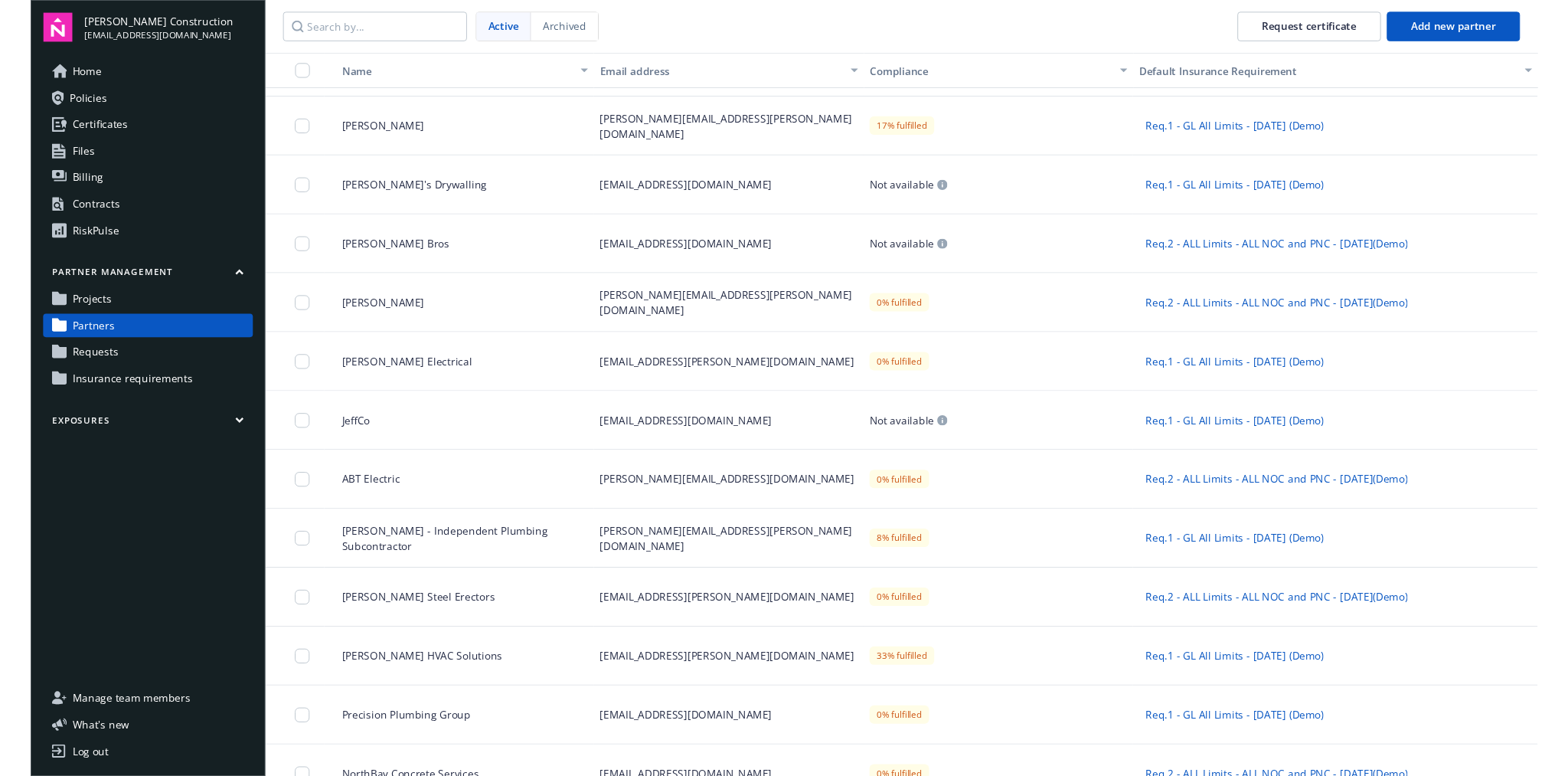
scroll to position [387, 0]
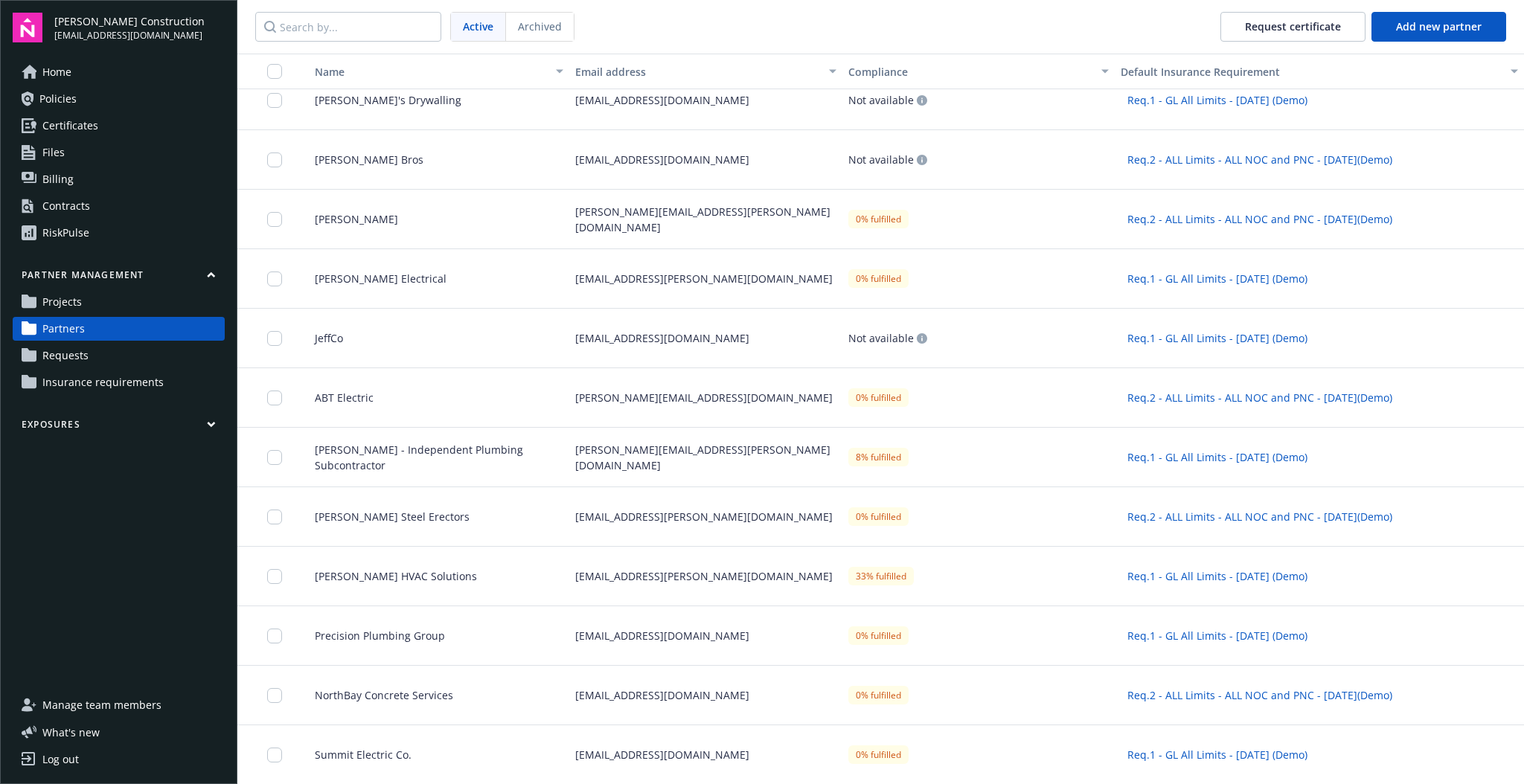
click at [748, 590] on div "sid.unnithan@newfront.com" at bounding box center [705, 576] width 273 height 60
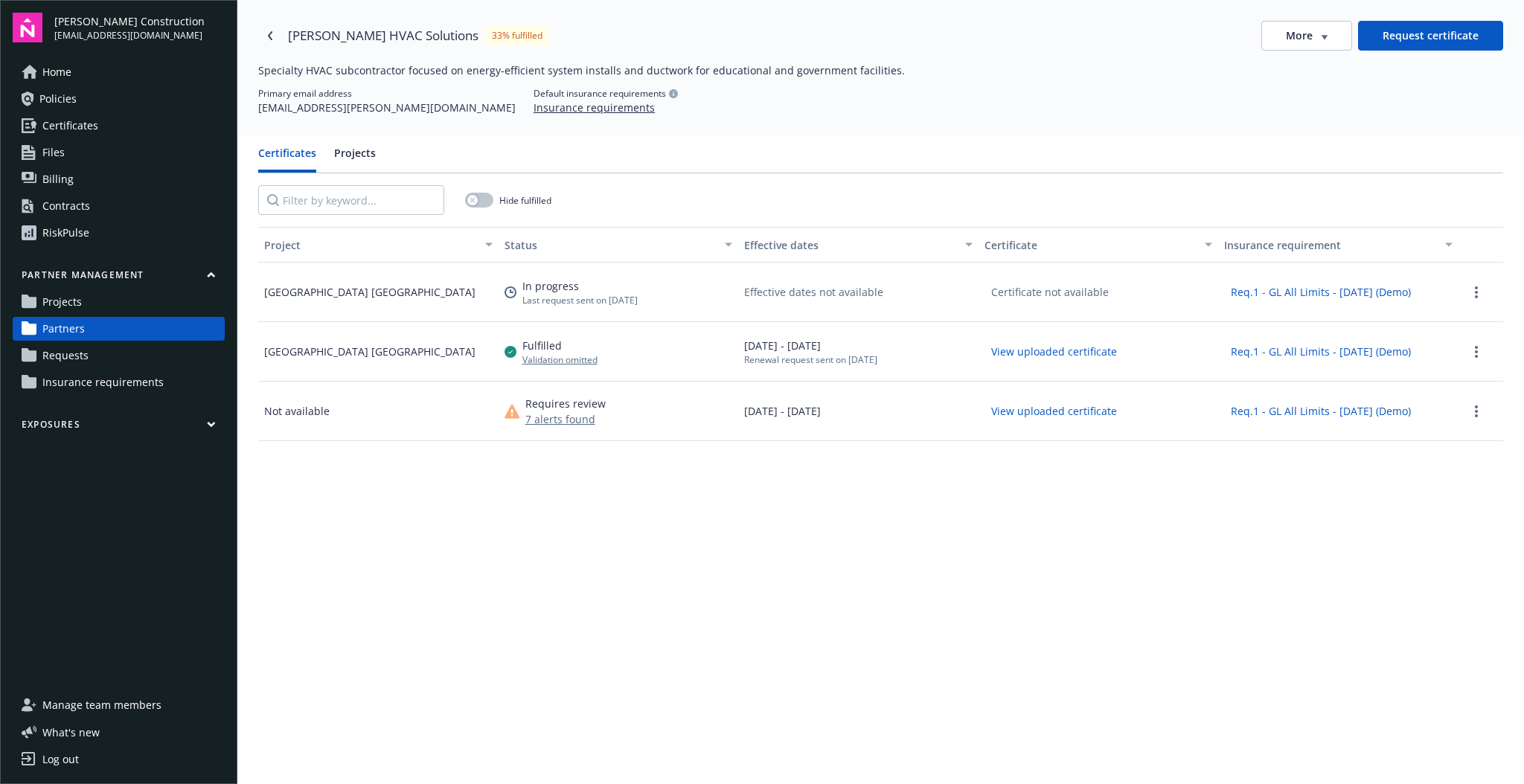
click at [570, 358] on div "Validation omitted" at bounding box center [560, 359] width 75 height 13
click at [529, 348] on div "Fulfilled" at bounding box center [560, 345] width 75 height 16
click at [416, 350] on div "Eastside Community Hospital West Wing" at bounding box center [370, 351] width 211 height 16
click at [787, 346] on div "09/14/2024 - 09/14/2025 Renewal request sent on 08/17/2025" at bounding box center [810, 352] width 133 height 29
click at [788, 345] on div "09/14/2024 - 09/14/2025 Renewal request sent on 08/17/2025" at bounding box center [810, 352] width 133 height 29
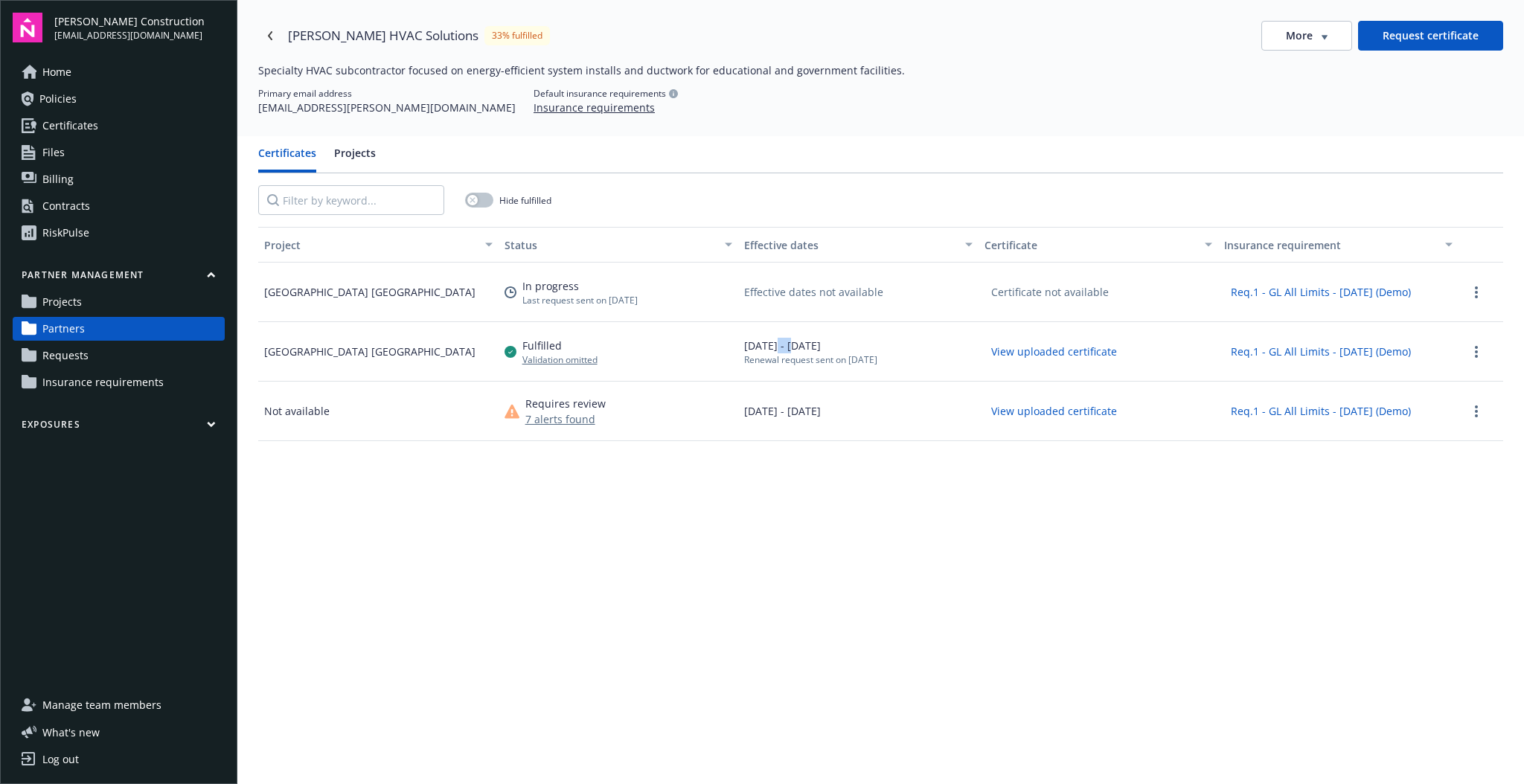
click at [788, 346] on div "09/14/2024 - 09/14/2025 Renewal request sent on 08/17/2025" at bounding box center [810, 352] width 133 height 29
click at [36, 351] on link "Requests" at bounding box center [118, 356] width 212 height 23
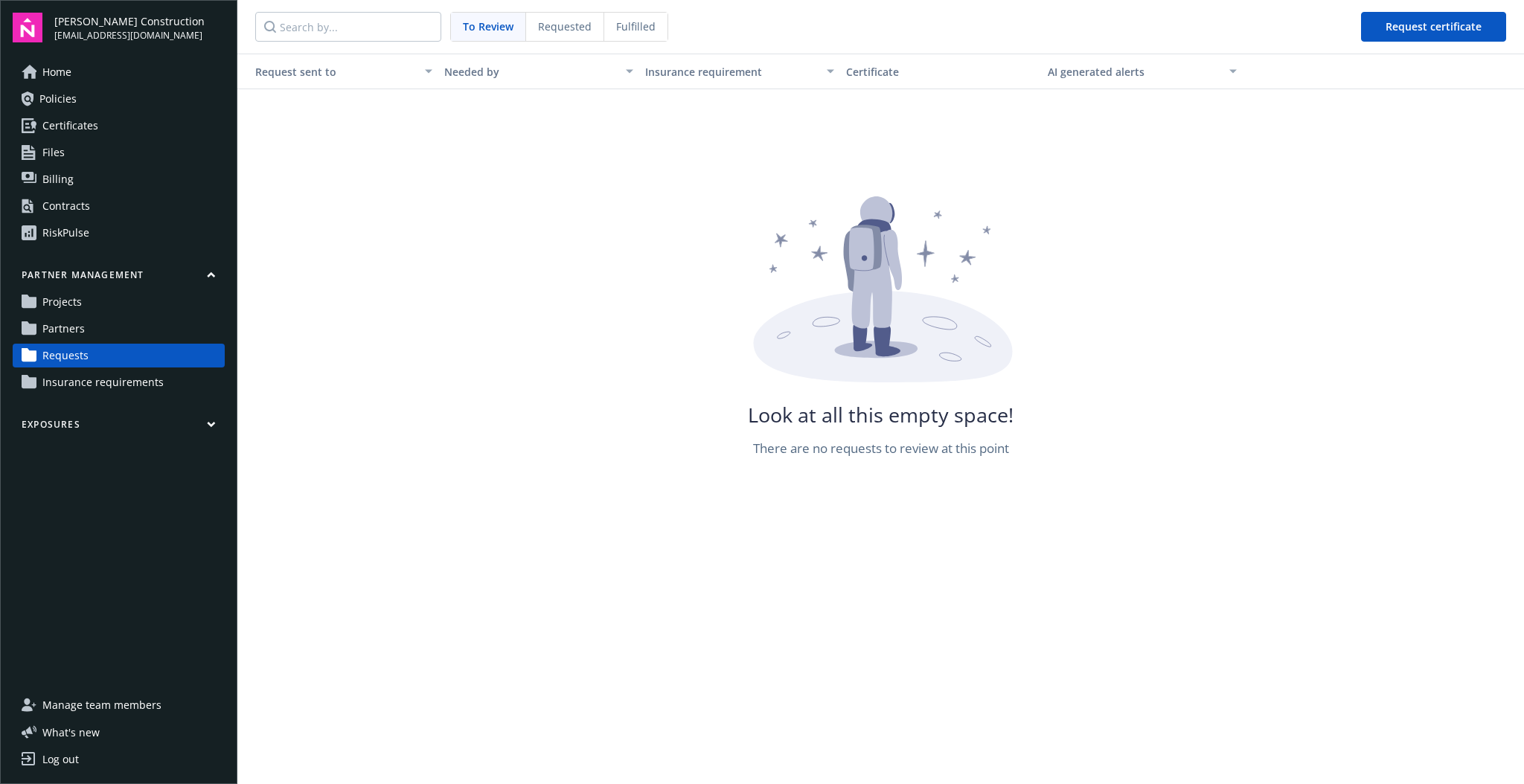
click at [92, 302] on link "Projects" at bounding box center [118, 302] width 212 height 23
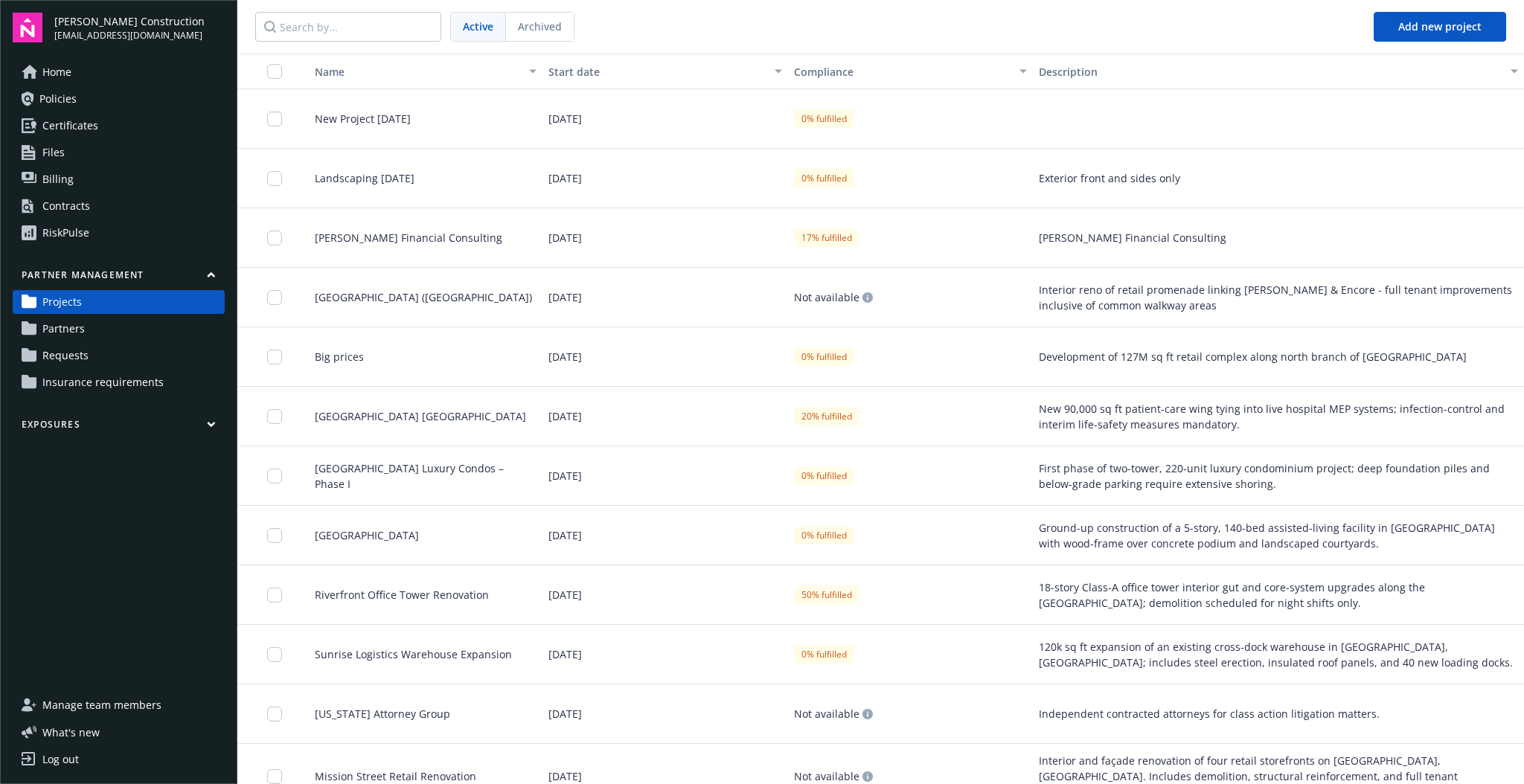
click at [88, 354] on link "Requests" at bounding box center [118, 356] width 212 height 23
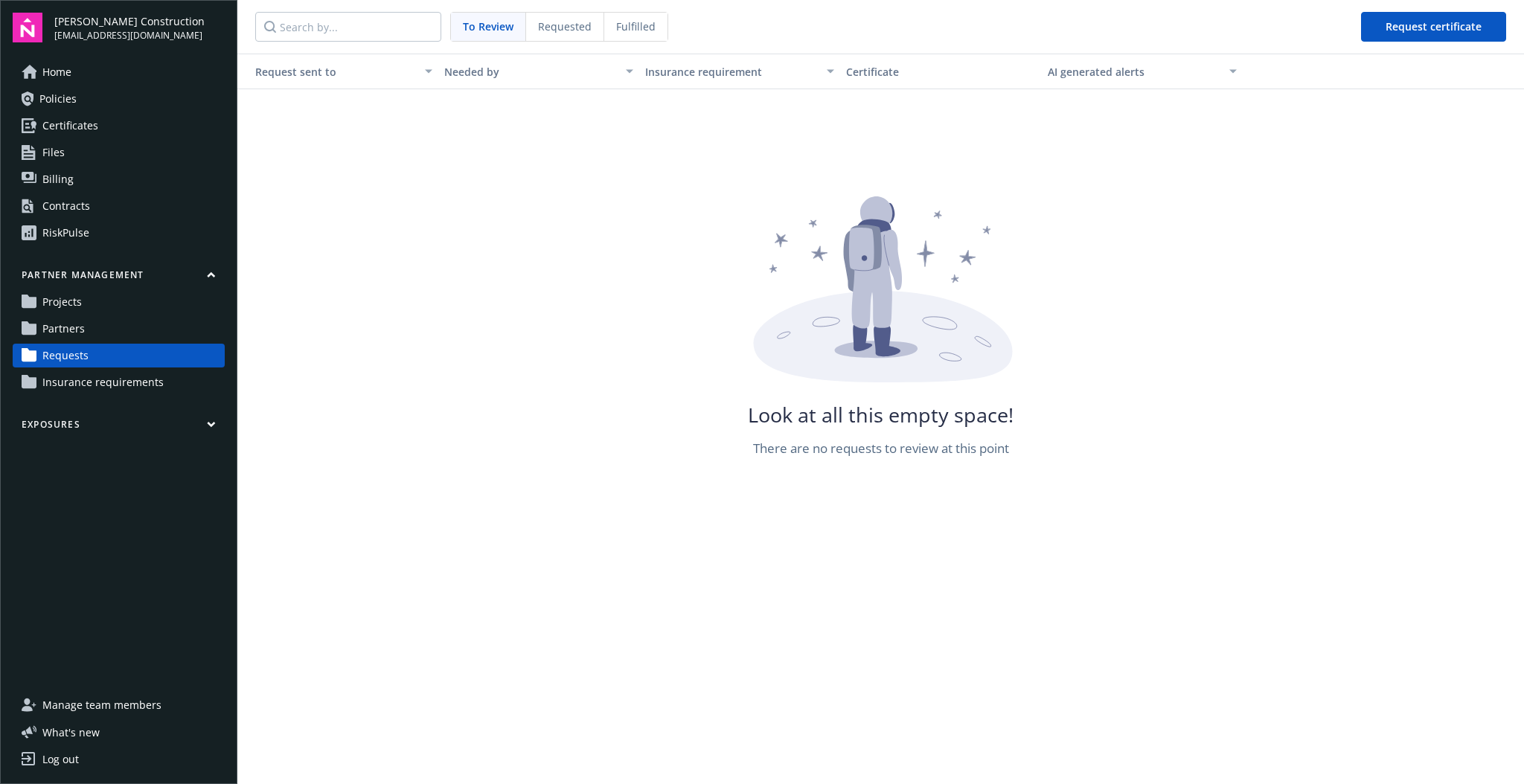
click at [558, 25] on span "Requested" at bounding box center [564, 26] width 54 height 16
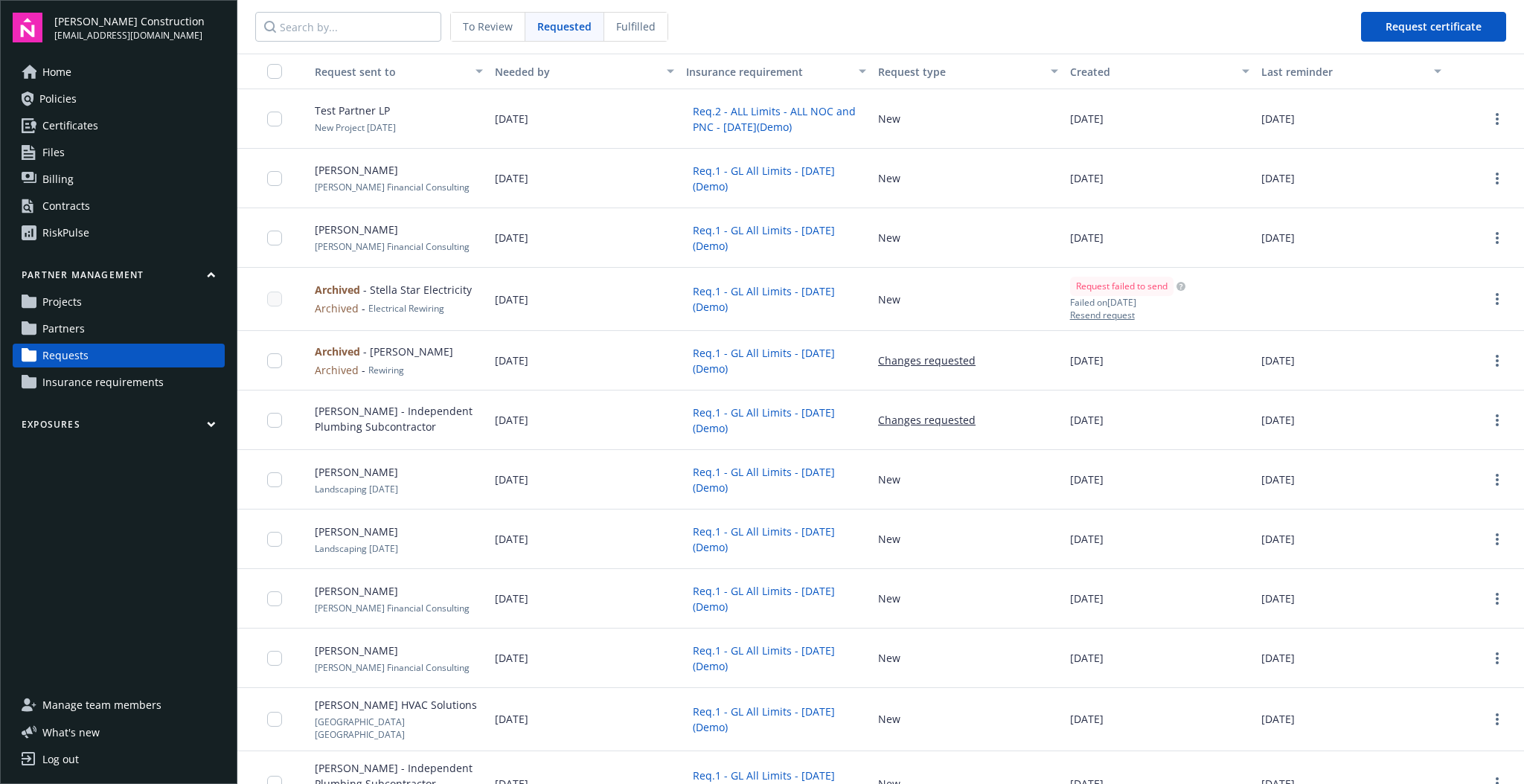
click at [646, 30] on span "Fulfilled" at bounding box center [636, 26] width 39 height 16
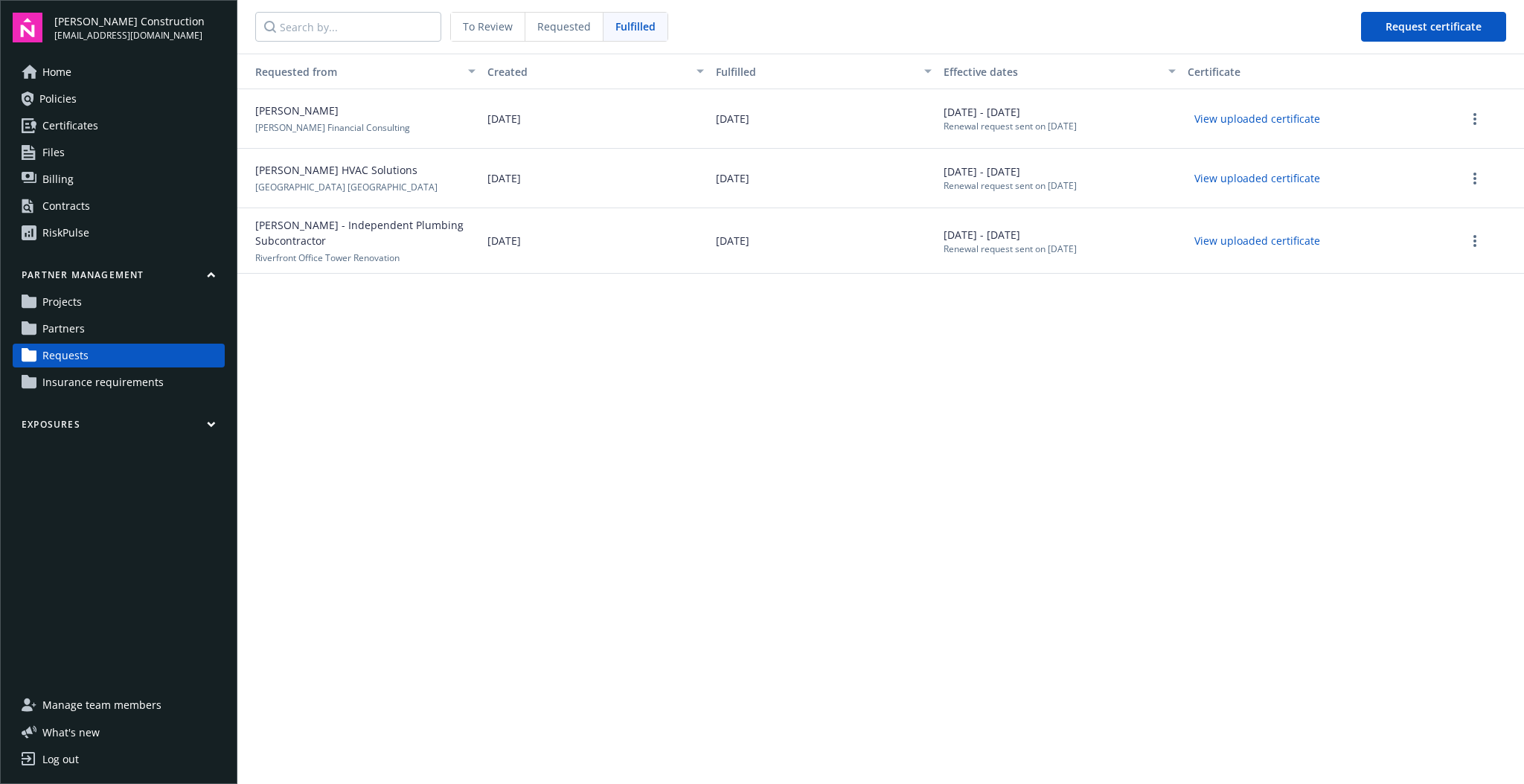
click at [573, 98] on div "06/20/2025" at bounding box center [595, 118] width 227 height 60
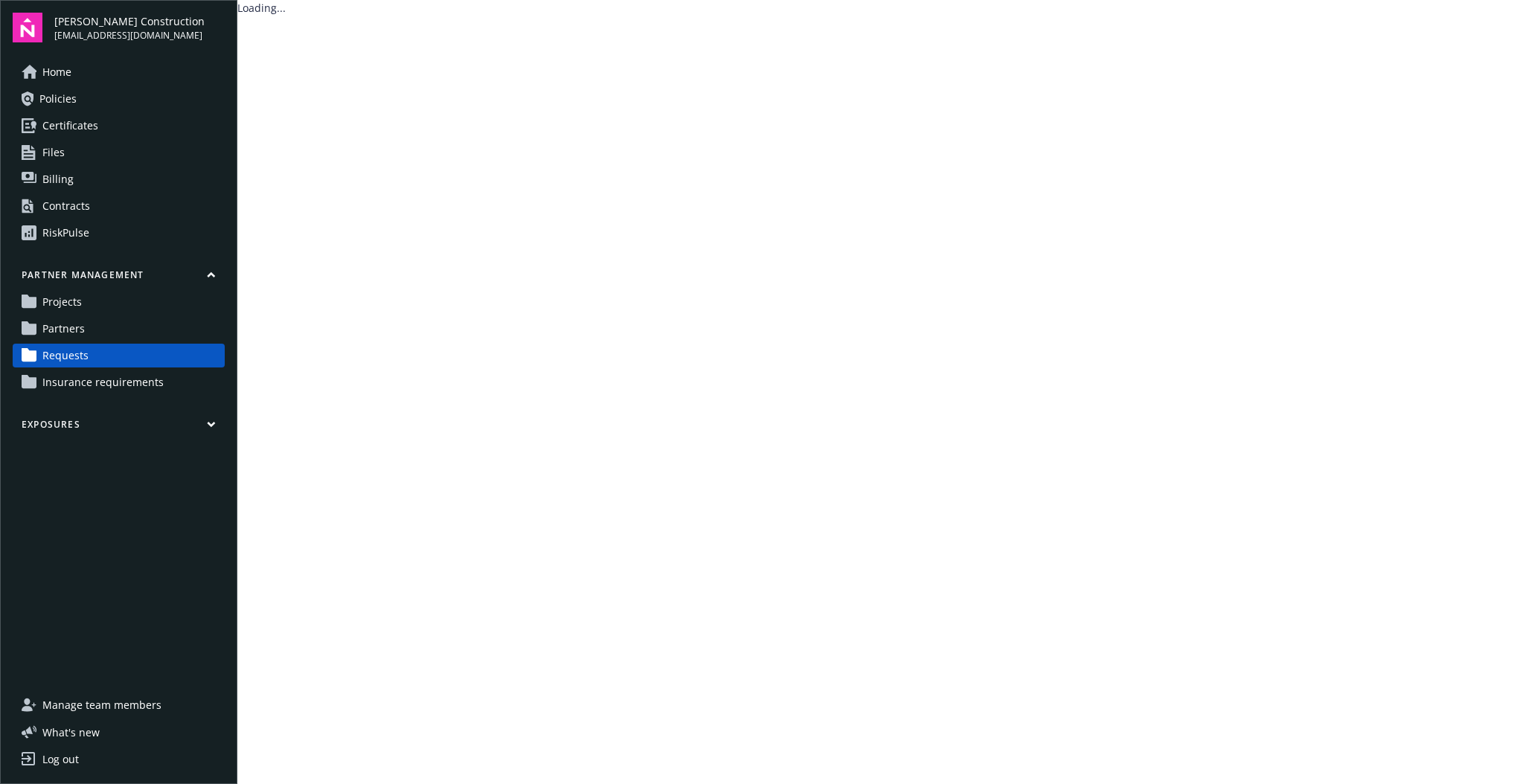
click at [304, 109] on main "Loading..." at bounding box center [881, 392] width 1287 height 784
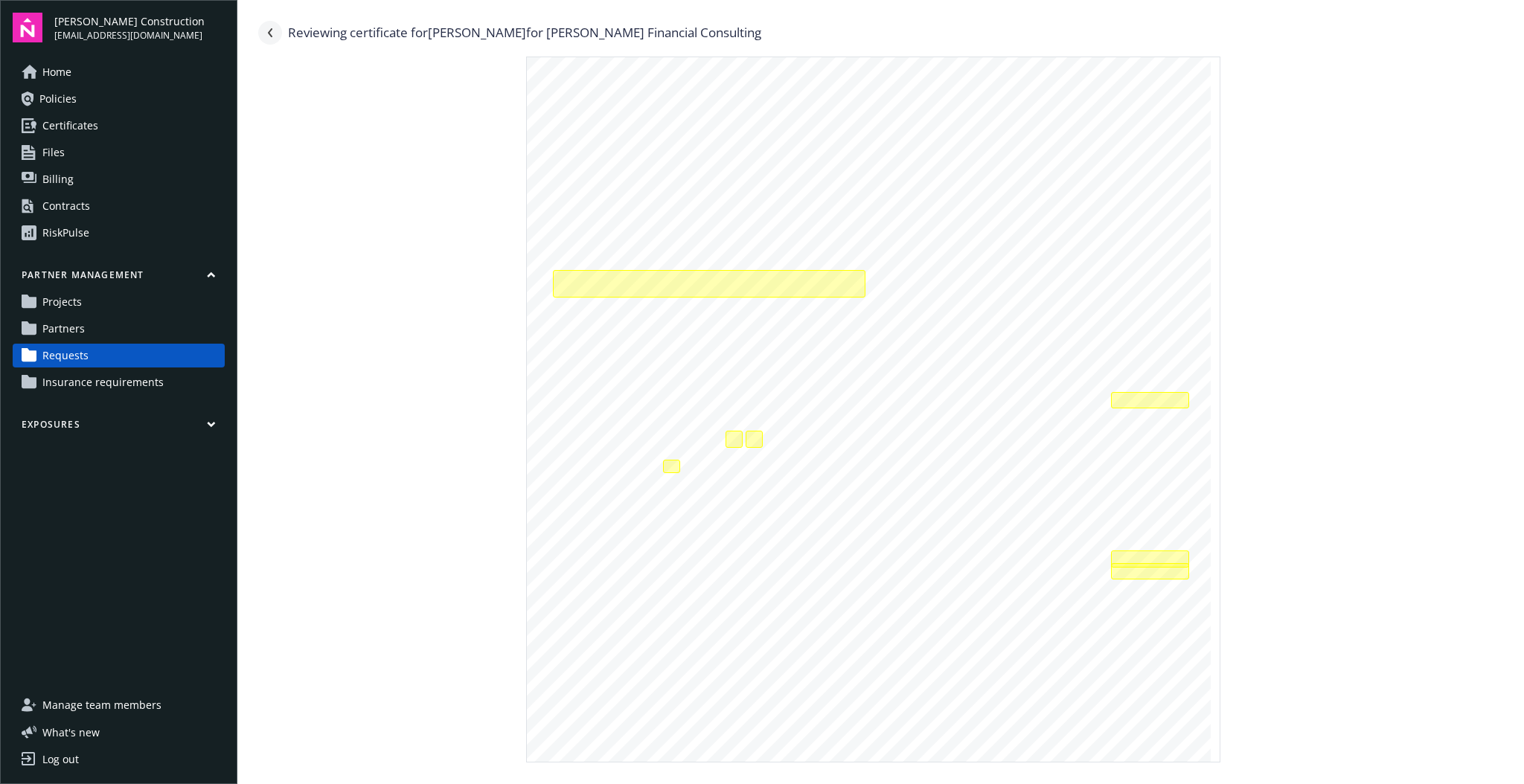
click at [267, 29] on icon "Navigate back" at bounding box center [270, 33] width 9 height 9
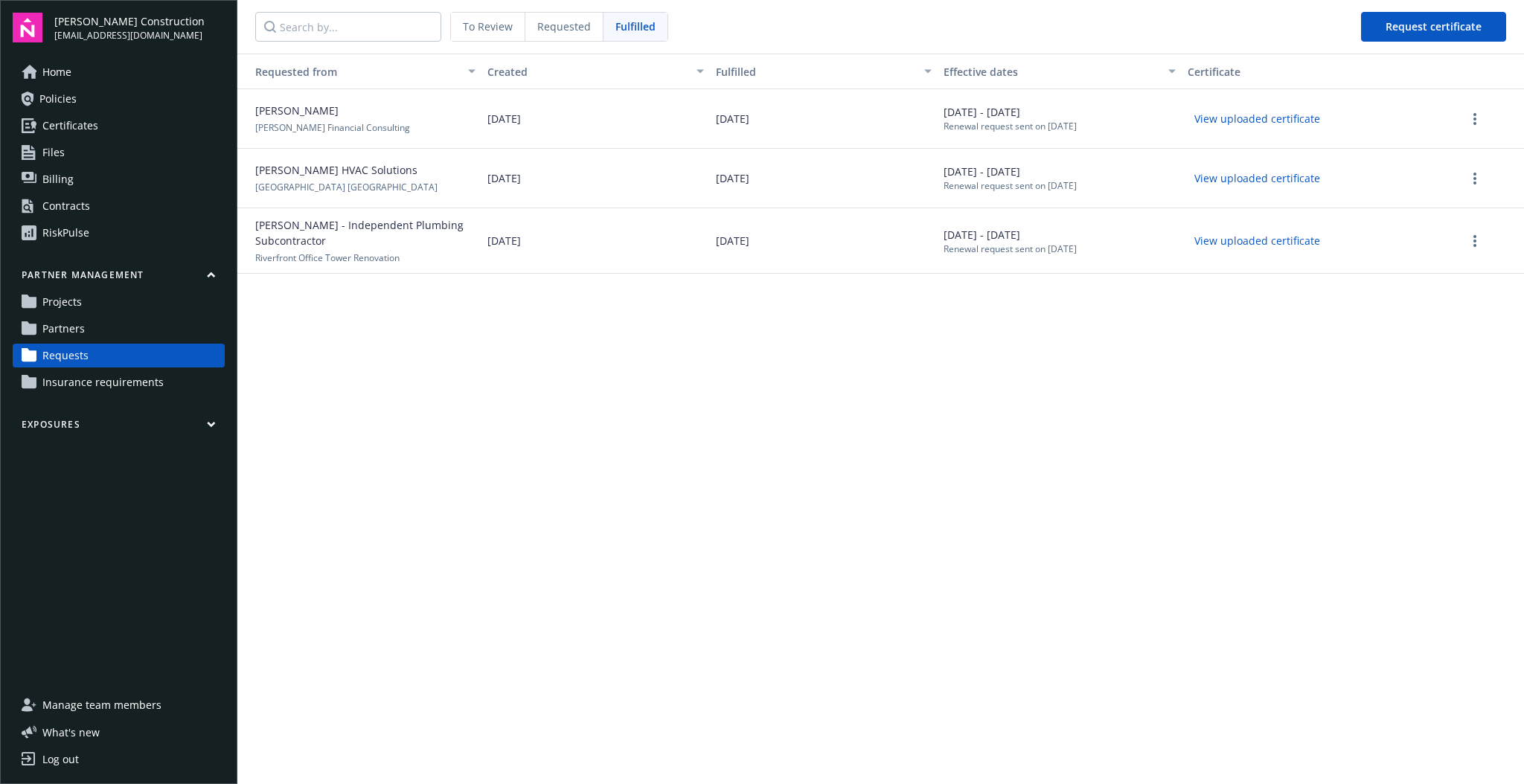
click at [353, 232] on span "Jane Hansen - Independent Plumbing Subcontractor" at bounding box center [359, 232] width 232 height 31
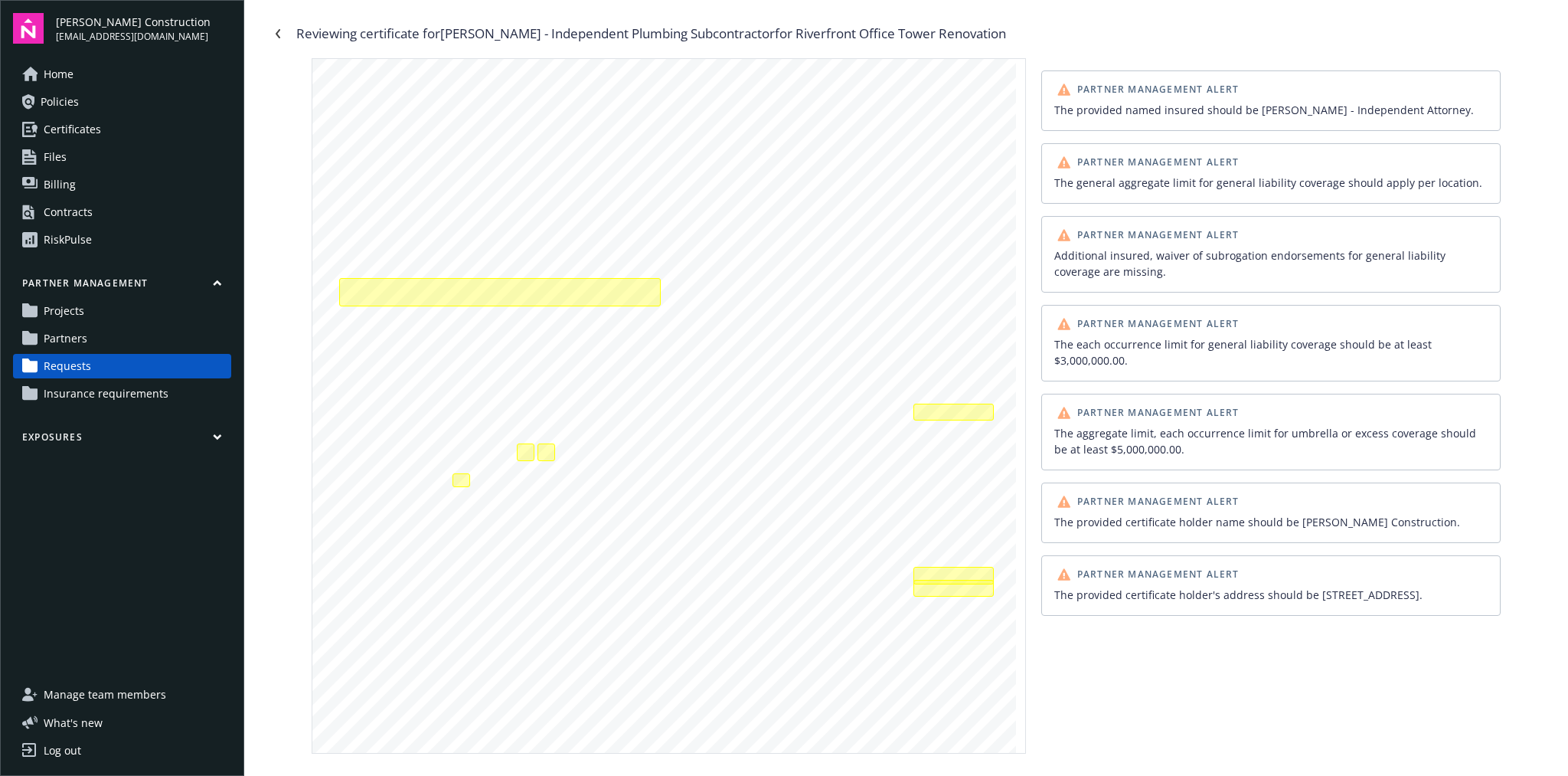
click at [1252, 93] on div "Partner Management Alert" at bounding box center [1270, 89] width 439 height 18
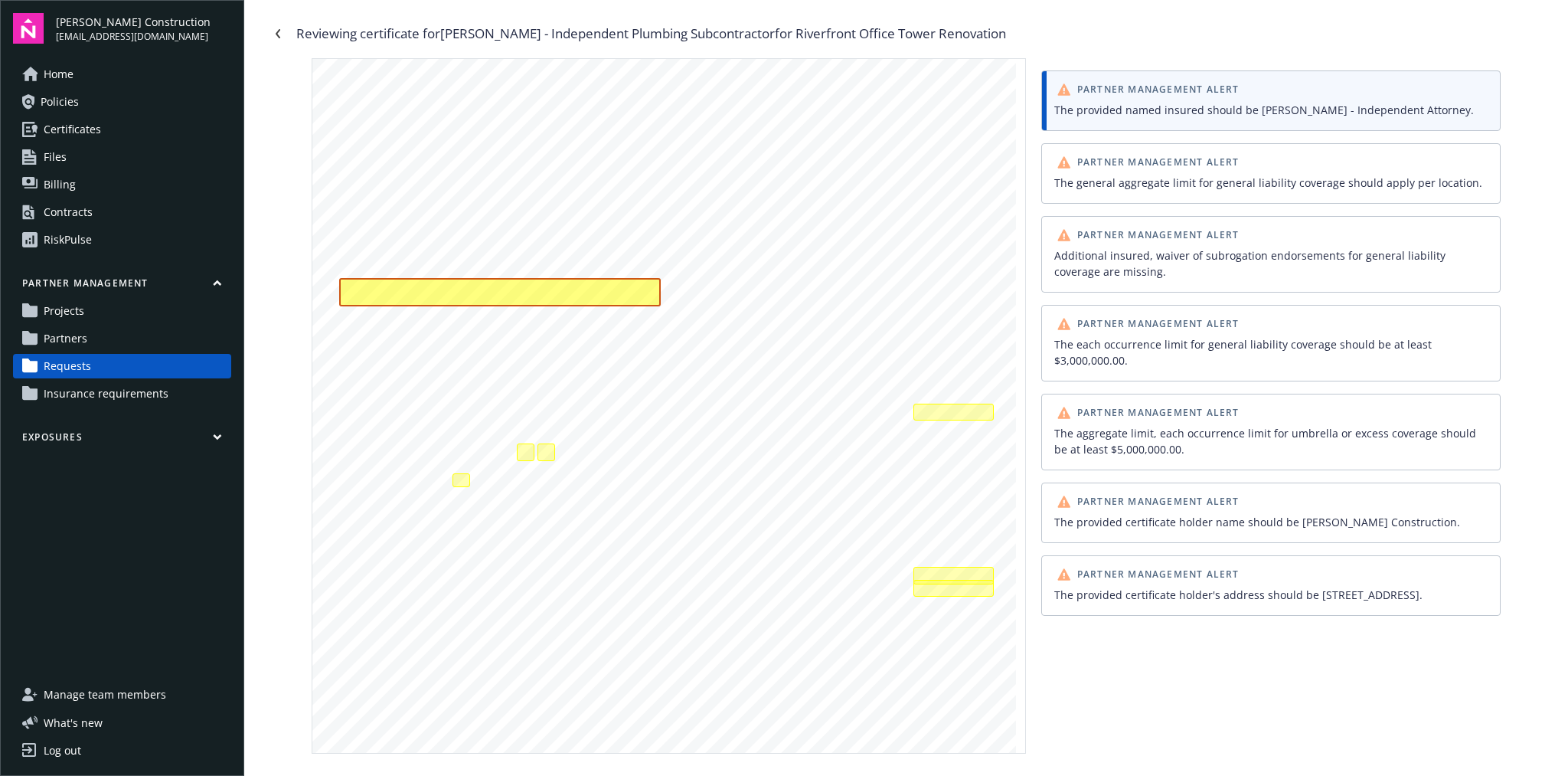
click at [1251, 93] on div "Partner Management Alert" at bounding box center [1270, 89] width 439 height 18
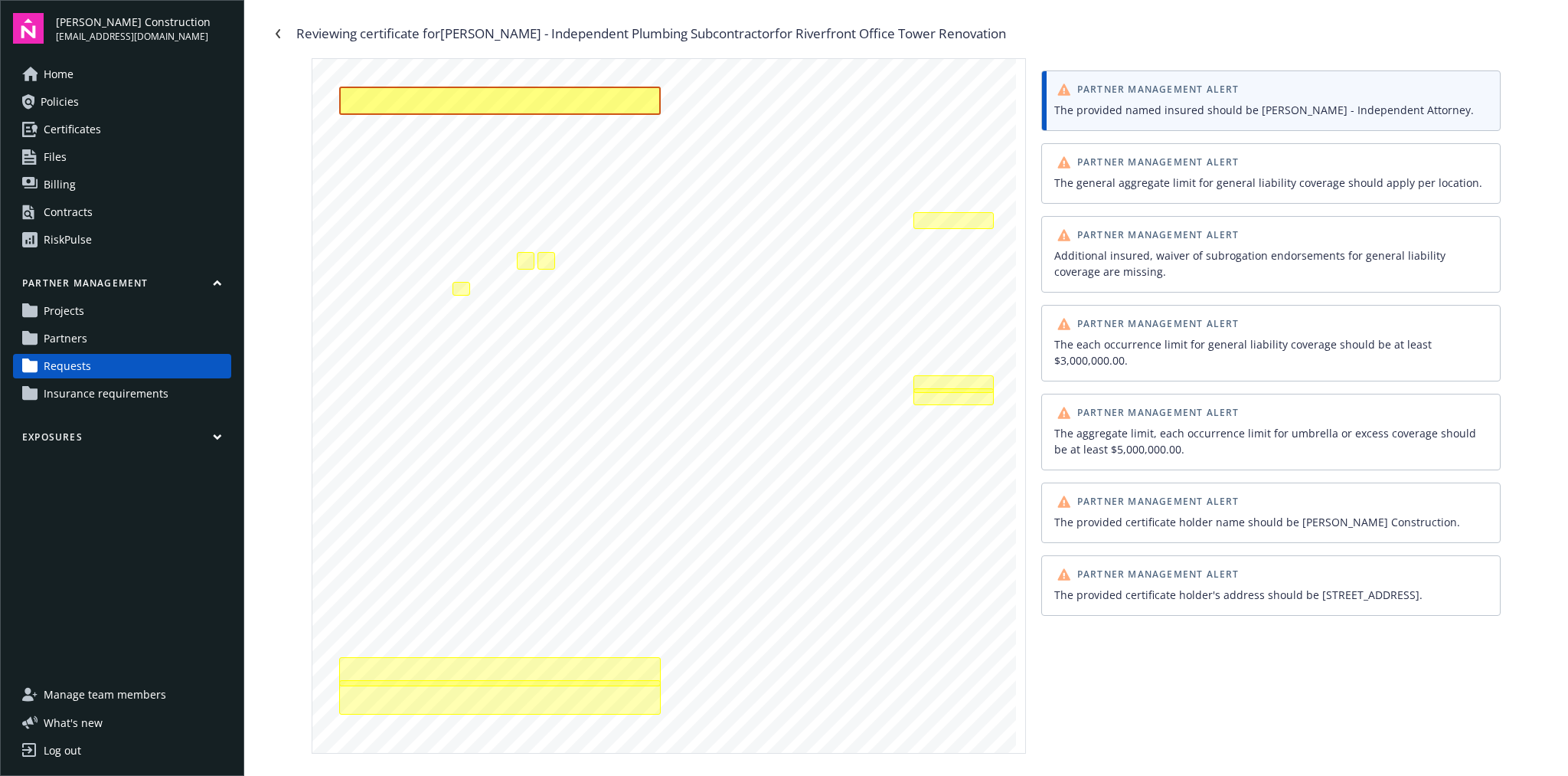
scroll to position [217, 0]
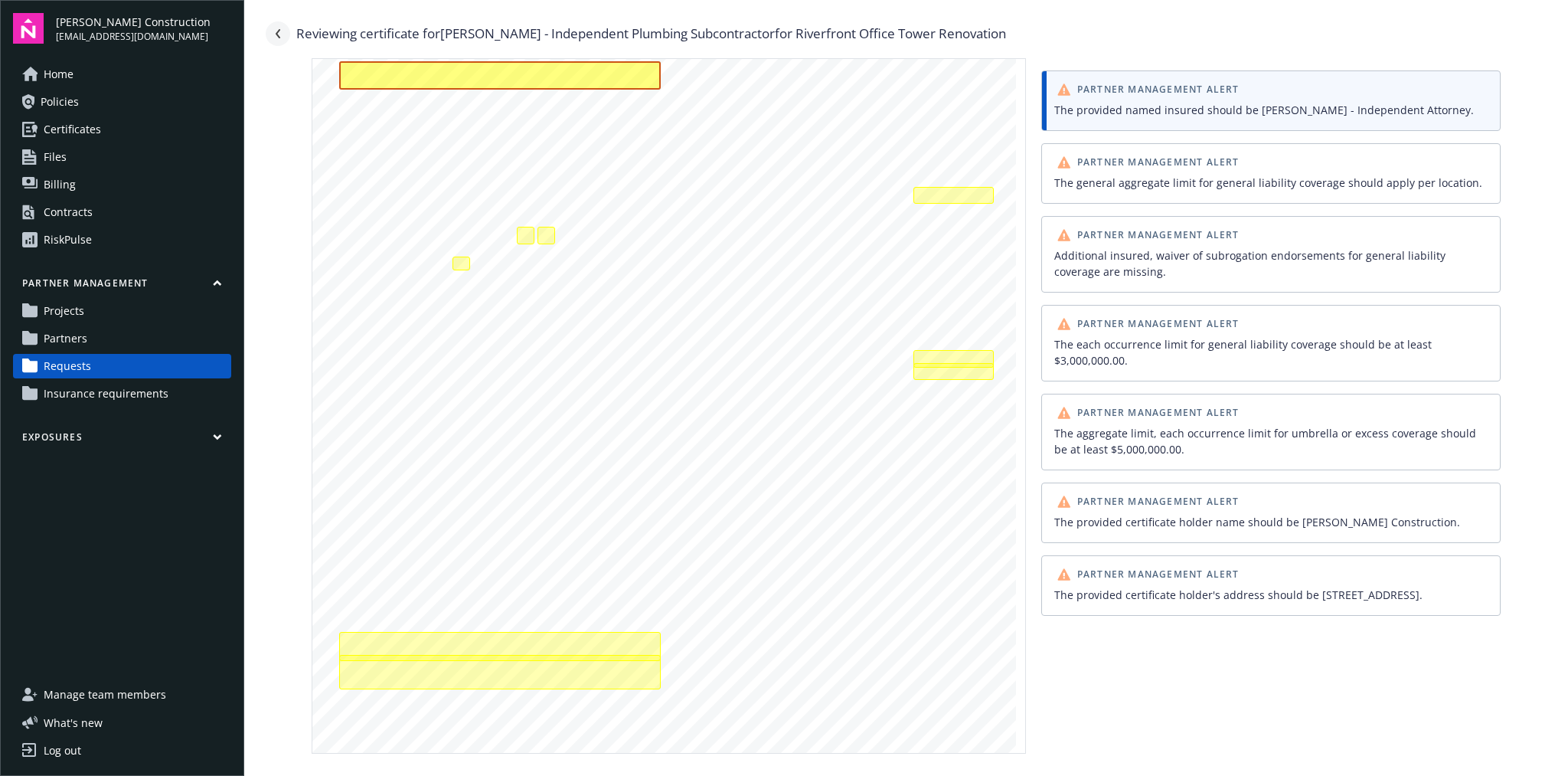
click at [274, 34] on icon "Navigate back" at bounding box center [278, 34] width 9 height 9
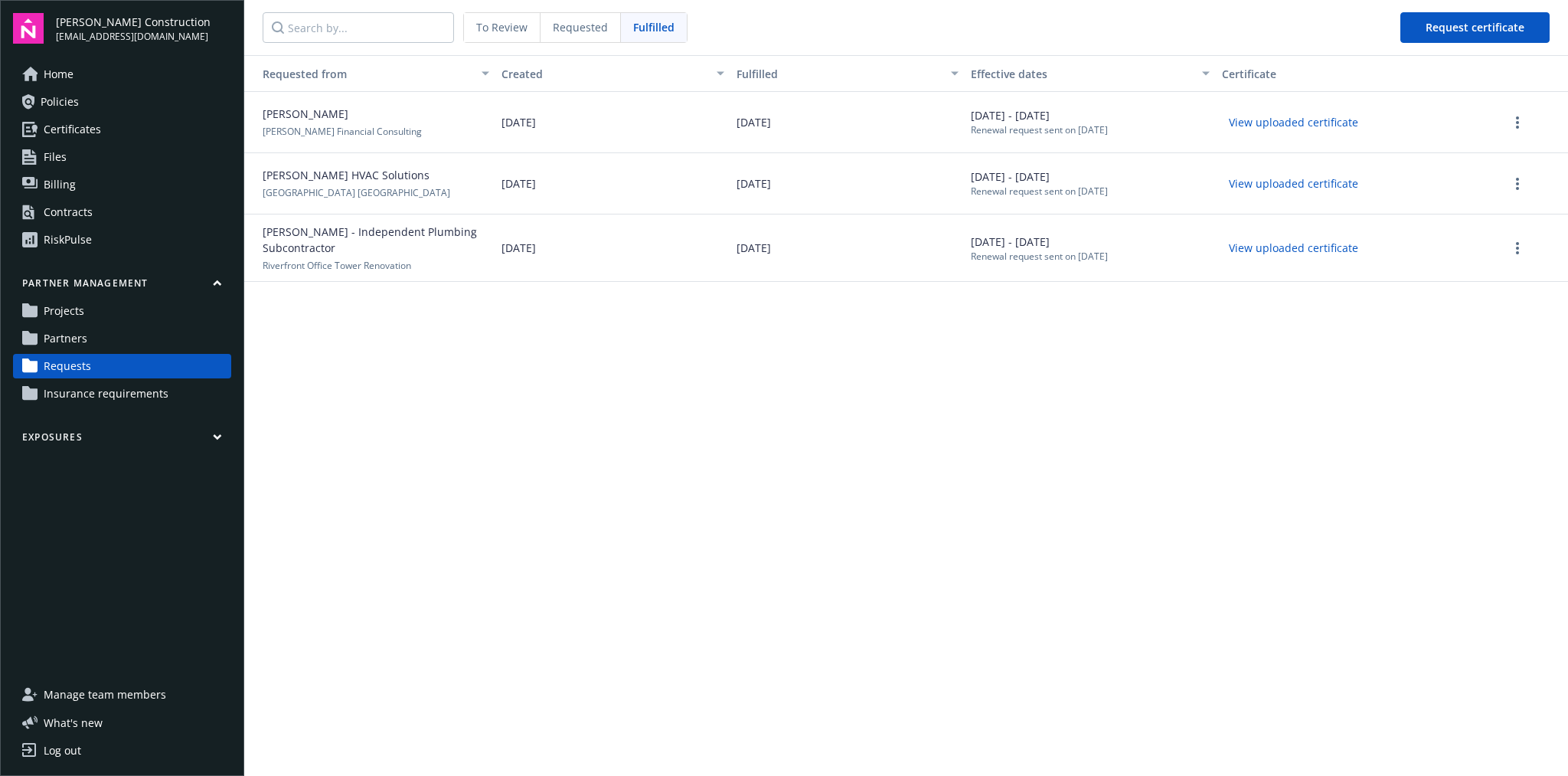
click at [592, 33] on span "Requested" at bounding box center [581, 27] width 55 height 16
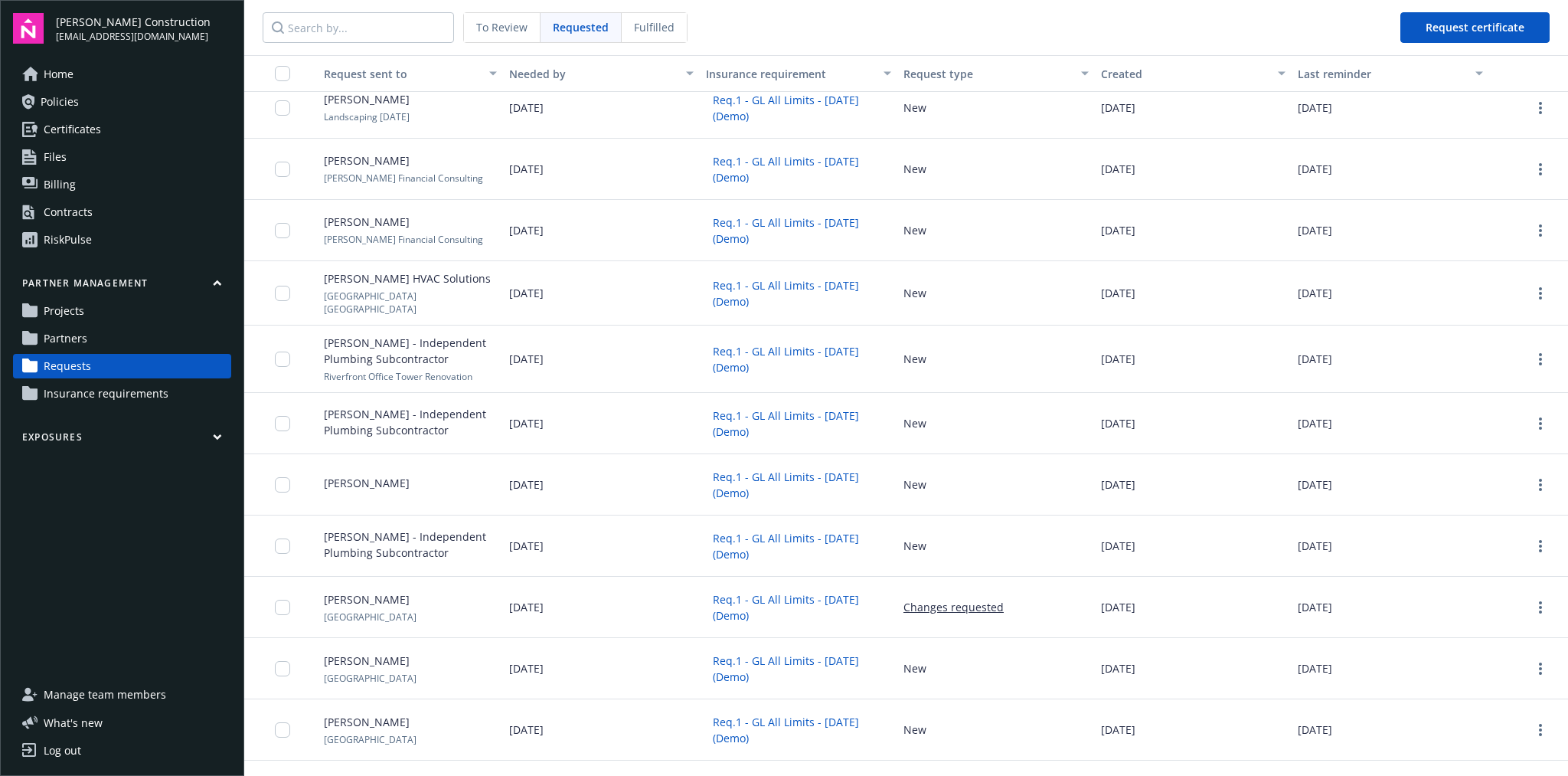
scroll to position [451, 0]
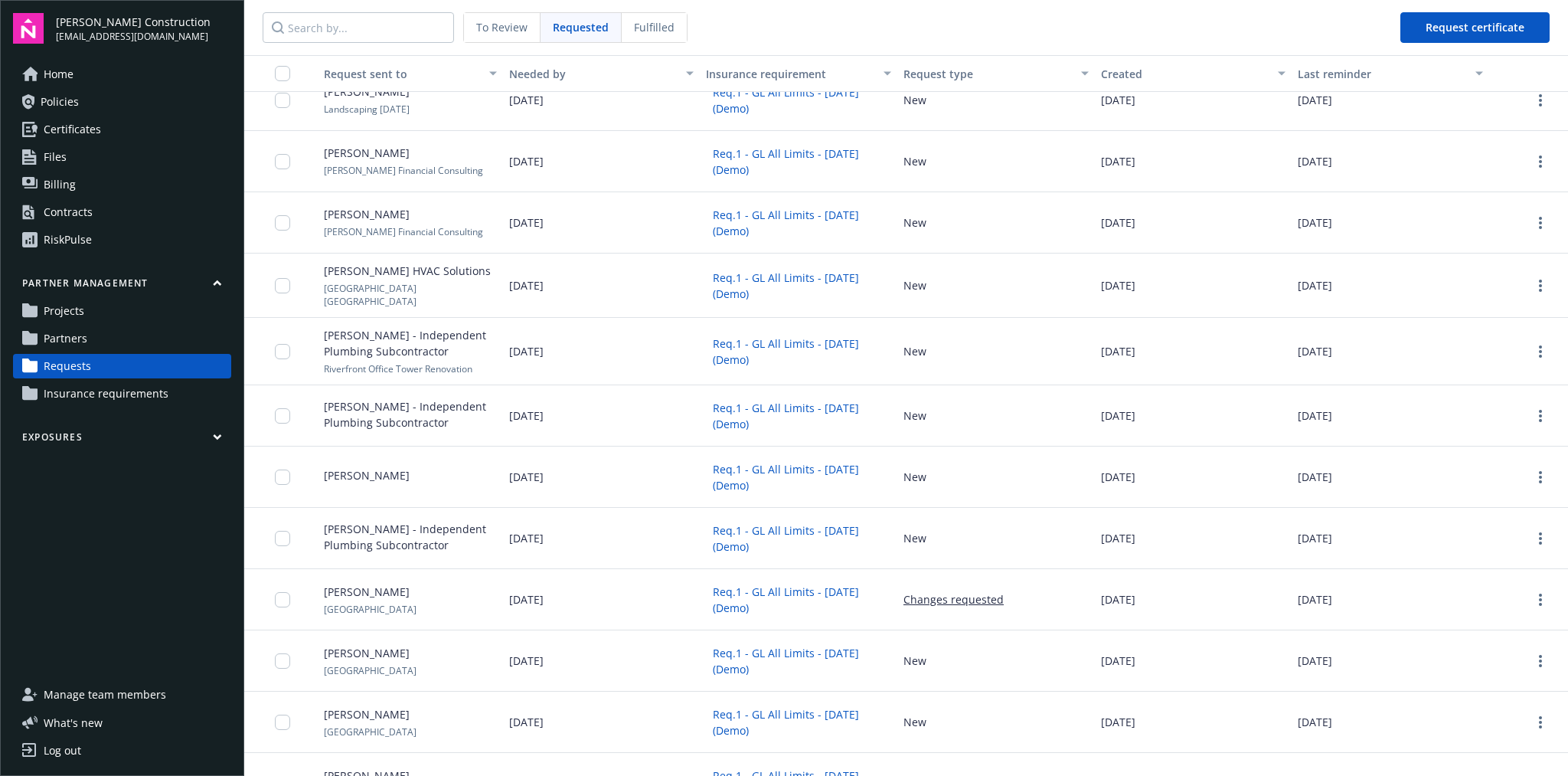
click at [394, 346] on span "Jane Hansen - Independent Plumbing Subcontractor" at bounding box center [410, 343] width 173 height 32
click at [401, 331] on span "Jane Hansen - Independent Plumbing Subcontractor" at bounding box center [410, 343] width 173 height 32
click at [634, 21] on span "Fulfilled" at bounding box center [654, 27] width 41 height 16
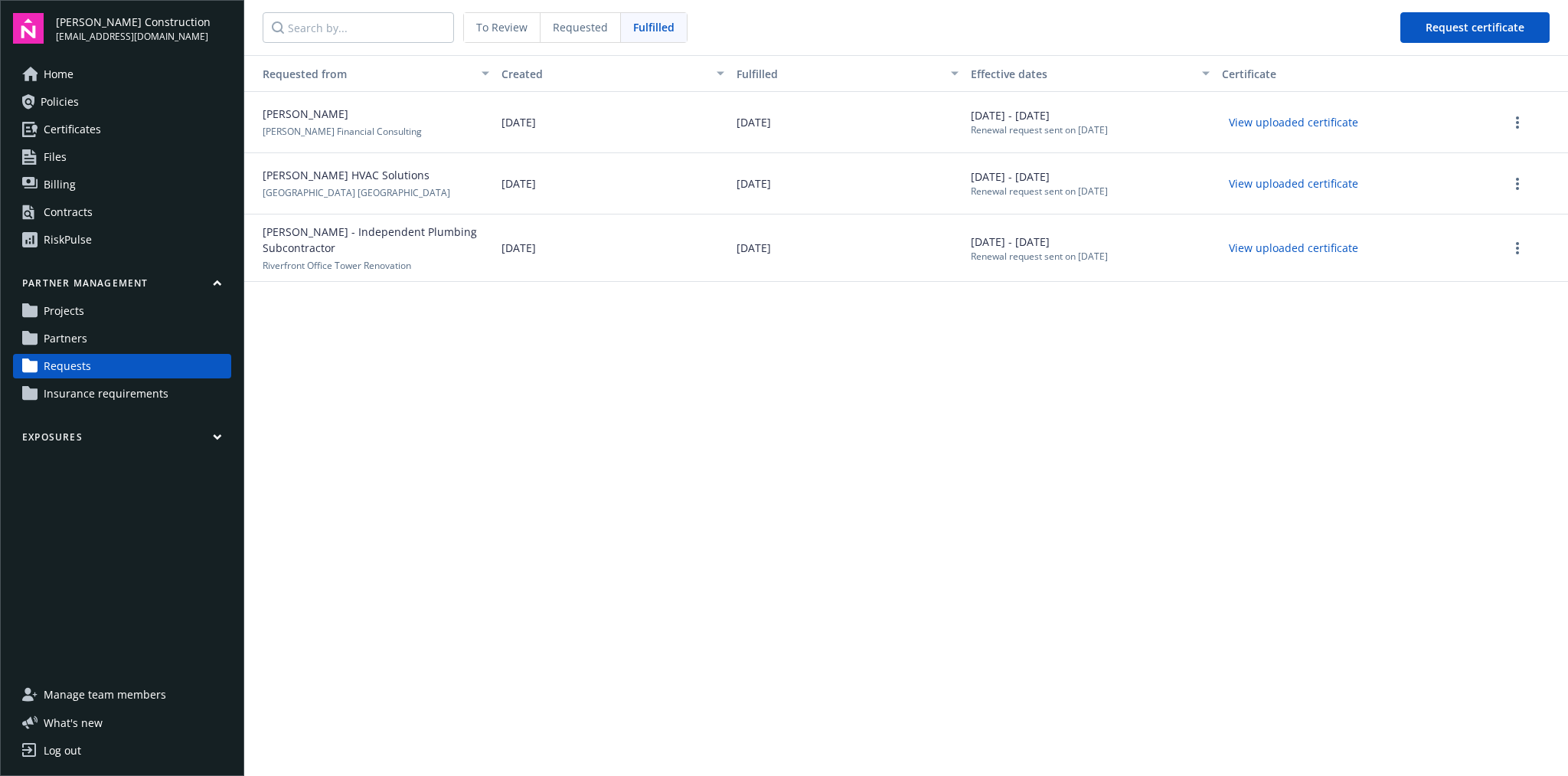
click at [125, 397] on span "Insurance requirements" at bounding box center [106, 394] width 125 height 24
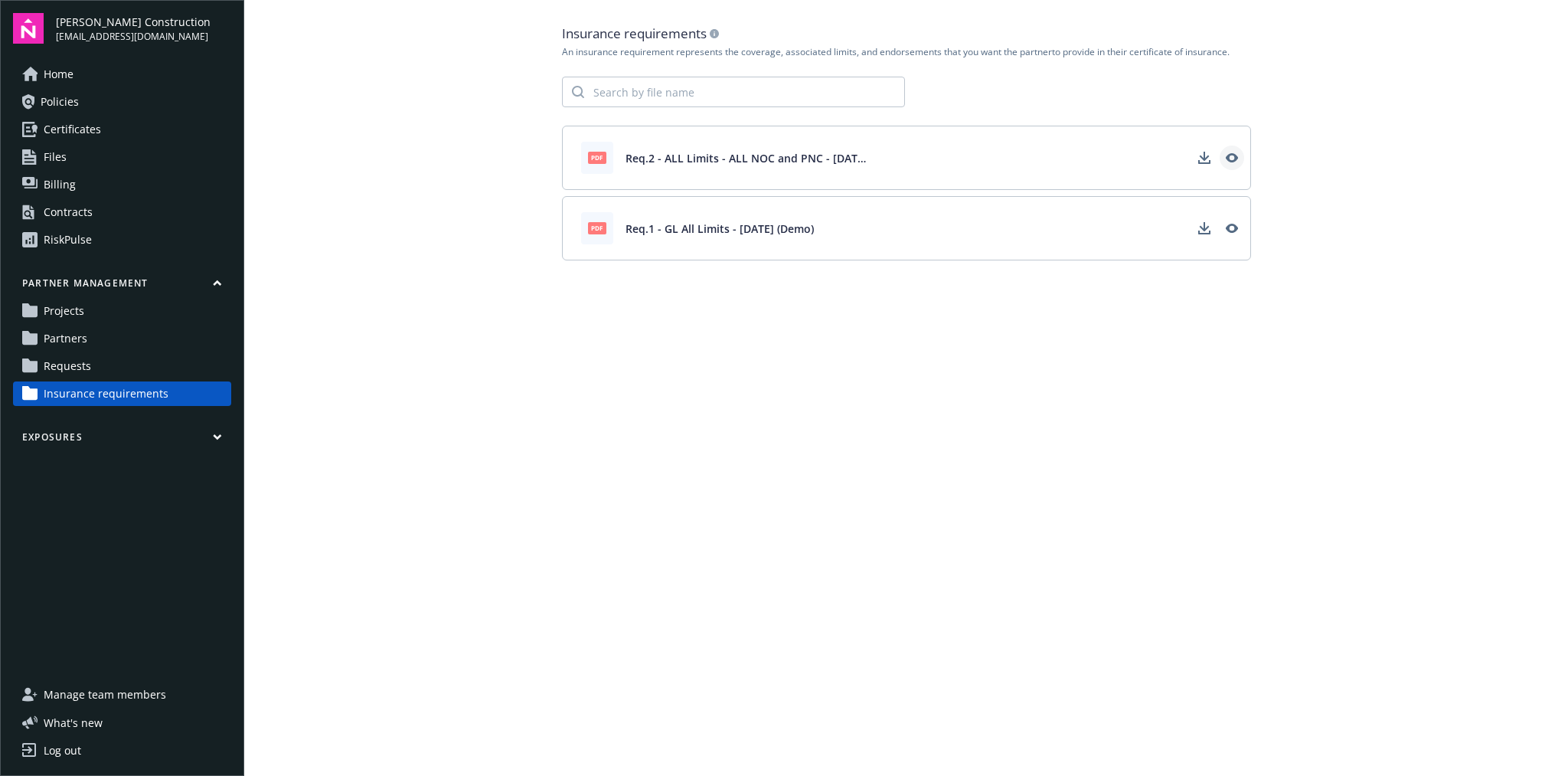
click at [1230, 160] on icon "View" at bounding box center [1231, 157] width 12 height 9
click at [153, 317] on link "Projects" at bounding box center [122, 311] width 218 height 24
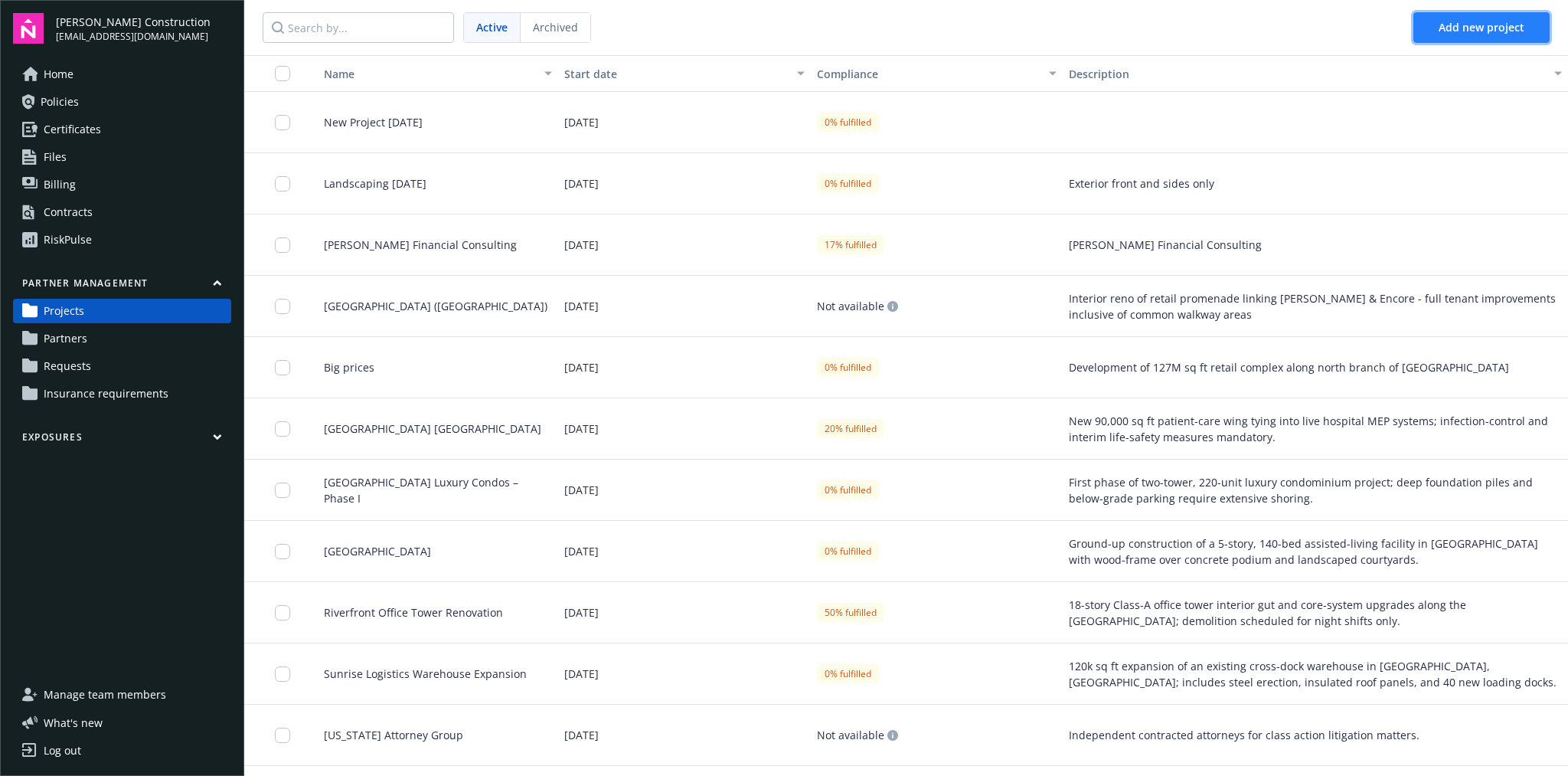
click at [1307, 30] on span "Add new project" at bounding box center [1481, 27] width 85 height 15
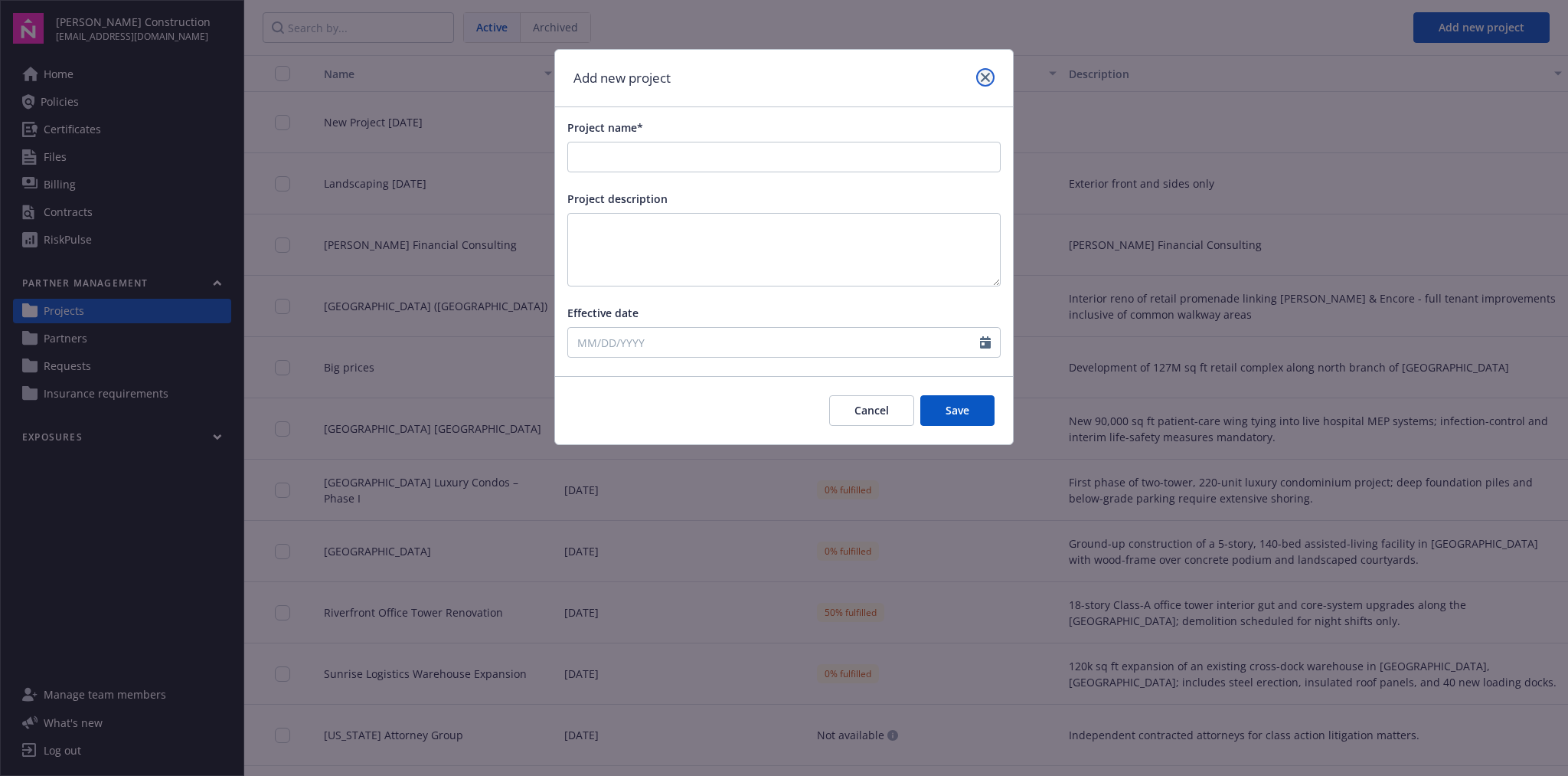
click at [984, 83] on link "close" at bounding box center [985, 77] width 18 height 18
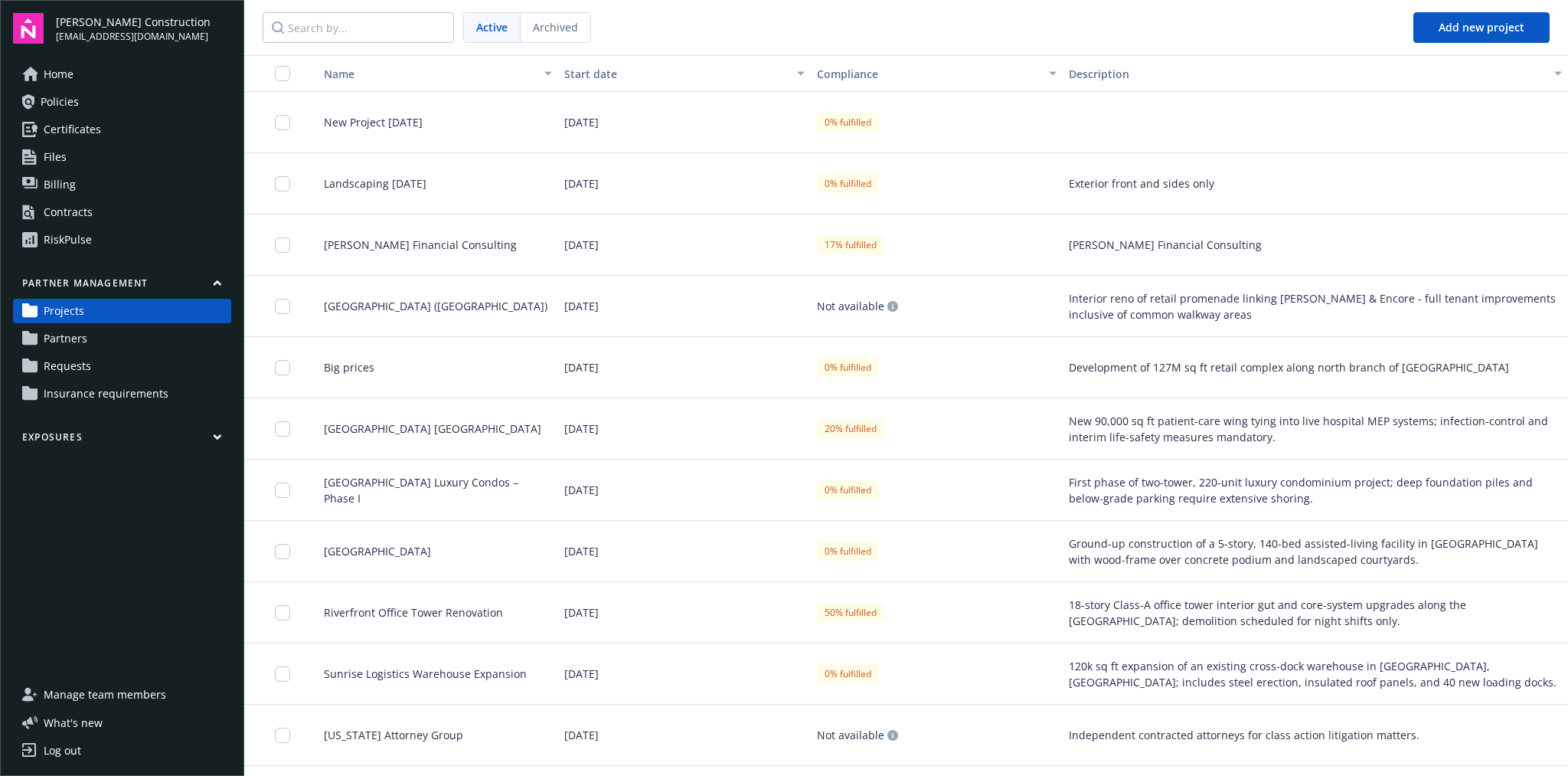
click at [173, 332] on link "Partners" at bounding box center [122, 338] width 218 height 24
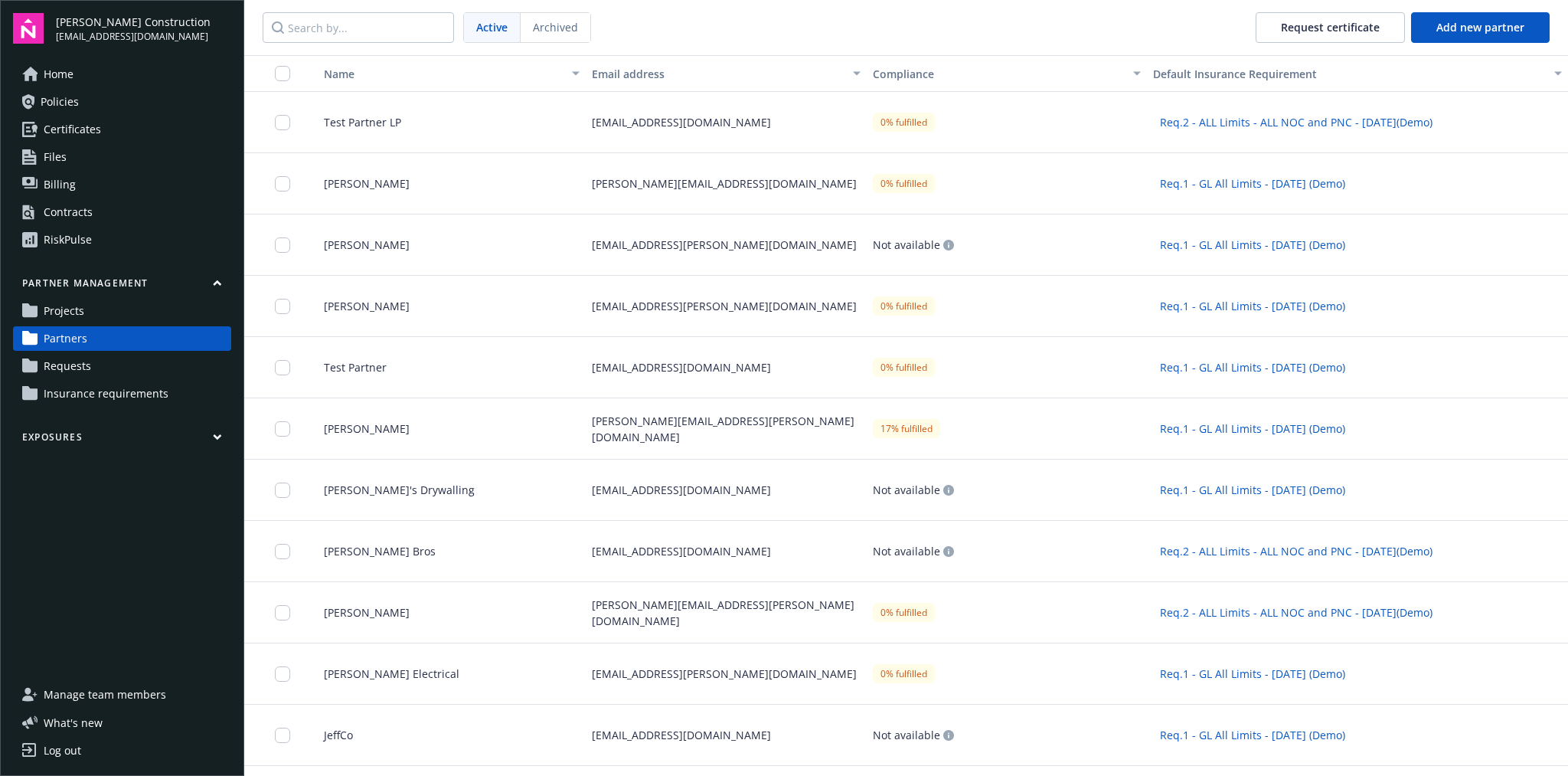
click at [170, 368] on link "Requests" at bounding box center [122, 366] width 218 height 24
